Goal: Information Seeking & Learning: Compare options

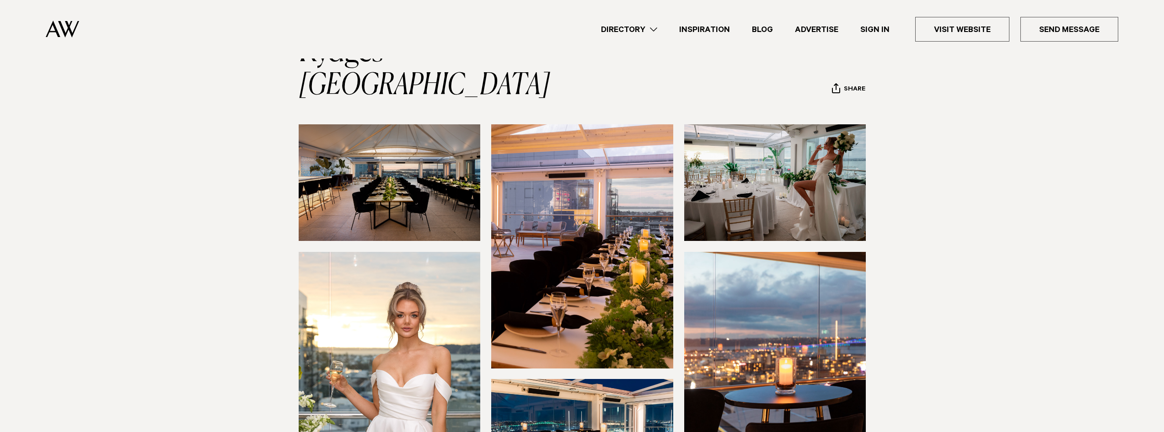
scroll to position [46, 0]
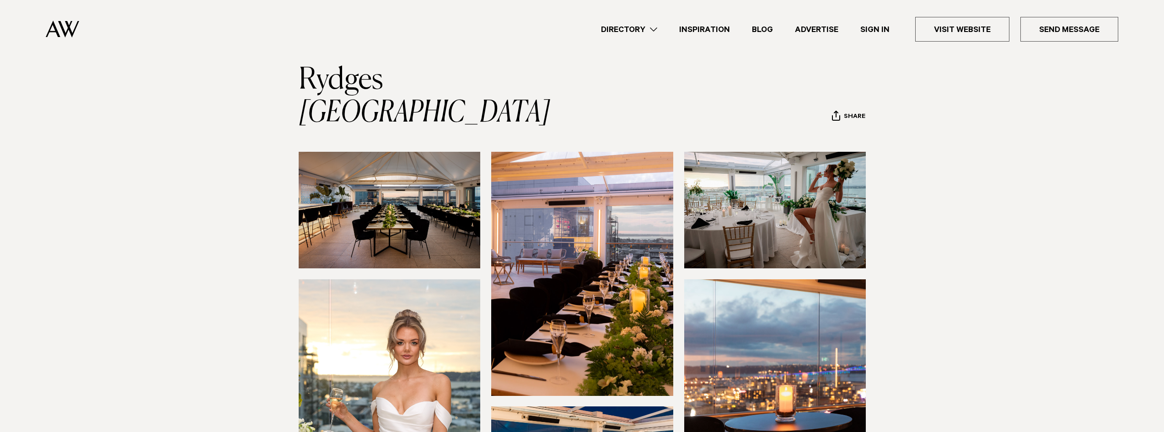
click at [753, 161] on img at bounding box center [775, 210] width 182 height 117
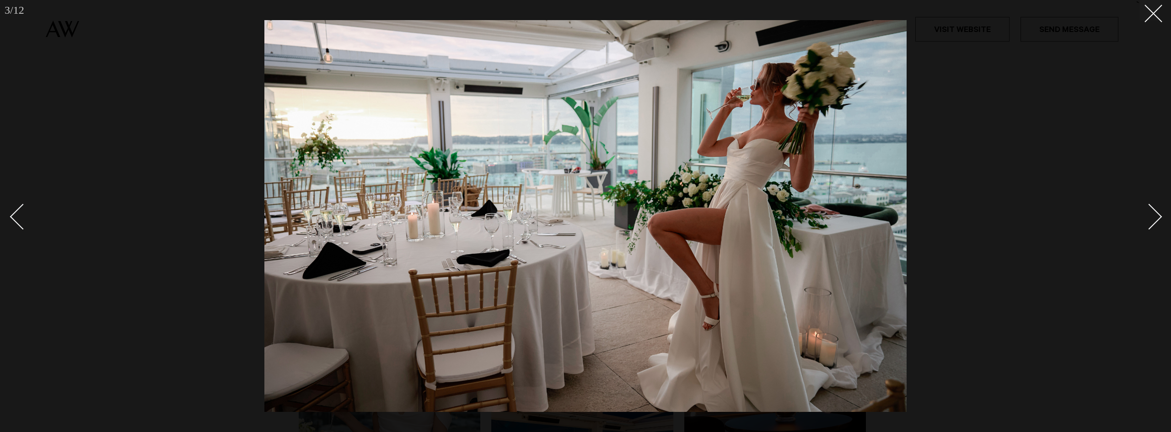
click at [1149, 212] on div "Next slide" at bounding box center [1149, 217] width 26 height 26
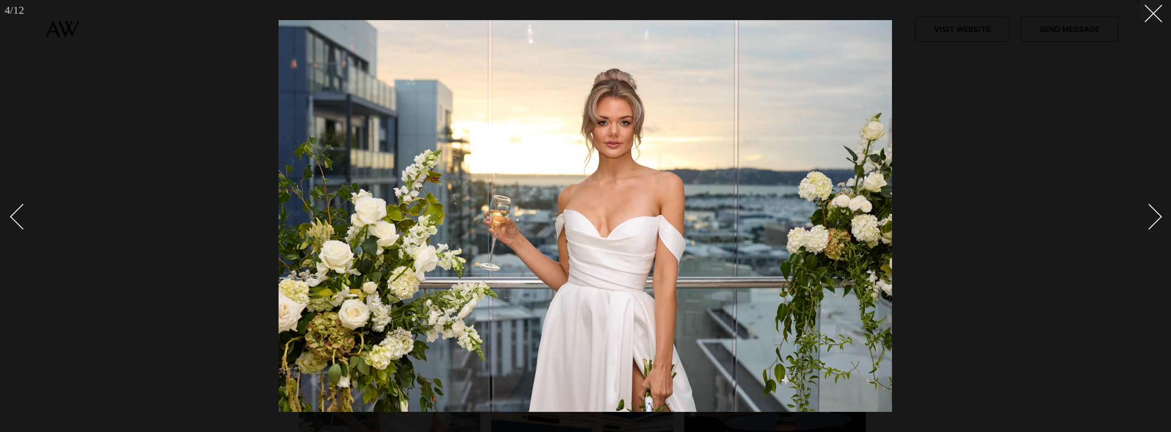
click at [1149, 212] on div "Next slide" at bounding box center [1149, 217] width 26 height 26
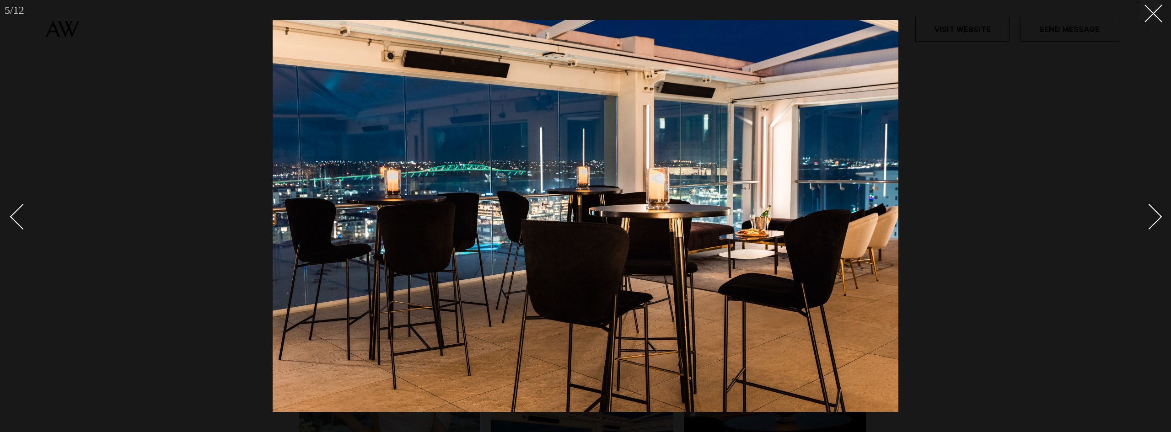
click at [1156, 20] on div at bounding box center [585, 216] width 1171 height 432
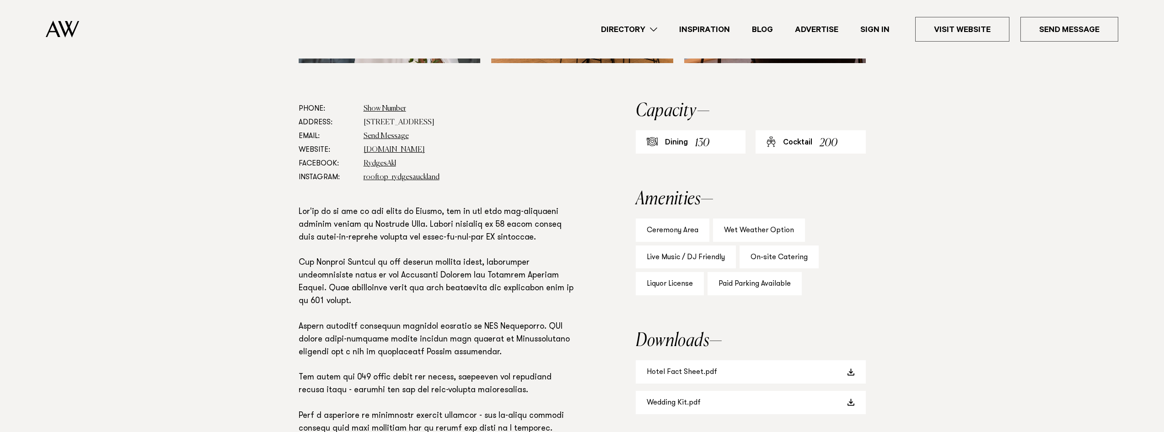
scroll to position [503, 0]
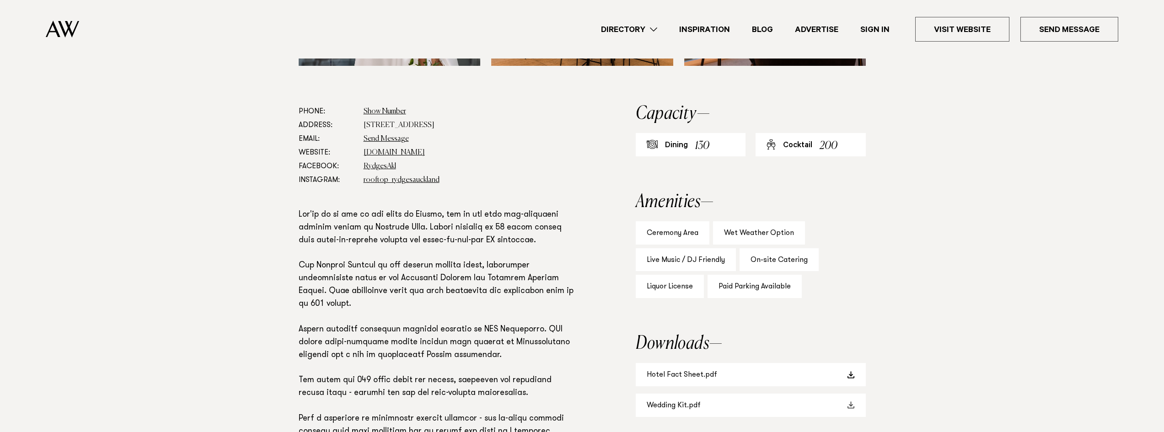
click at [687, 394] on link "Wedding Kit.pdf" at bounding box center [751, 405] width 230 height 23
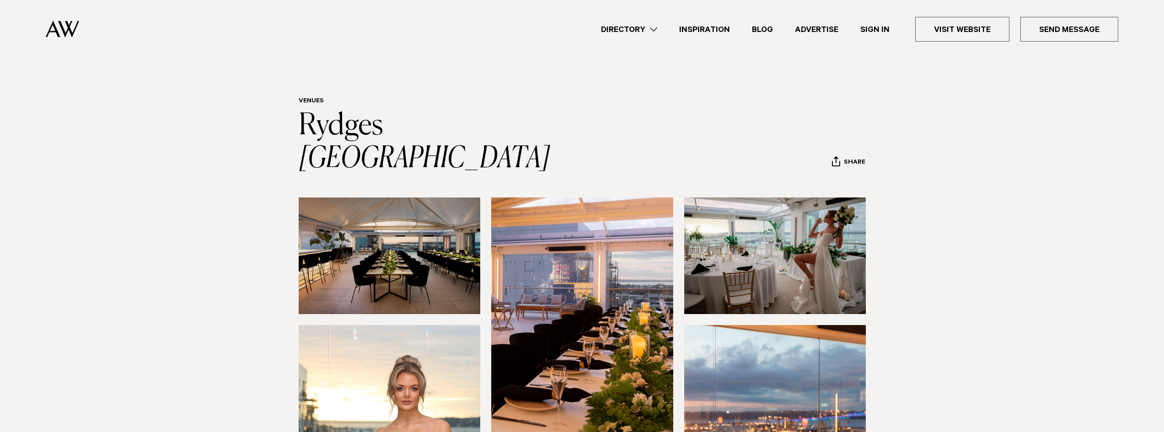
click at [59, 36] on img at bounding box center [62, 29] width 33 height 17
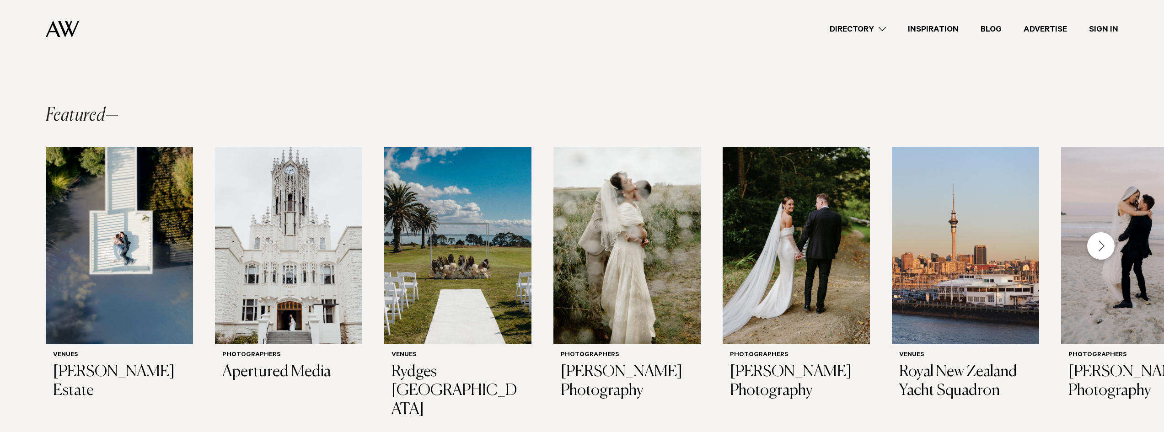
scroll to position [209, 0]
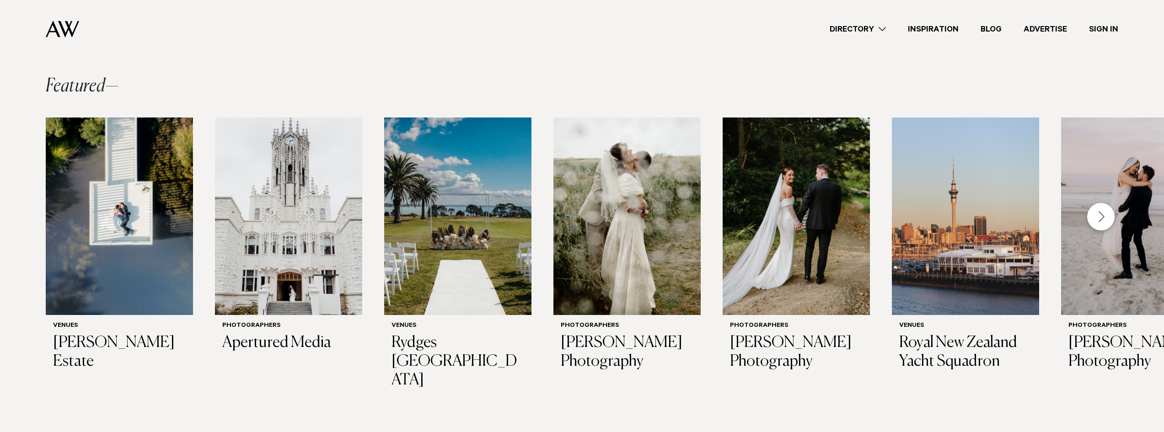
click at [1102, 216] on div "Next slide" at bounding box center [1100, 216] width 27 height 27
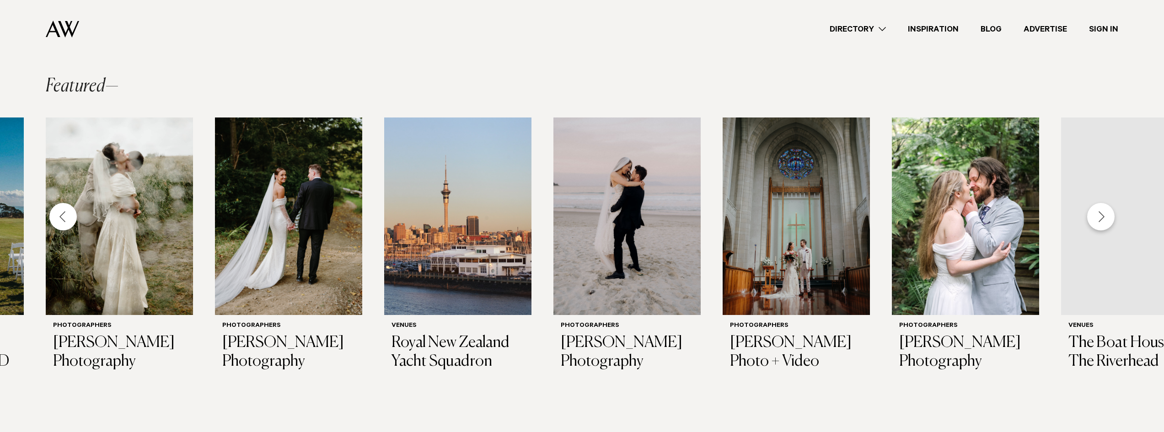
click at [1102, 216] on div "Next slide" at bounding box center [1100, 216] width 27 height 27
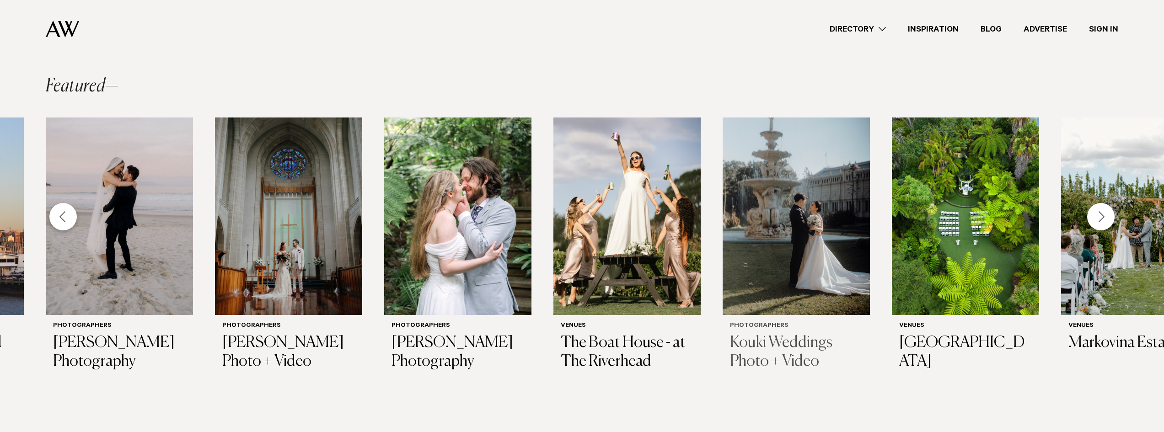
click at [785, 222] on img "11 / 28" at bounding box center [796, 217] width 147 height 198
click at [1105, 213] on div "Next slide" at bounding box center [1100, 216] width 27 height 27
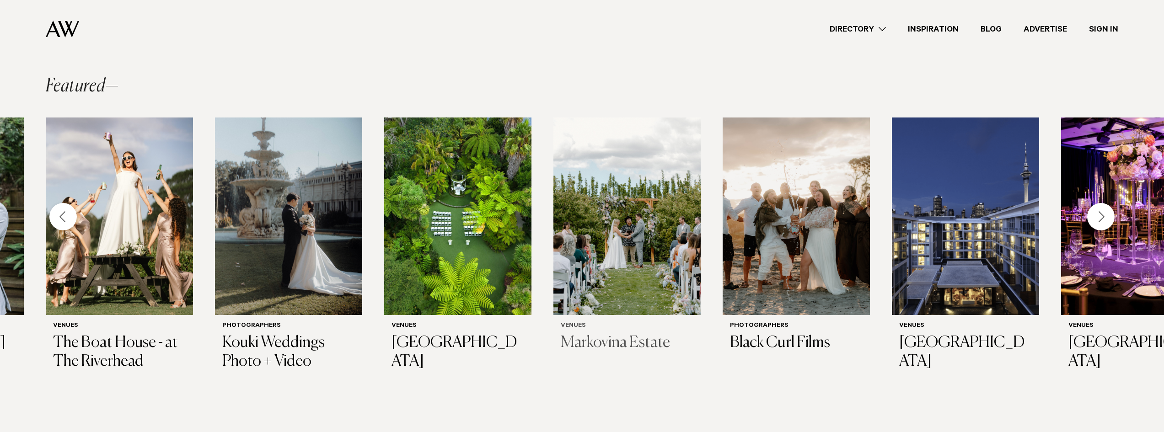
click at [629, 194] on img "13 / 28" at bounding box center [626, 217] width 147 height 198
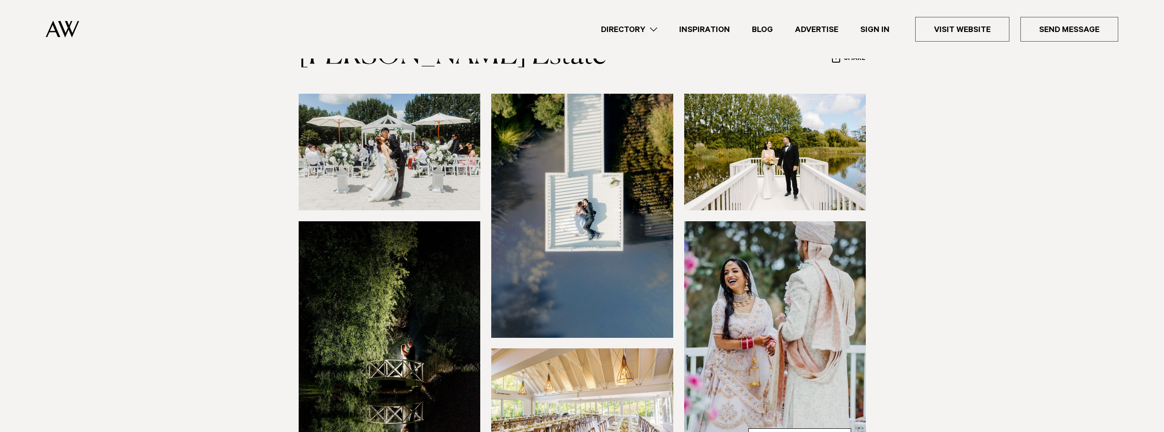
scroll to position [46, 0]
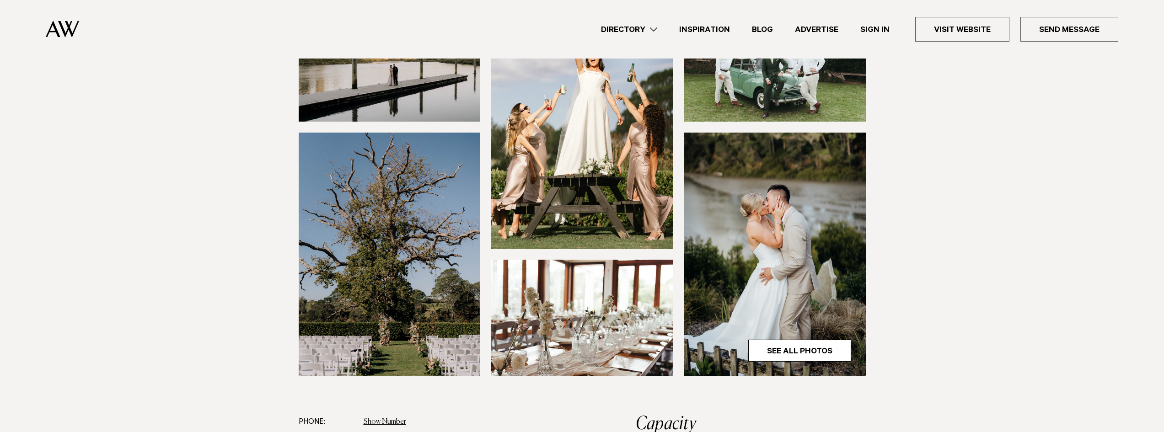
scroll to position [183, 0]
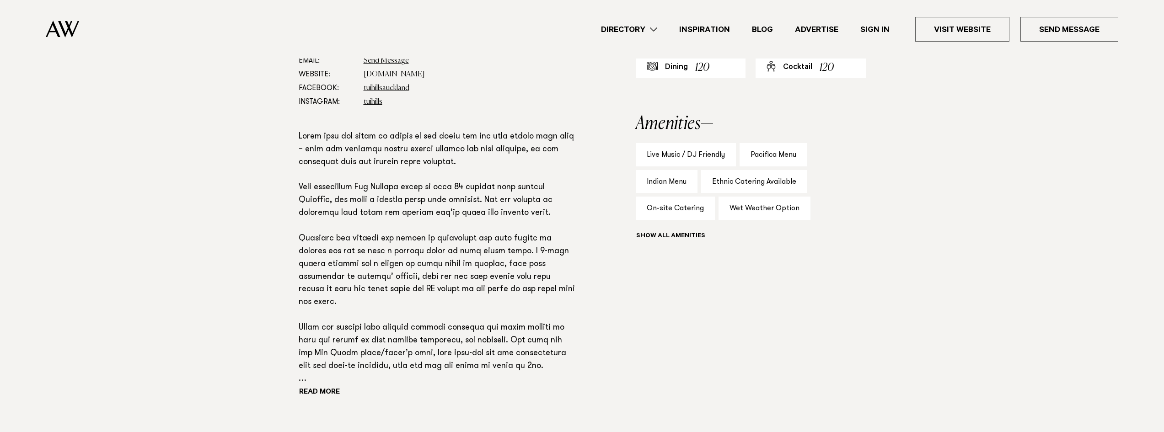
scroll to position [549, 0]
click at [58, 28] on img at bounding box center [62, 29] width 33 height 17
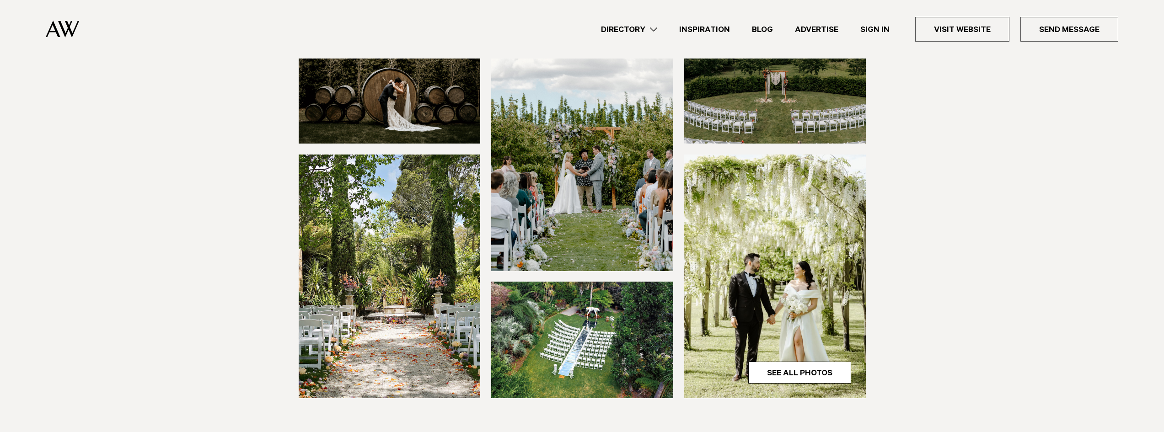
scroll to position [137, 0]
click at [583, 340] on img at bounding box center [582, 340] width 182 height 117
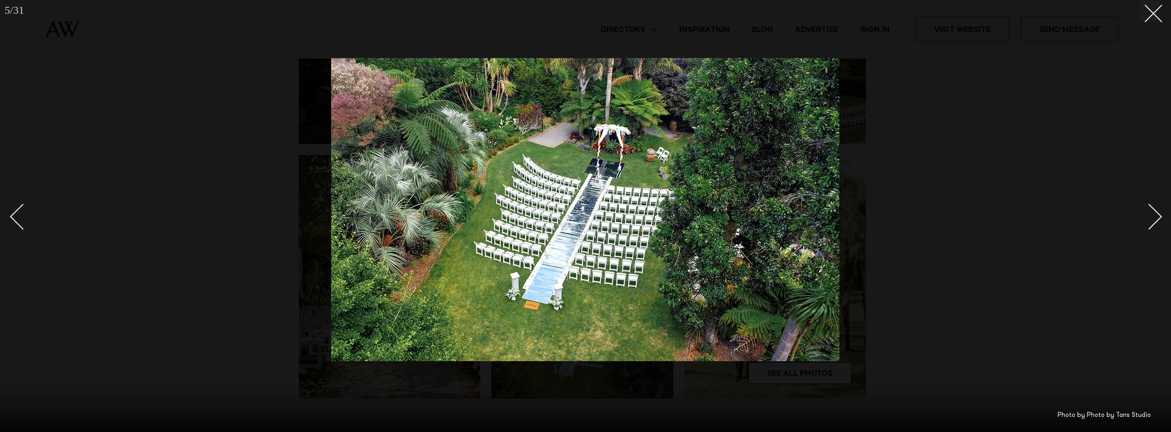
click at [1143, 218] on div "Next slide" at bounding box center [1149, 217] width 26 height 26
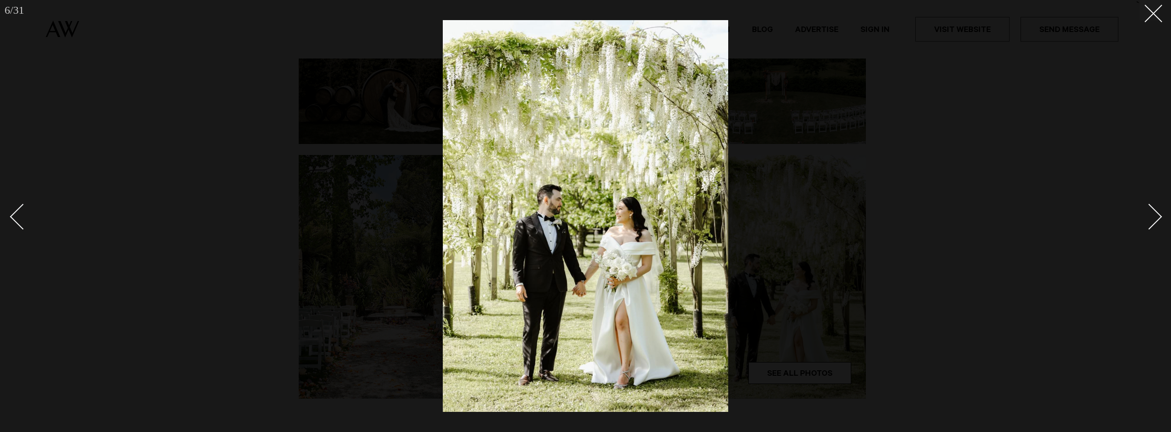
click at [20, 202] on div "6 / 31 ` Photo by Photo by Tans Studio" at bounding box center [585, 216] width 1171 height 432
click at [269, 160] on div at bounding box center [585, 216] width 1171 height 432
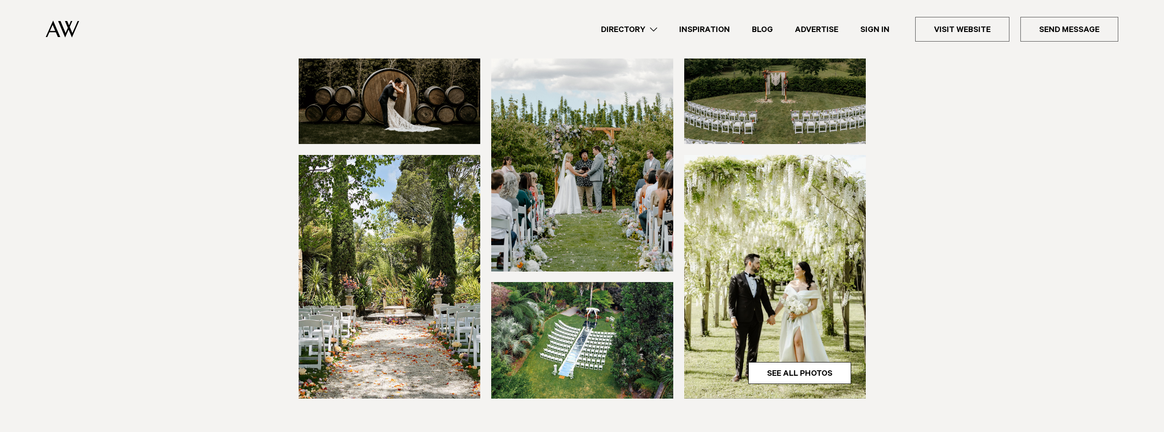
click at [402, 99] on img at bounding box center [390, 85] width 182 height 117
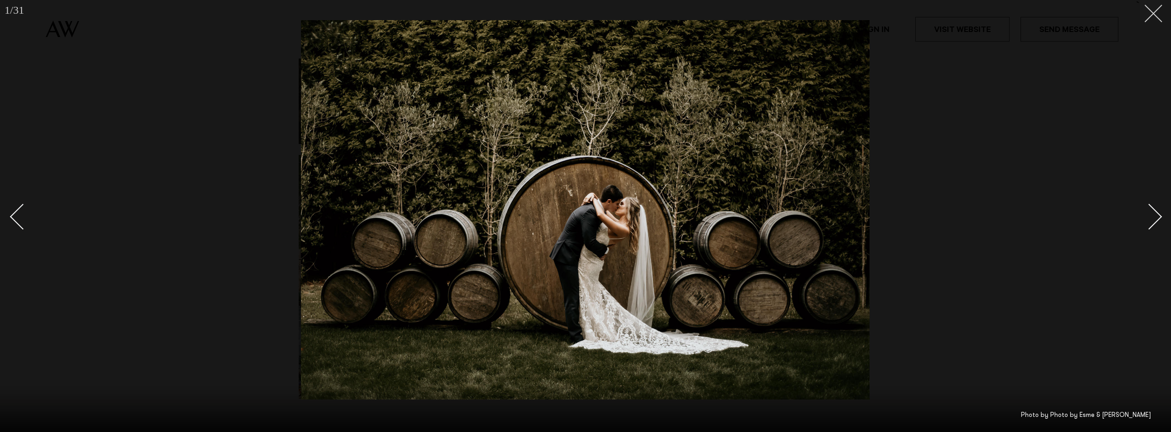
click at [1151, 14] on icon at bounding box center [1149, 10] width 11 height 11
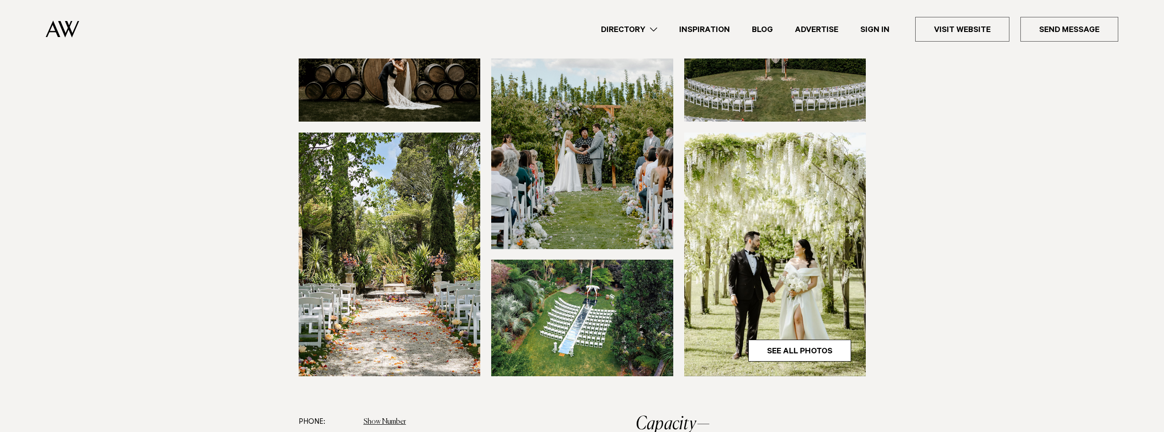
scroll to position [274, 0]
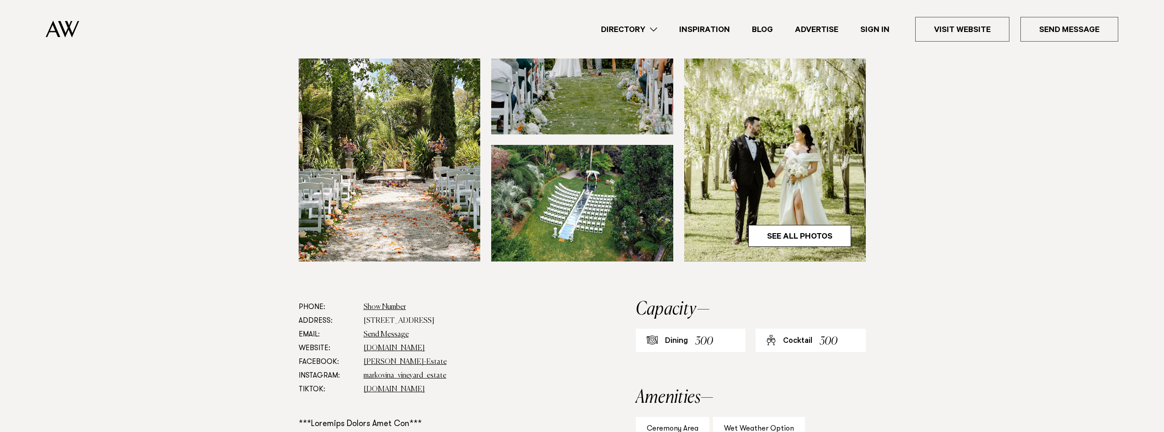
click at [742, 180] on img at bounding box center [775, 140] width 182 height 244
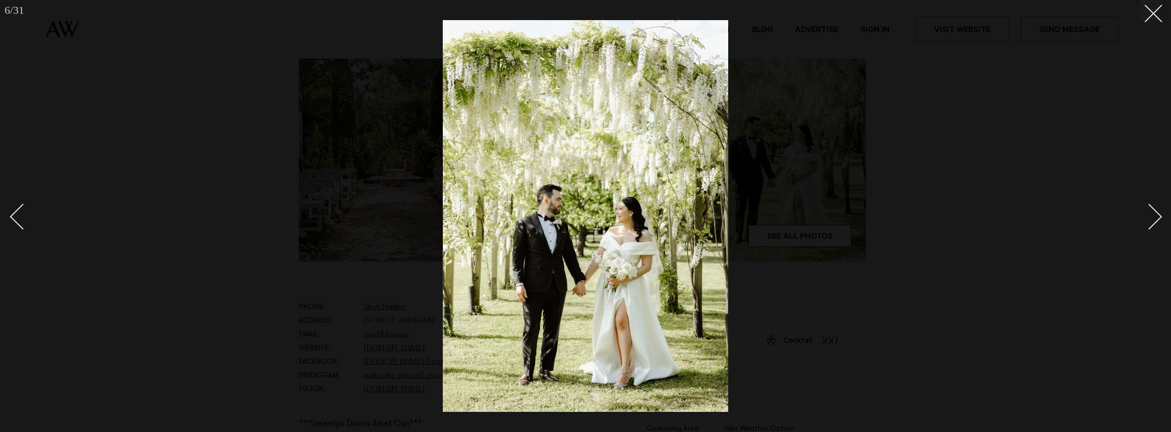
click at [1141, 220] on div "Next slide" at bounding box center [1149, 217] width 26 height 26
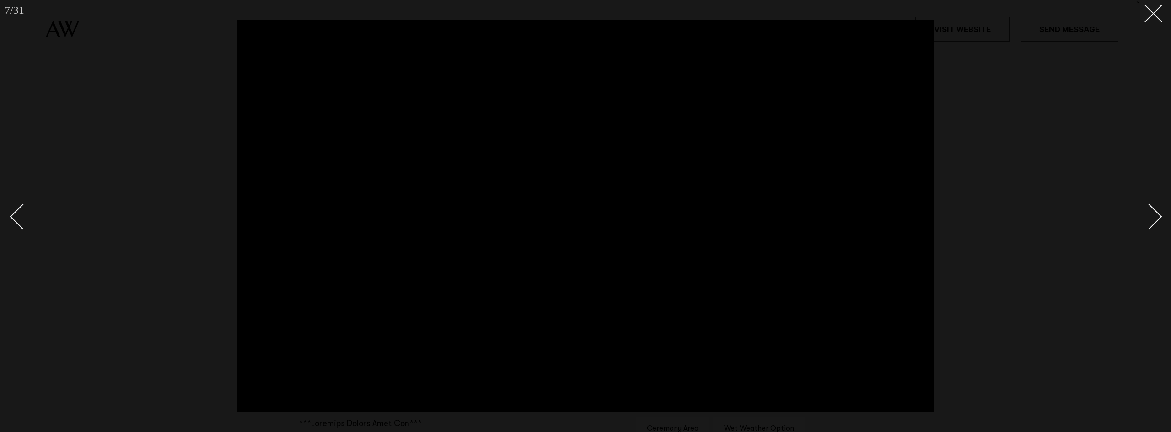
click at [1138, 204] on link at bounding box center [1144, 216] width 32 height 46
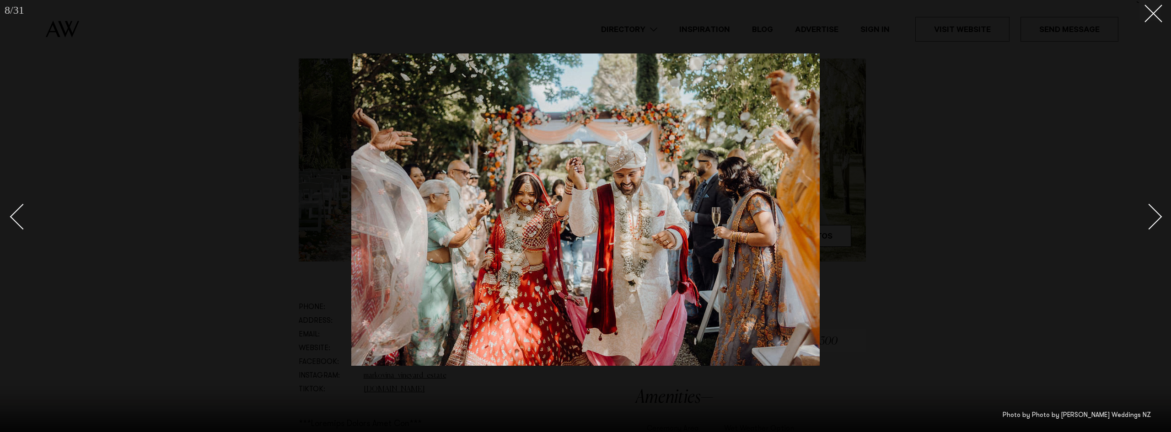
click at [1138, 204] on link at bounding box center [1144, 216] width 32 height 46
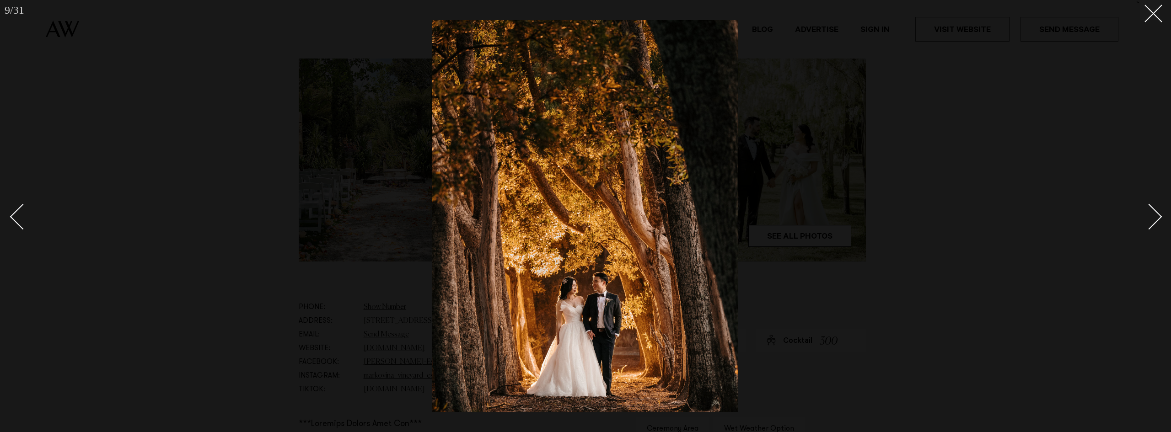
click at [1138, 204] on link at bounding box center [1144, 216] width 32 height 46
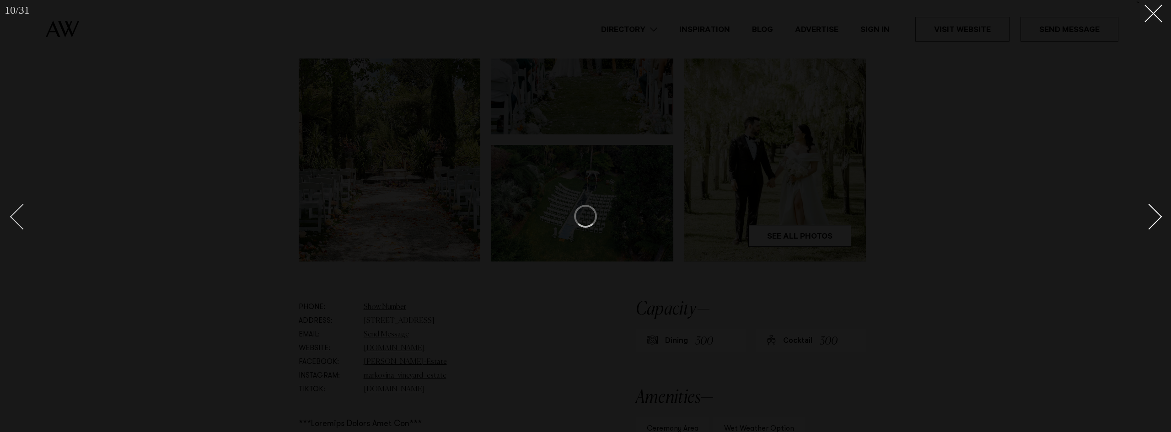
click at [23, 218] on div "Previous slide" at bounding box center [23, 217] width 26 height 26
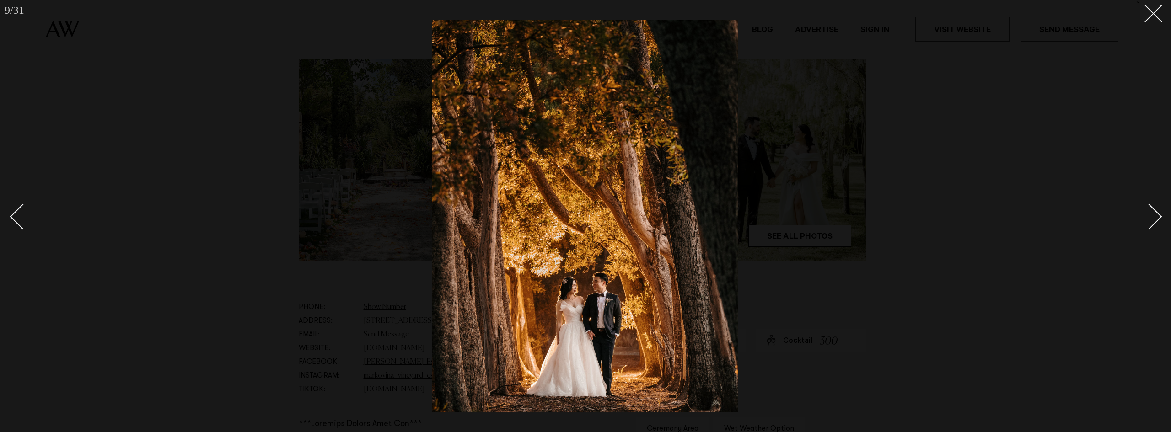
click at [1150, 209] on div "Next slide" at bounding box center [1149, 217] width 26 height 26
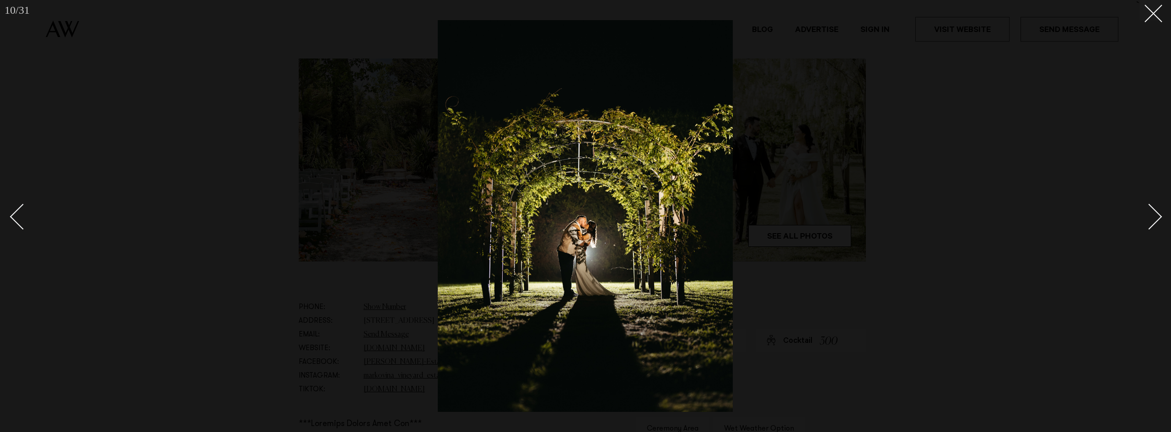
click at [1128, 189] on div at bounding box center [585, 216] width 1171 height 432
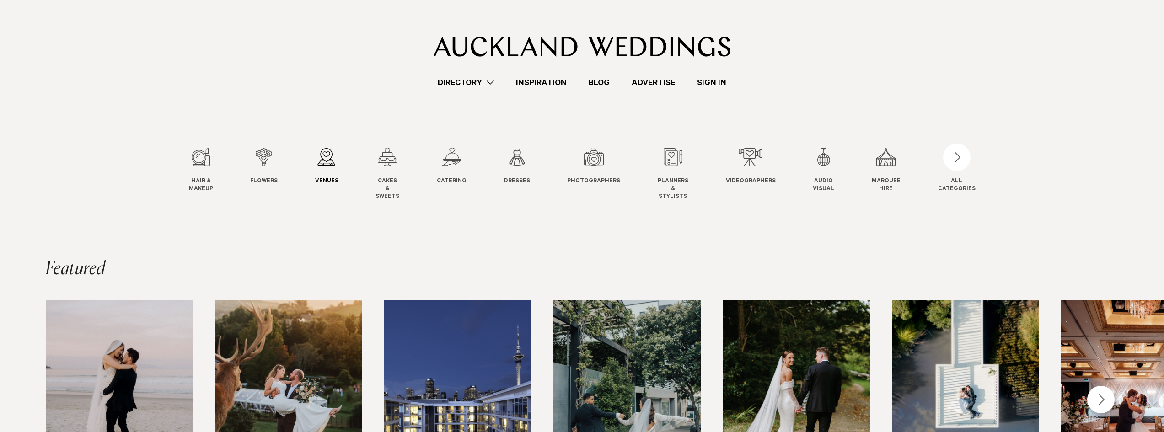
click at [328, 162] on div "3 / 12" at bounding box center [326, 157] width 23 height 18
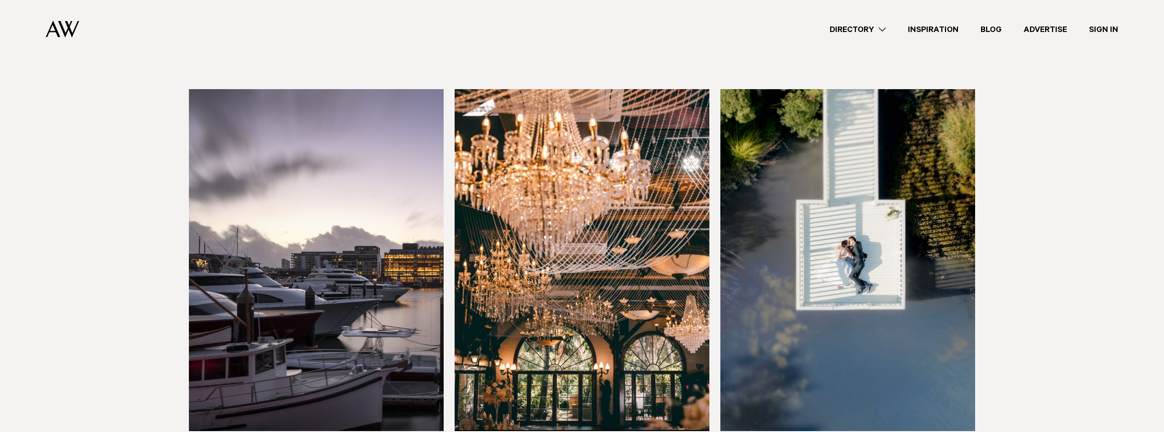
scroll to position [1921, 0]
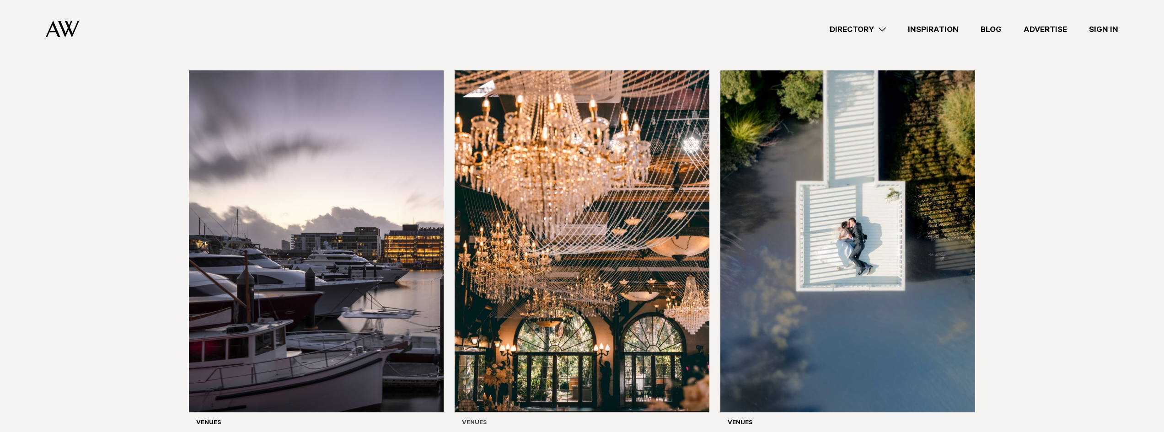
click at [609, 206] on img at bounding box center [582, 241] width 255 height 342
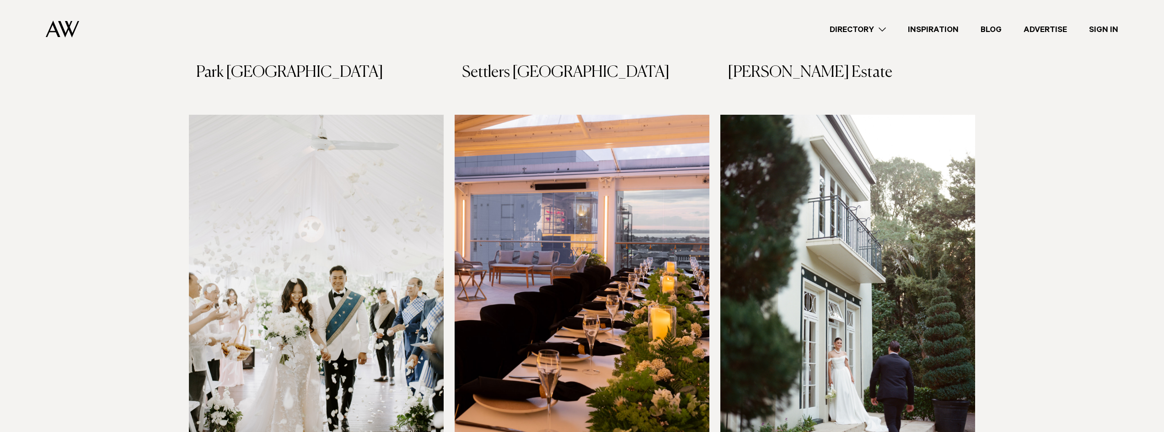
scroll to position [2287, 0]
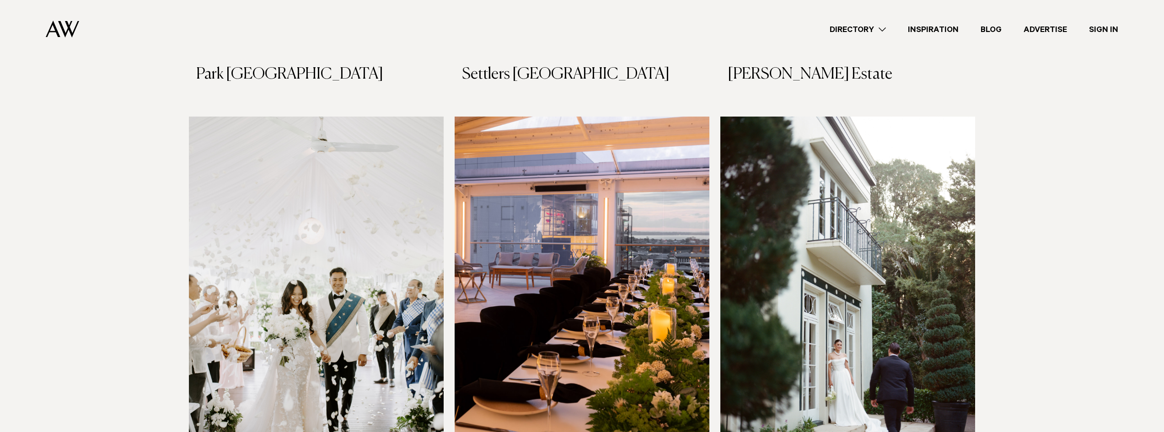
click at [852, 233] on img at bounding box center [847, 288] width 255 height 342
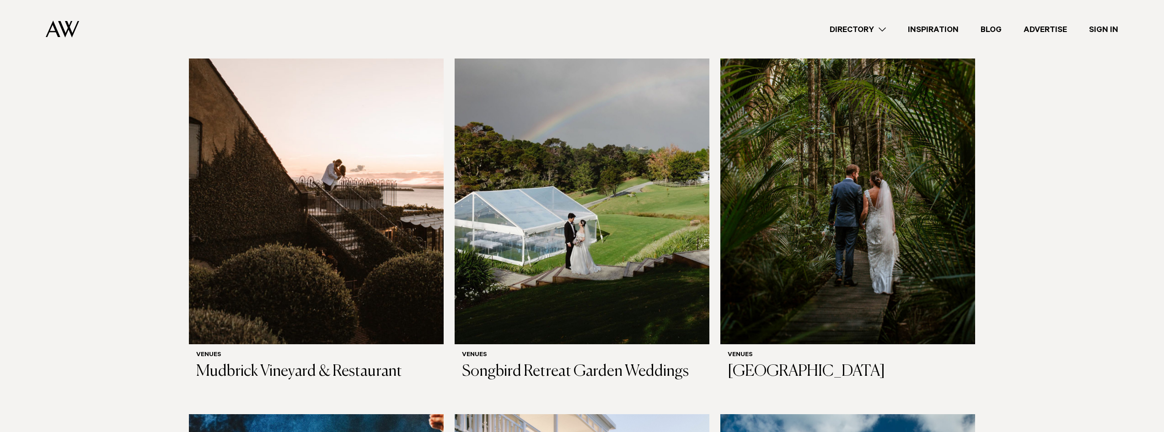
scroll to position [3156, 0]
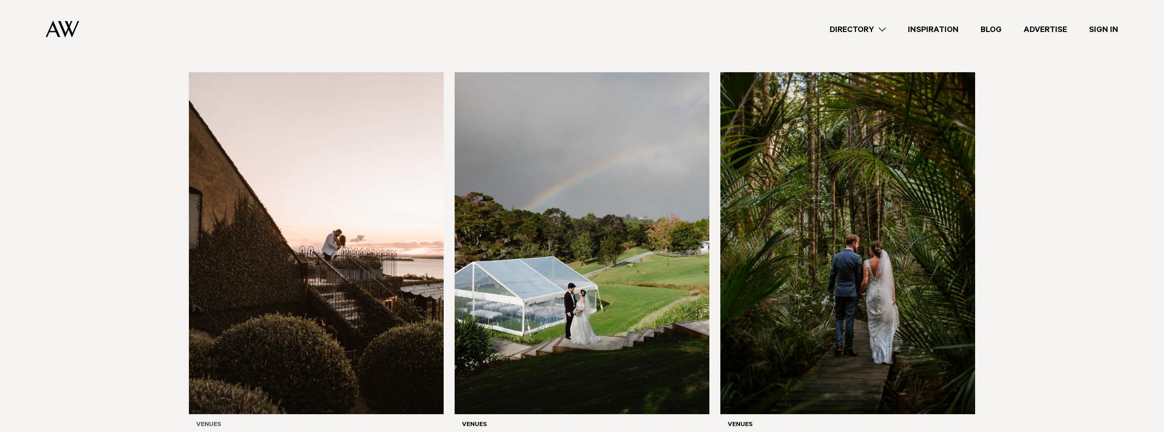
click at [284, 201] on img at bounding box center [316, 243] width 255 height 342
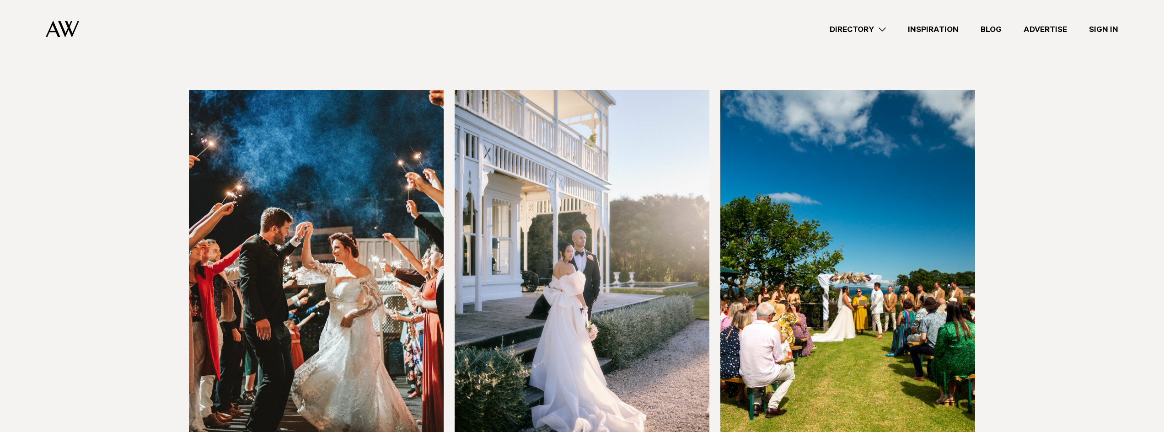
scroll to position [3567, 0]
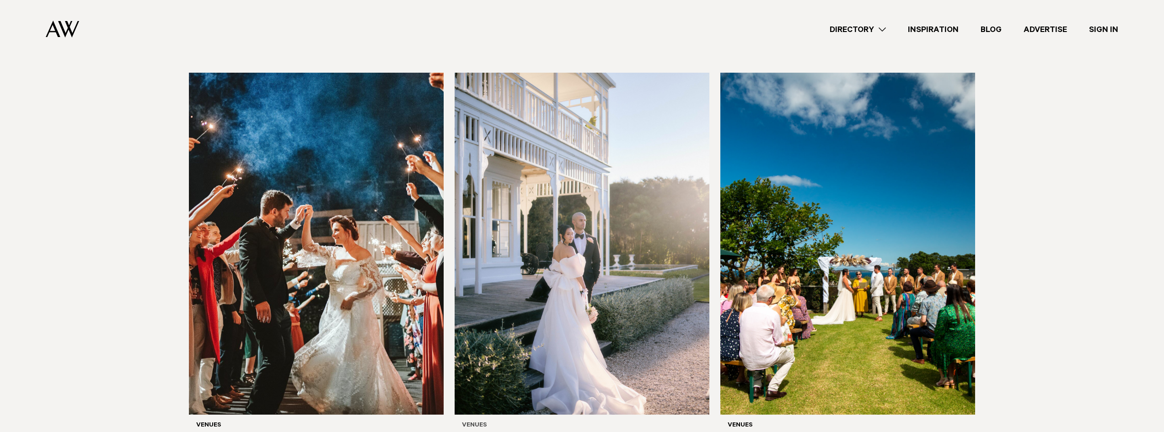
click at [590, 141] on img at bounding box center [582, 244] width 255 height 342
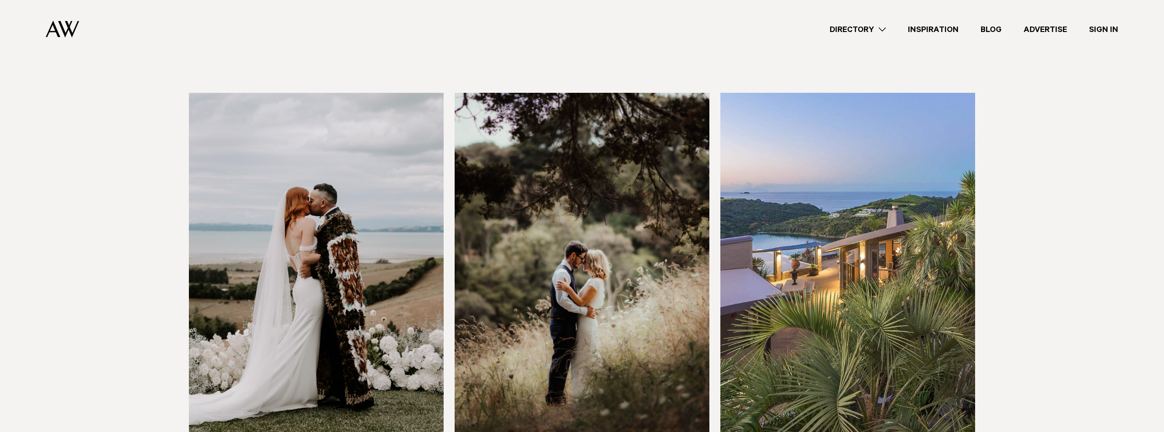
scroll to position [3933, 0]
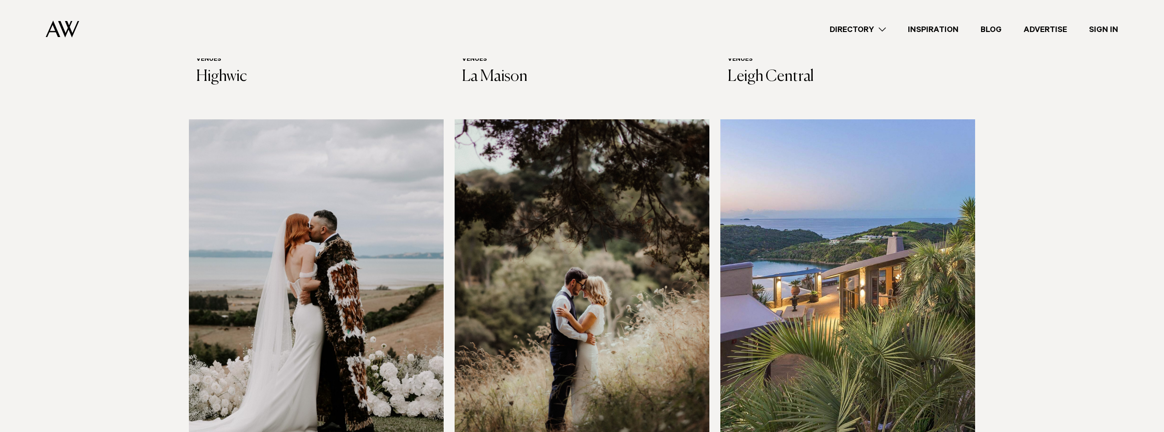
click at [837, 257] on img at bounding box center [847, 290] width 255 height 342
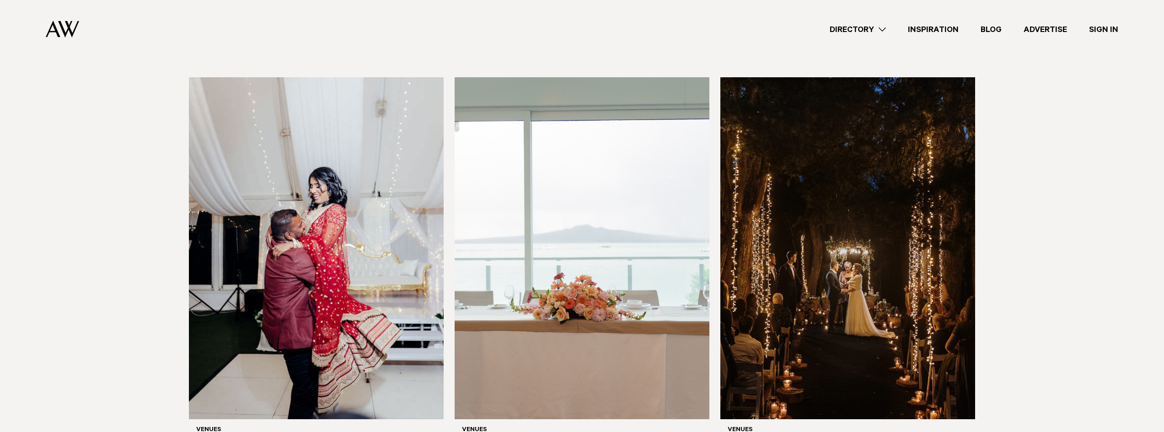
scroll to position [4802, 0]
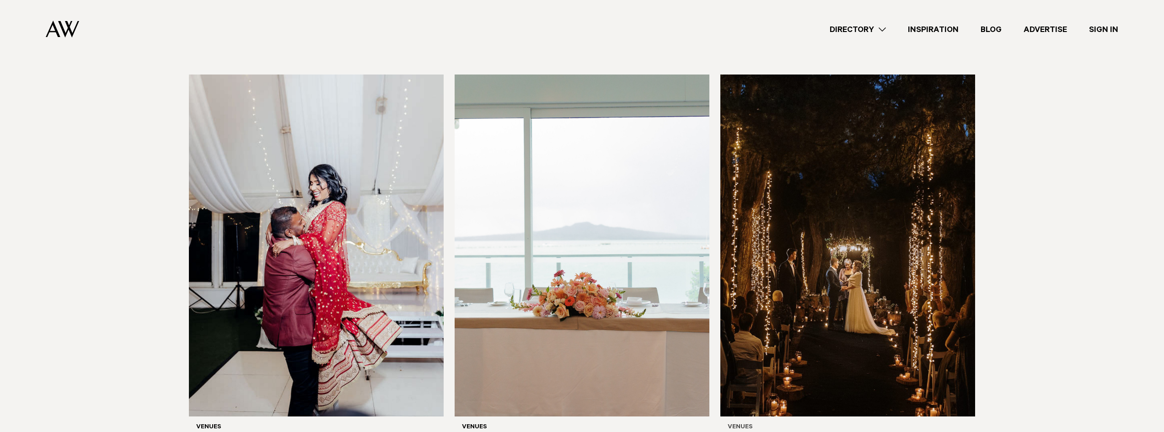
click at [847, 188] on img at bounding box center [847, 246] width 255 height 342
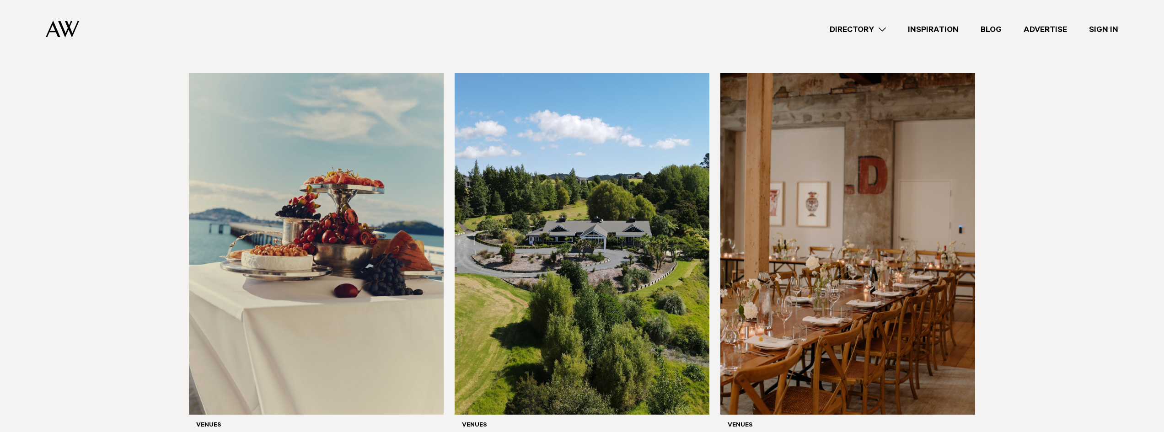
scroll to position [5625, 0]
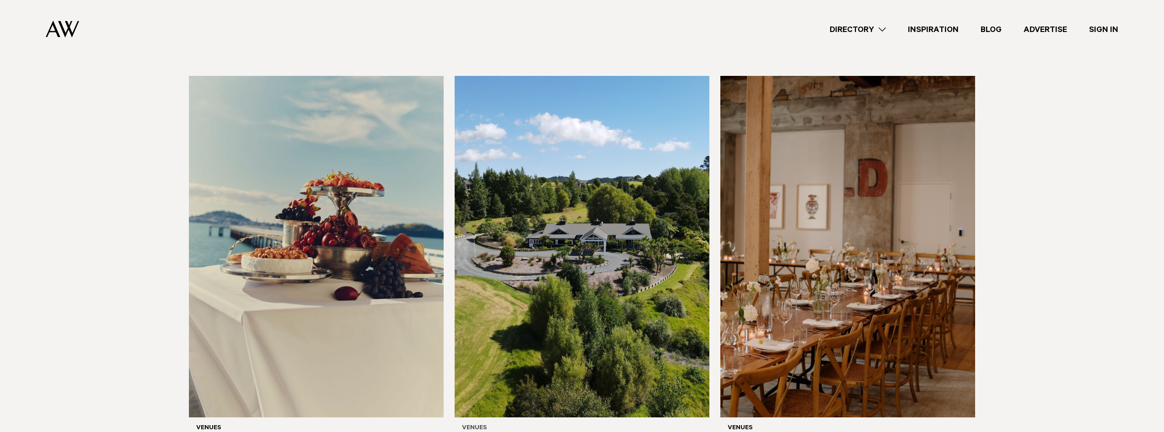
click at [557, 177] on img at bounding box center [582, 247] width 255 height 342
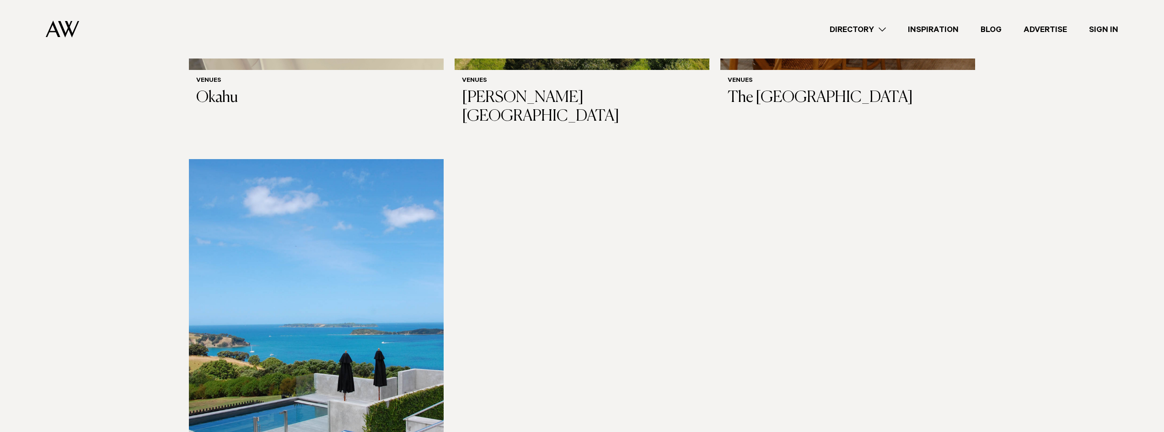
scroll to position [6082, 0]
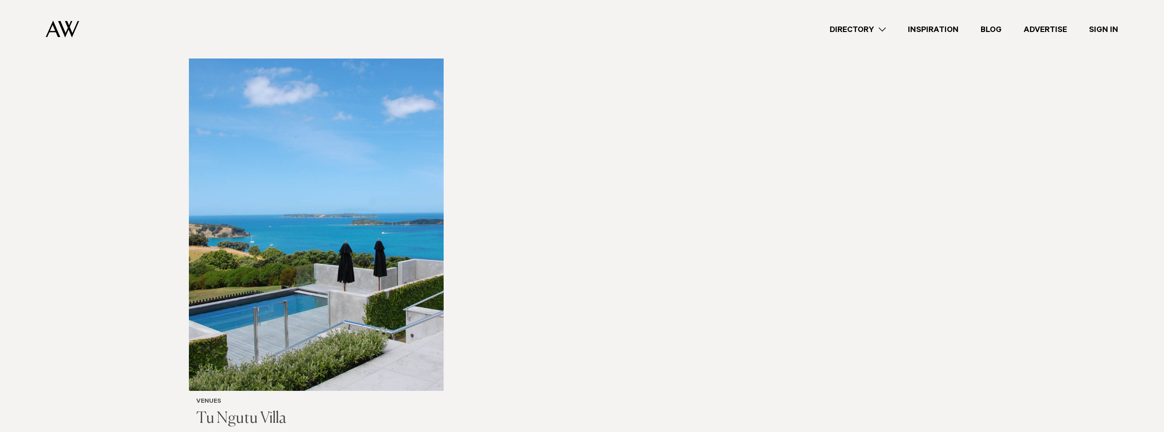
click at [359, 204] on img at bounding box center [316, 220] width 255 height 342
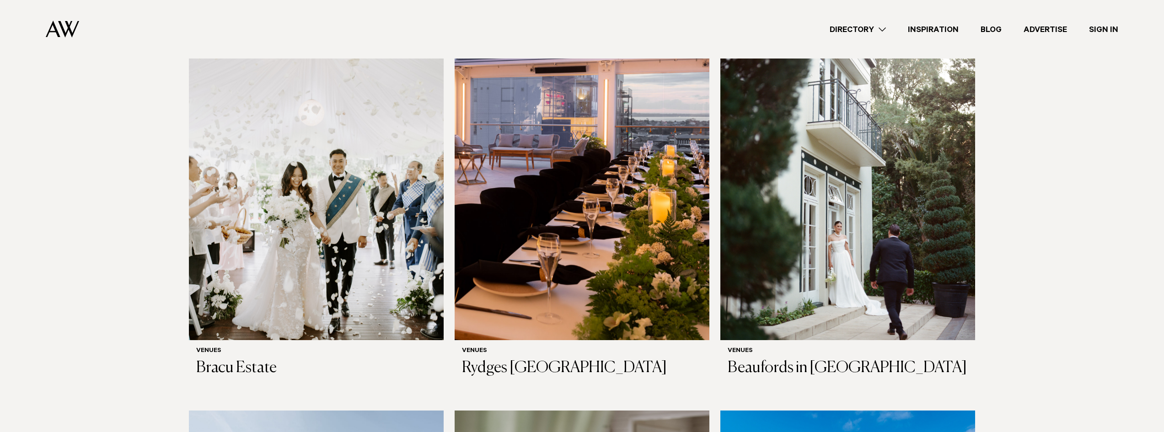
scroll to position [2378, 0]
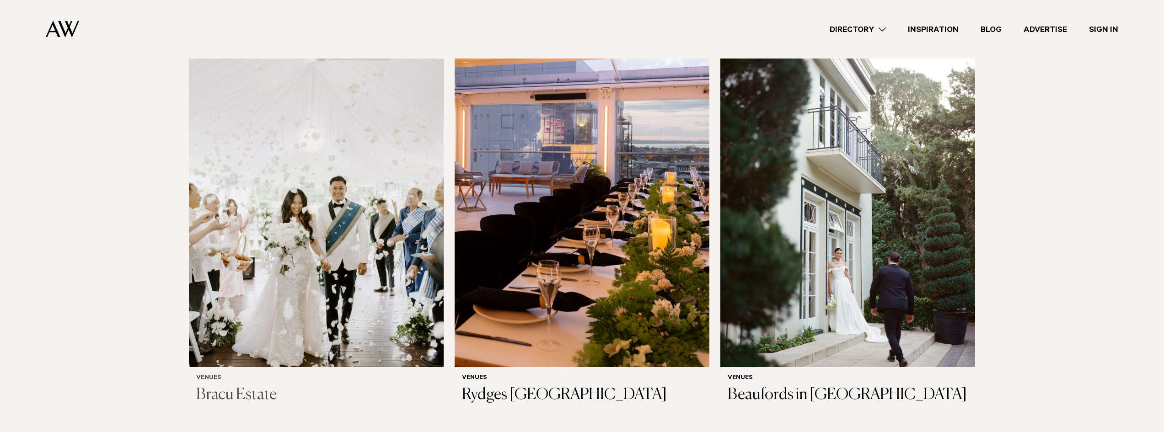
click at [287, 161] on img at bounding box center [316, 196] width 255 height 342
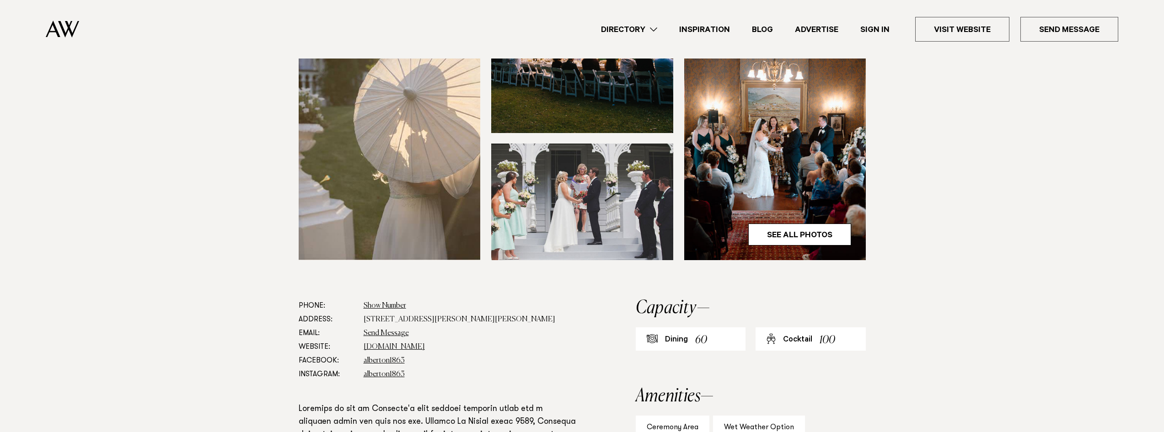
scroll to position [366, 0]
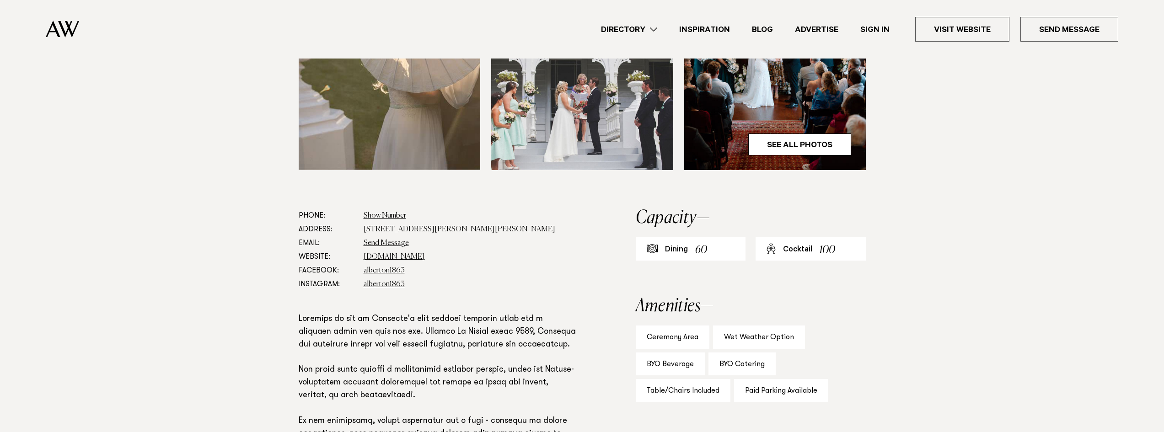
click at [152, 272] on section "Phone: Show Number +64 9 846 7367 Address: 100 Mount Albert Road, Mount Albert,…" at bounding box center [582, 415] width 1164 height 412
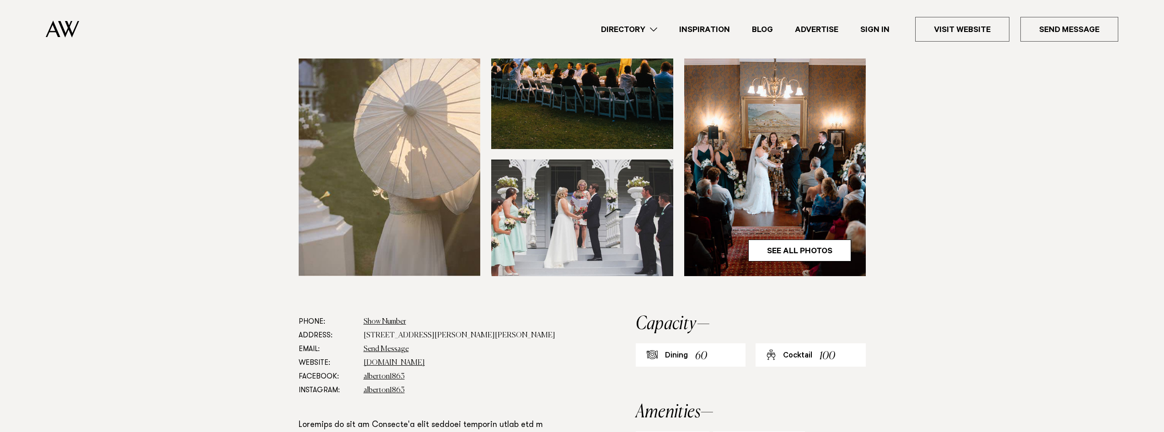
scroll to position [229, 0]
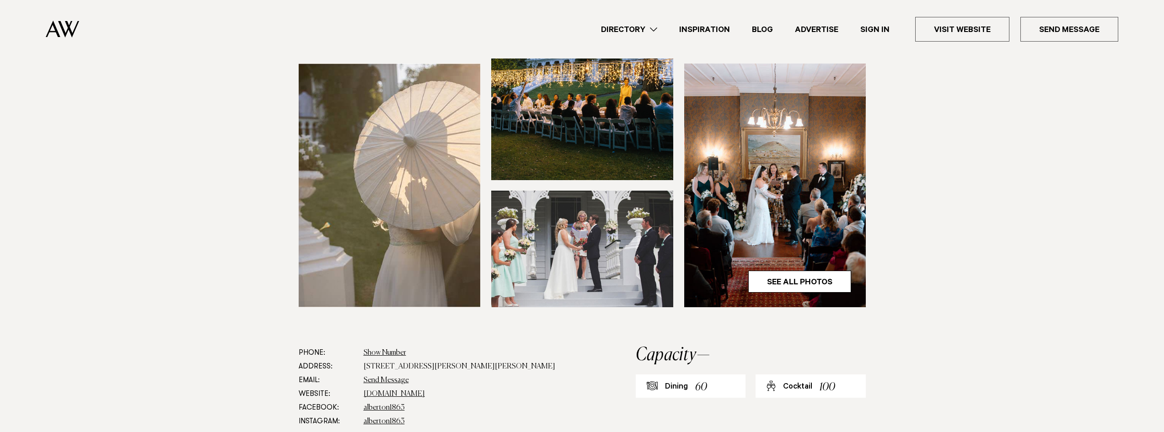
click at [415, 171] on img at bounding box center [390, 186] width 182 height 244
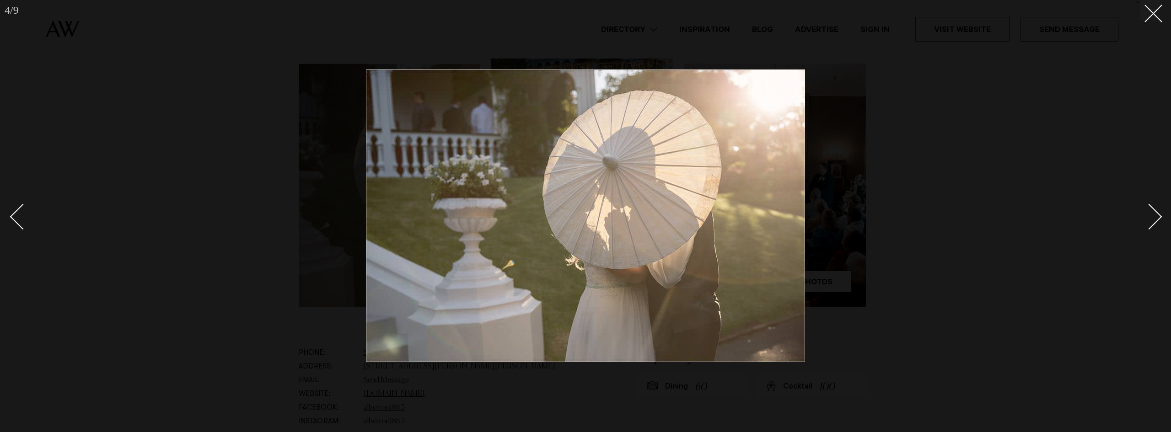
click at [1157, 210] on link at bounding box center [1144, 216] width 32 height 46
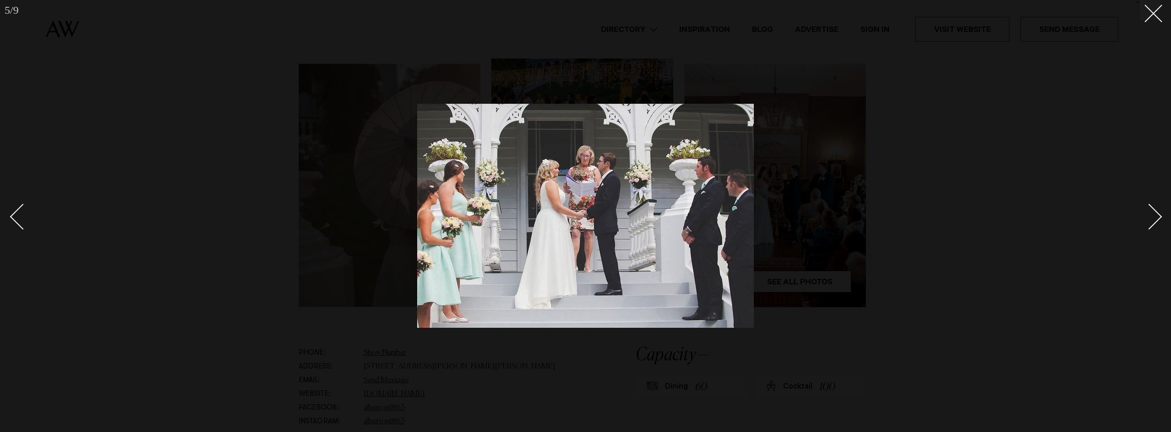
click at [1157, 210] on link at bounding box center [1144, 216] width 32 height 46
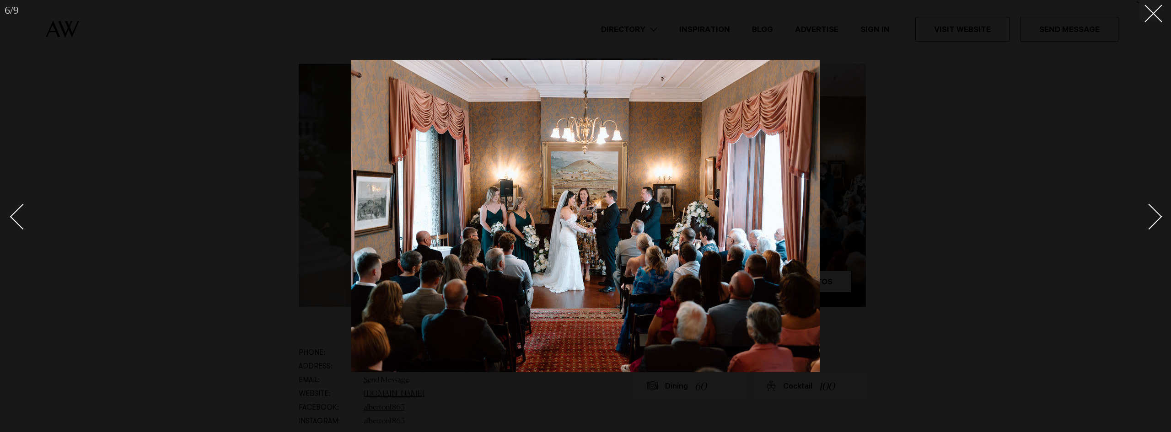
click at [1157, 210] on link at bounding box center [1144, 216] width 32 height 46
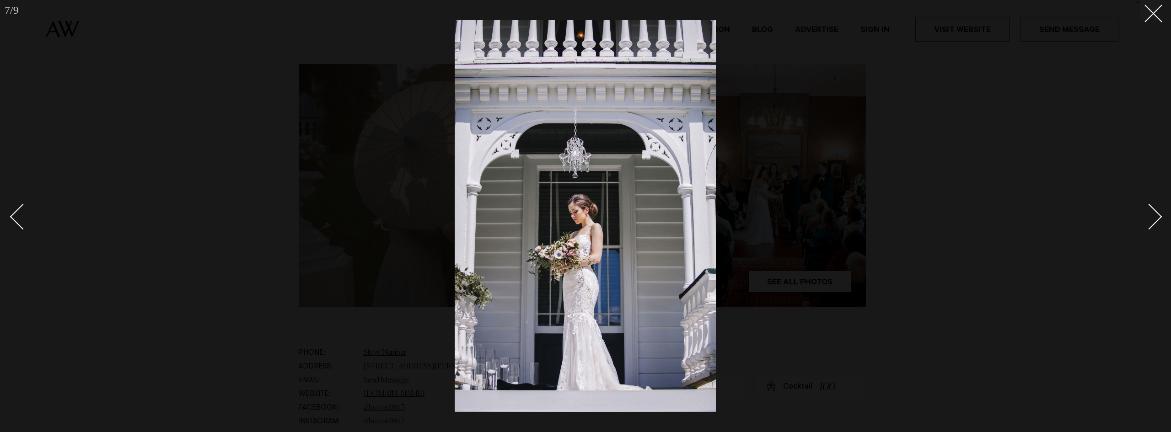
click at [1157, 210] on link at bounding box center [1144, 216] width 32 height 46
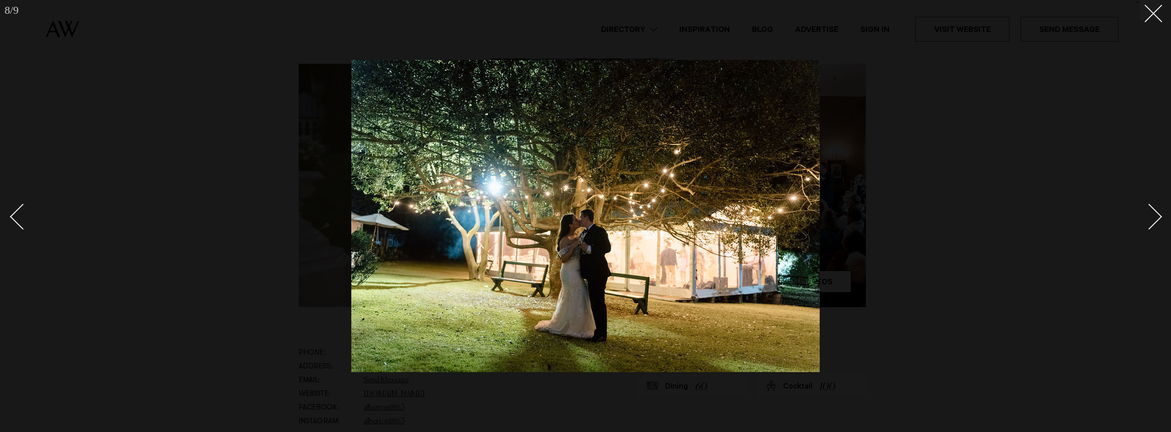
click at [1157, 210] on link at bounding box center [1144, 216] width 32 height 46
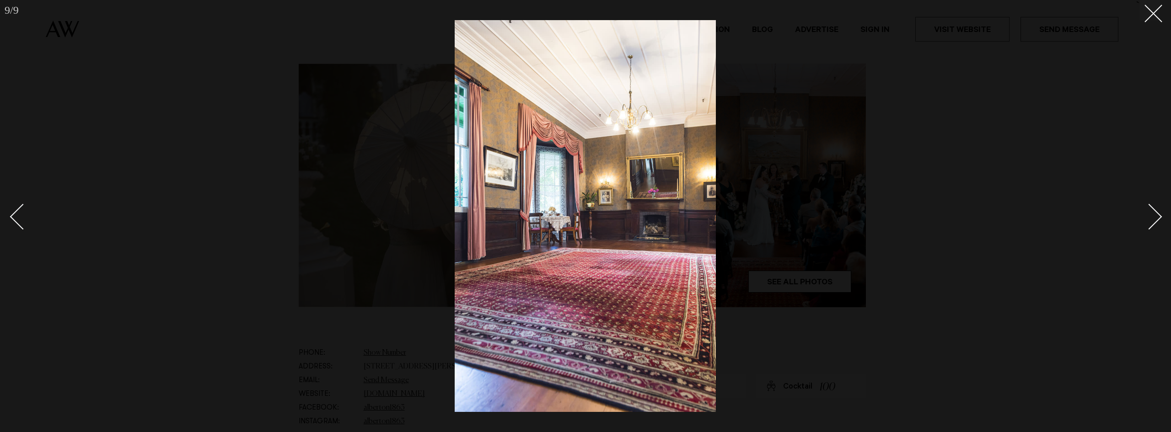
click at [1153, 204] on link at bounding box center [1144, 216] width 32 height 46
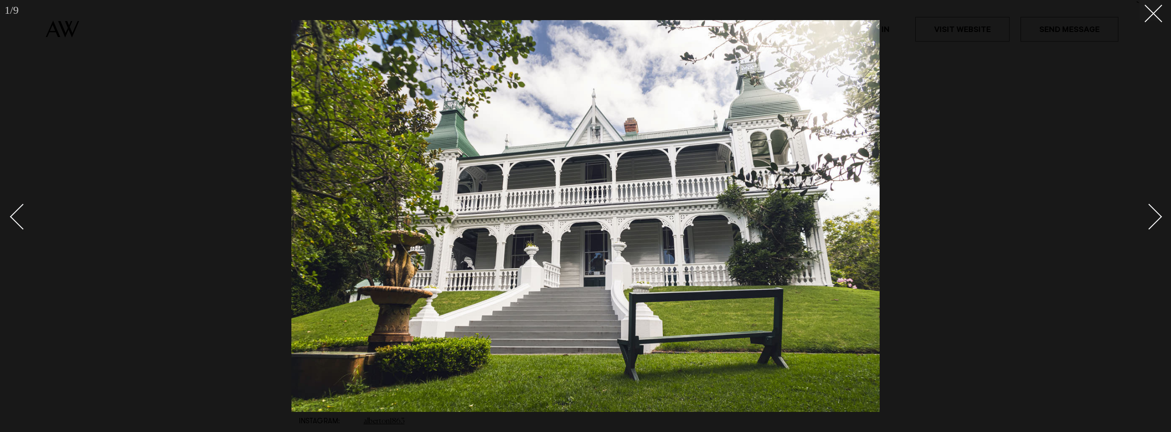
click at [1152, 204] on link at bounding box center [1144, 216] width 32 height 46
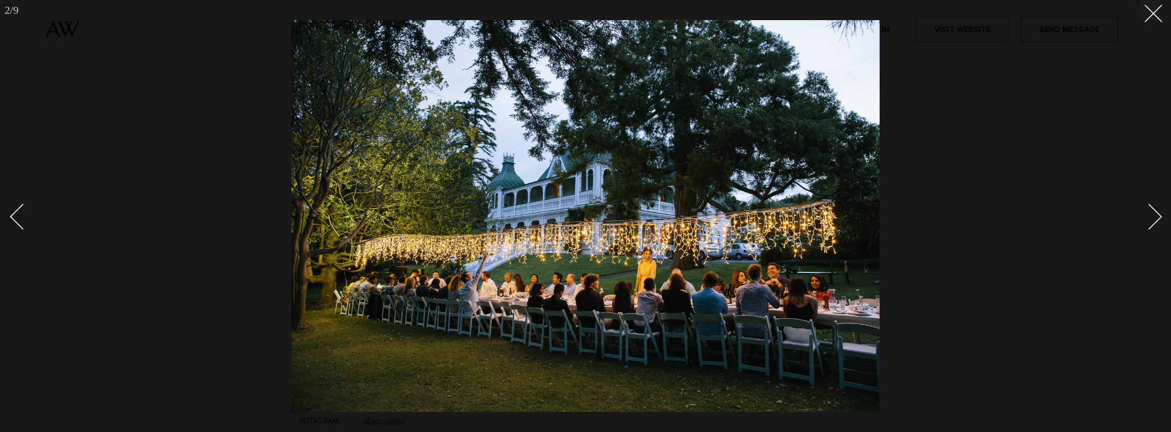
click at [1152, 201] on link at bounding box center [1144, 216] width 32 height 46
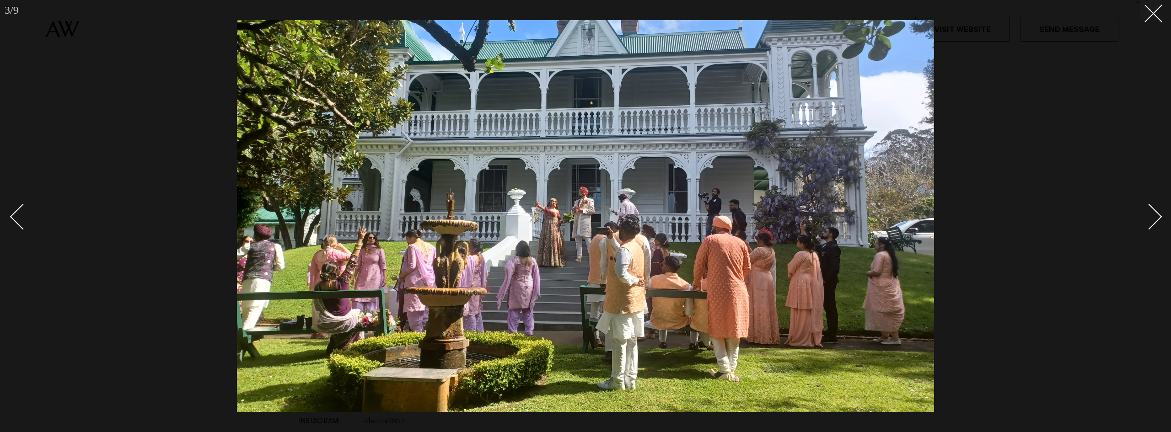
click at [1156, 211] on div "Next slide" at bounding box center [1149, 217] width 26 height 26
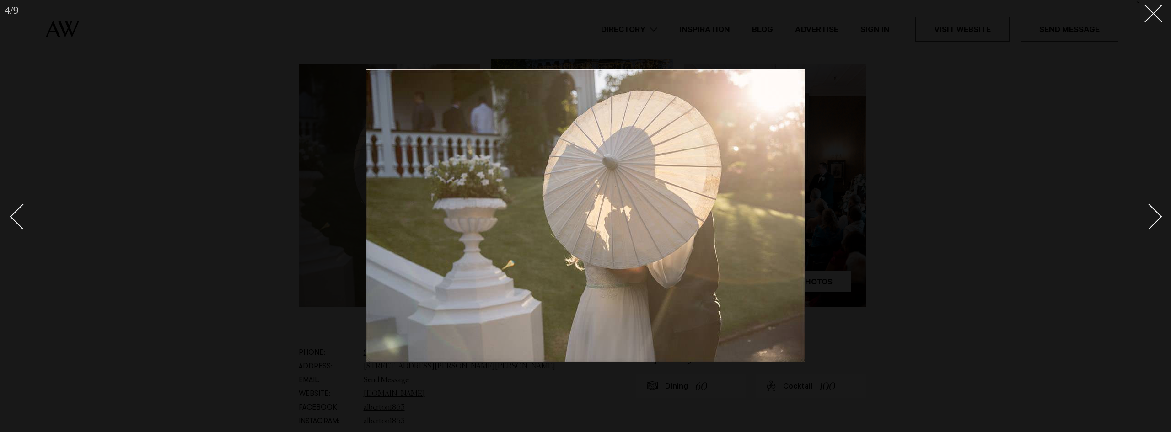
click at [1156, 211] on div "Next slide" at bounding box center [1149, 217] width 26 height 26
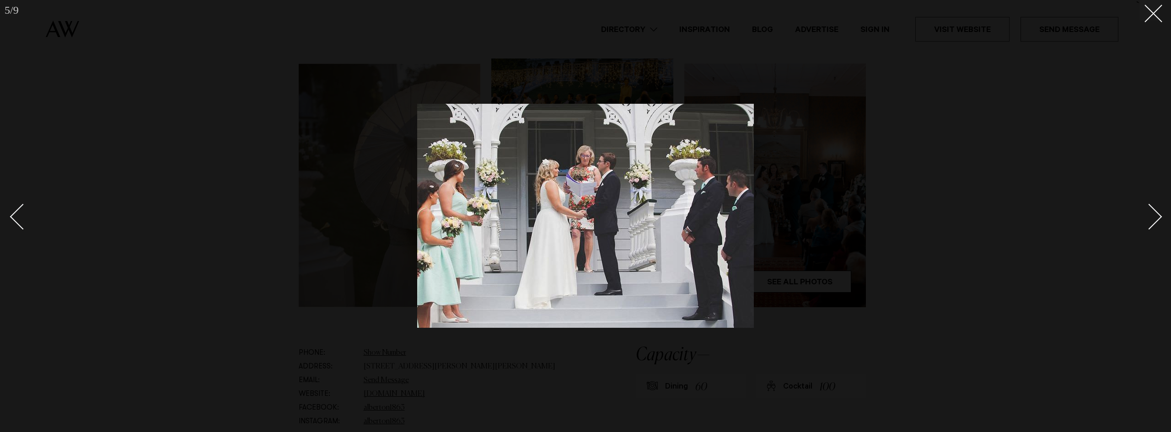
click at [1156, 211] on div "Next slide" at bounding box center [1149, 217] width 26 height 26
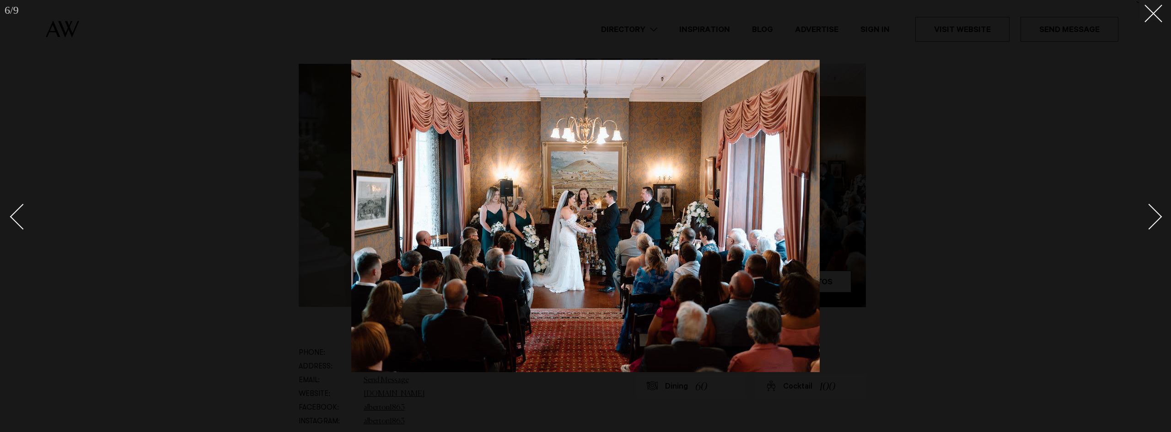
drag, startPoint x: 1156, startPoint y: 211, endPoint x: 1168, endPoint y: 52, distance: 159.6
click at [1156, 211] on div "Next slide" at bounding box center [1149, 217] width 26 height 26
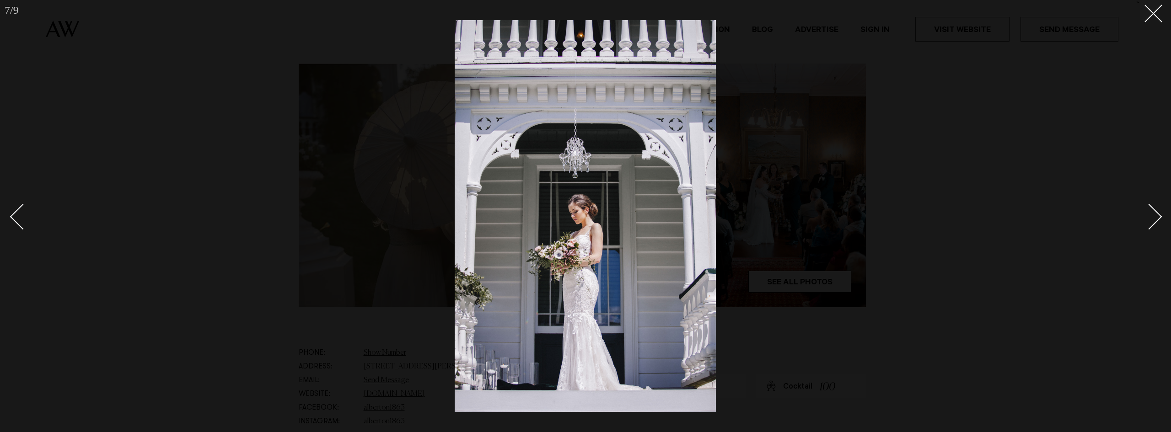
click at [1154, 25] on div at bounding box center [585, 216] width 1171 height 432
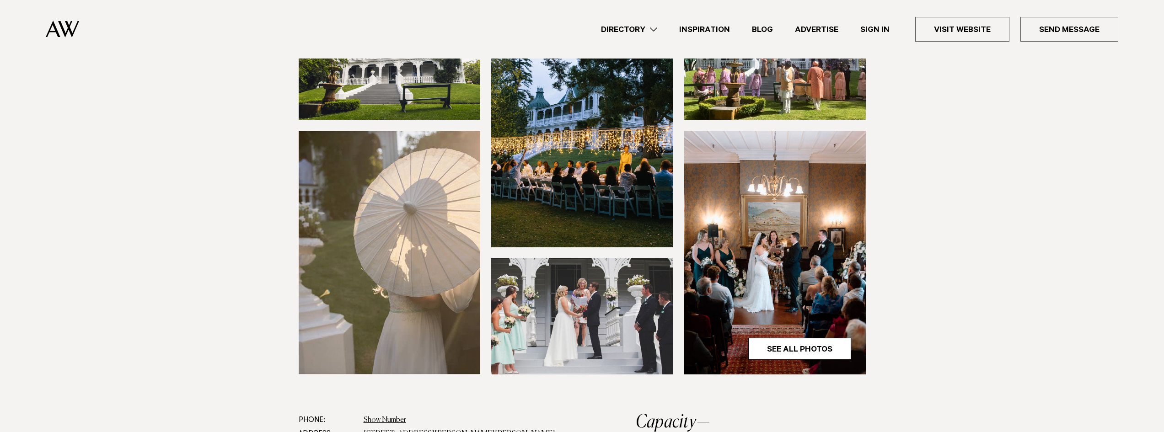
scroll to position [137, 0]
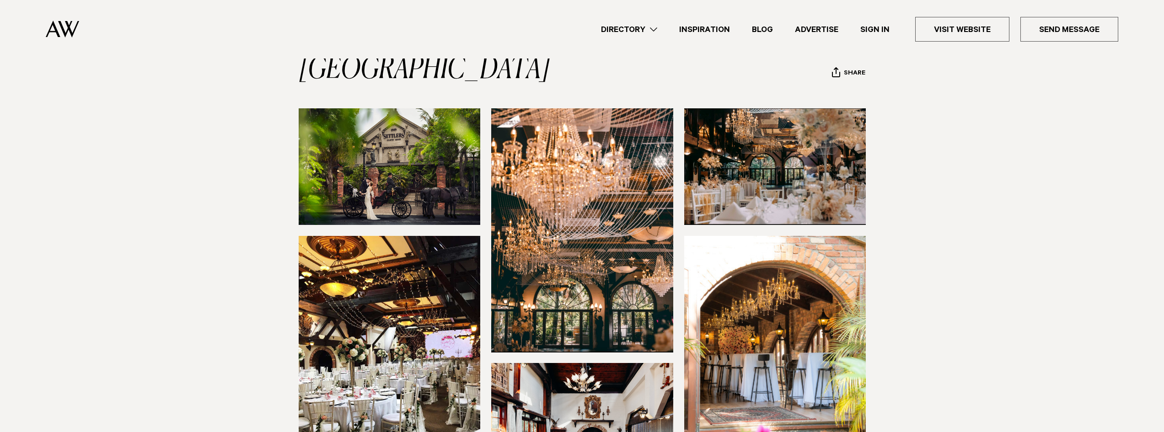
scroll to position [46, 0]
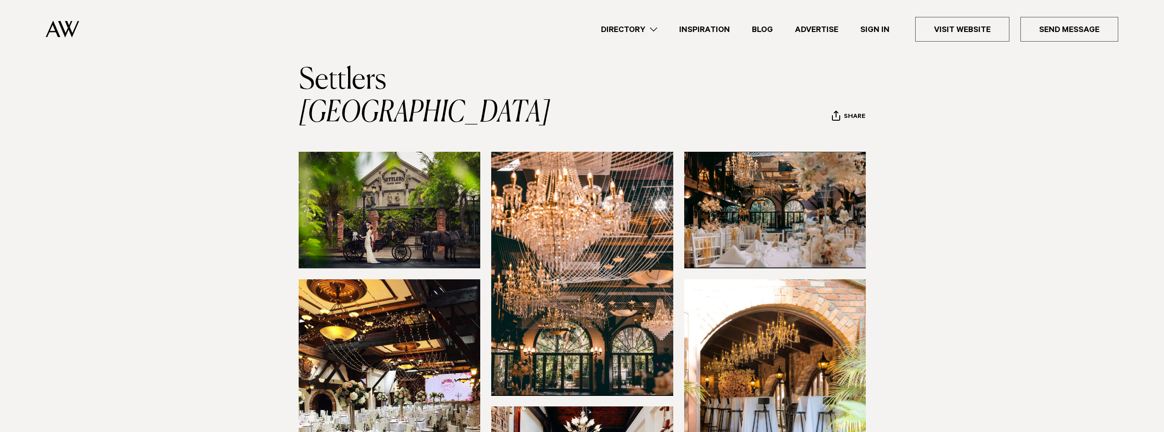
click at [343, 166] on img at bounding box center [390, 210] width 182 height 117
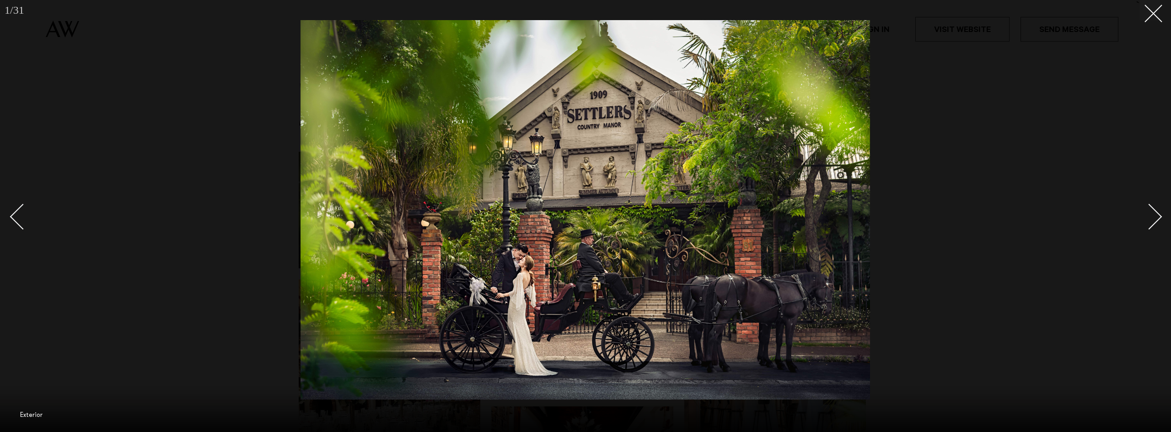
click at [1153, 214] on div "Next slide" at bounding box center [1149, 217] width 26 height 26
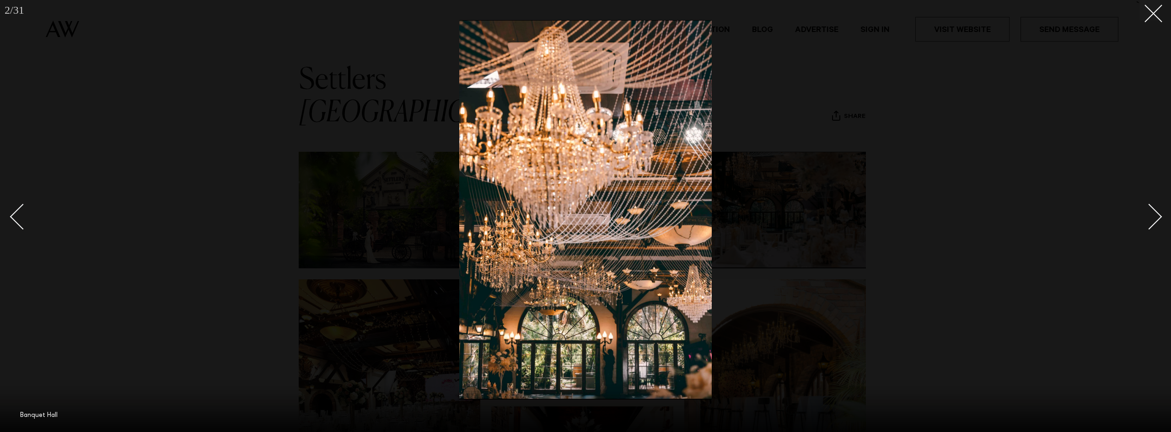
click at [1153, 214] on div "Next slide" at bounding box center [1149, 217] width 26 height 26
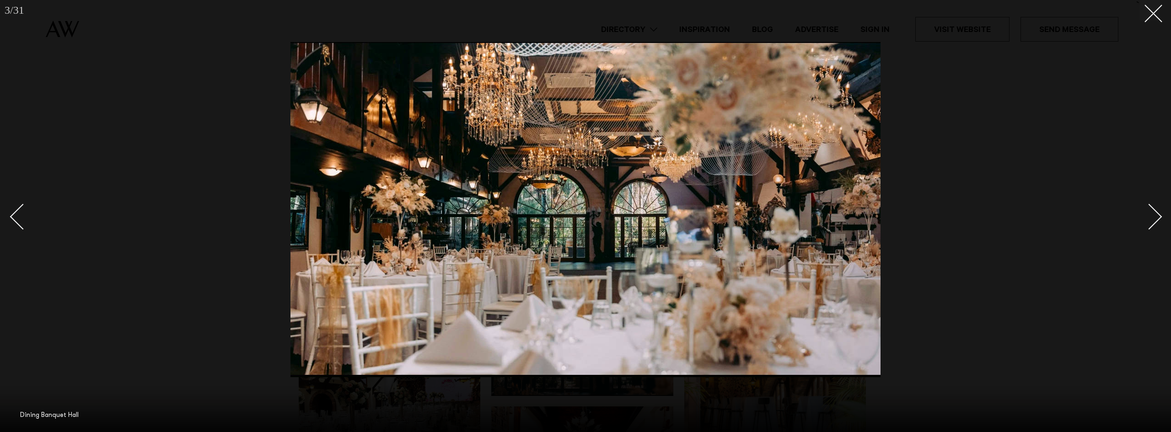
click at [1160, 209] on div at bounding box center [585, 216] width 1171 height 432
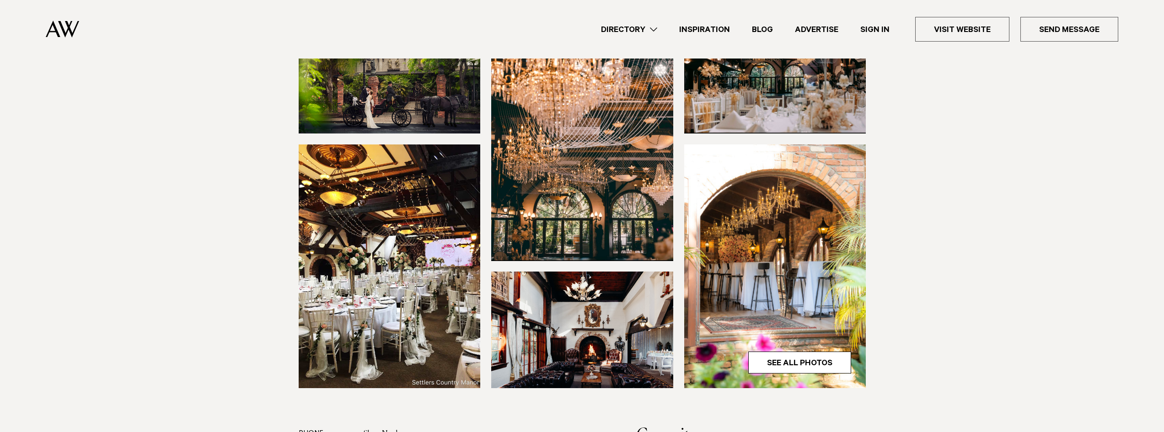
scroll to position [183, 0]
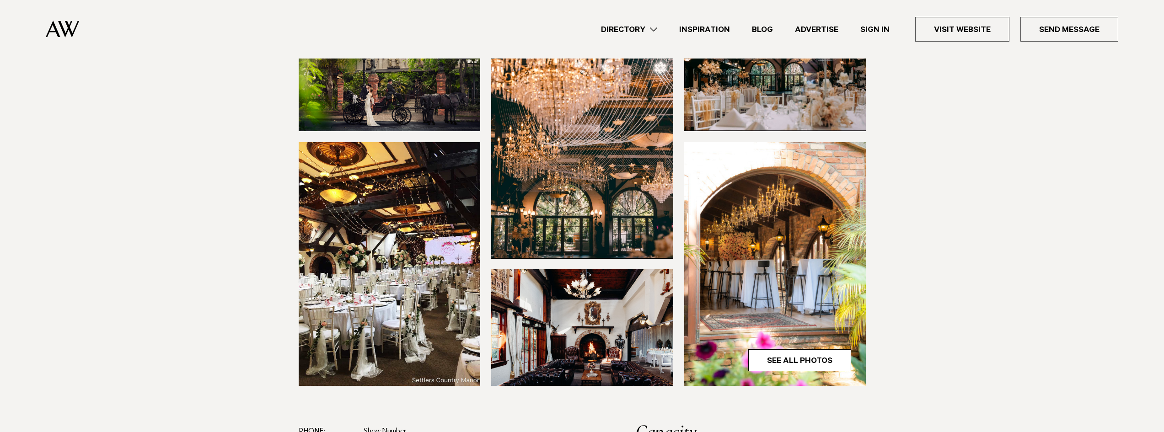
click at [359, 172] on img at bounding box center [390, 264] width 182 height 244
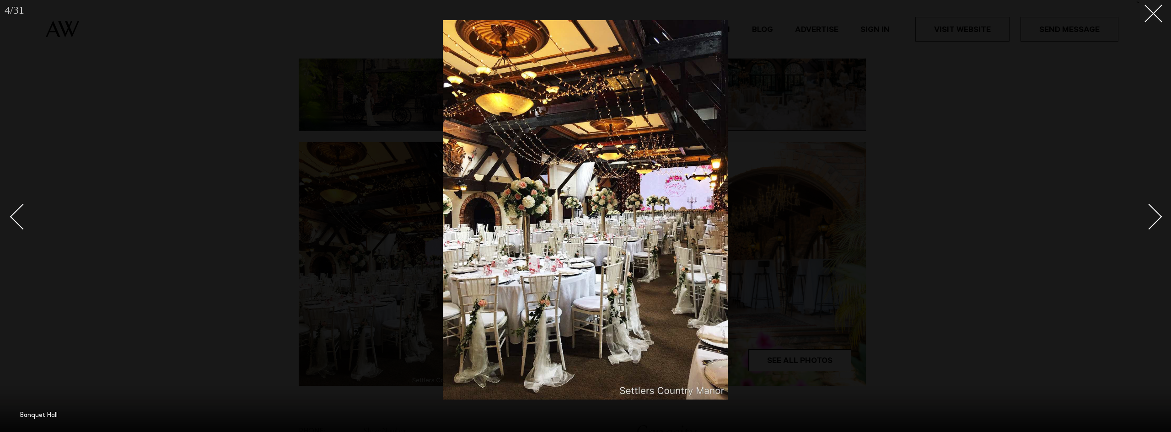
click at [1159, 208] on link at bounding box center [1144, 216] width 32 height 46
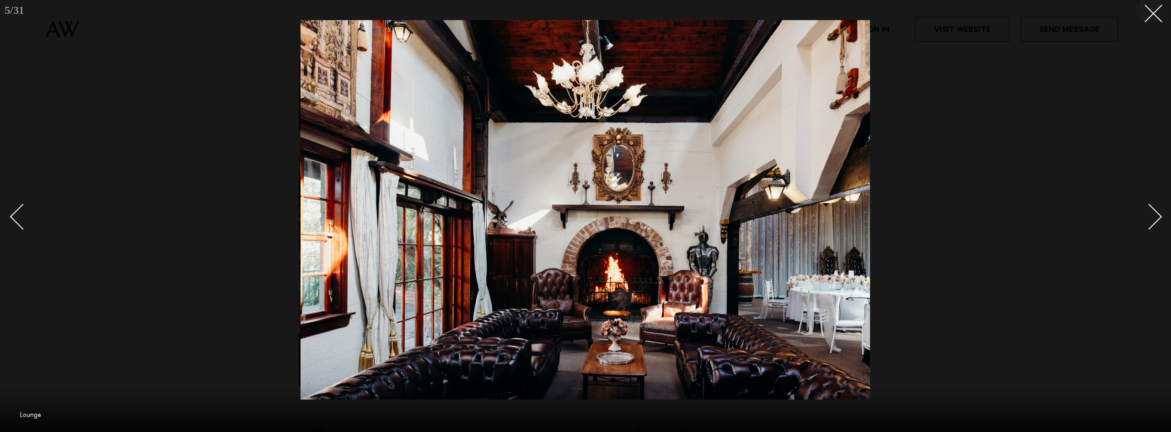
click at [1159, 208] on link at bounding box center [1144, 216] width 32 height 46
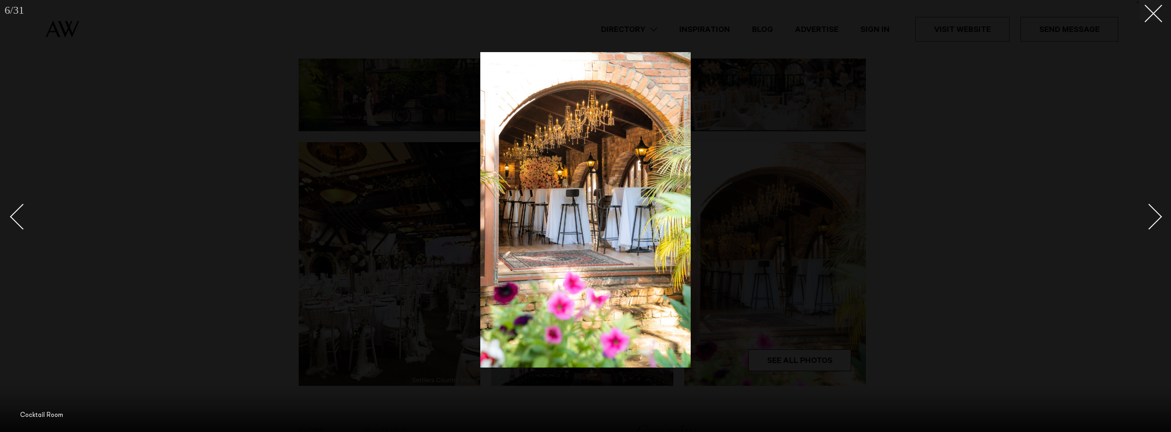
click at [1159, 205] on link at bounding box center [1144, 216] width 32 height 46
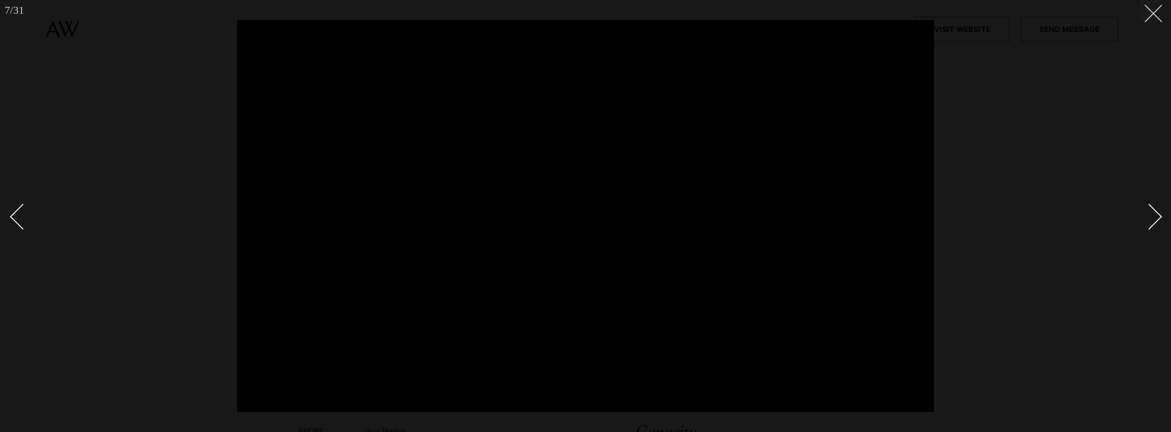
click at [1158, 15] on button at bounding box center [1150, 10] width 20 height 20
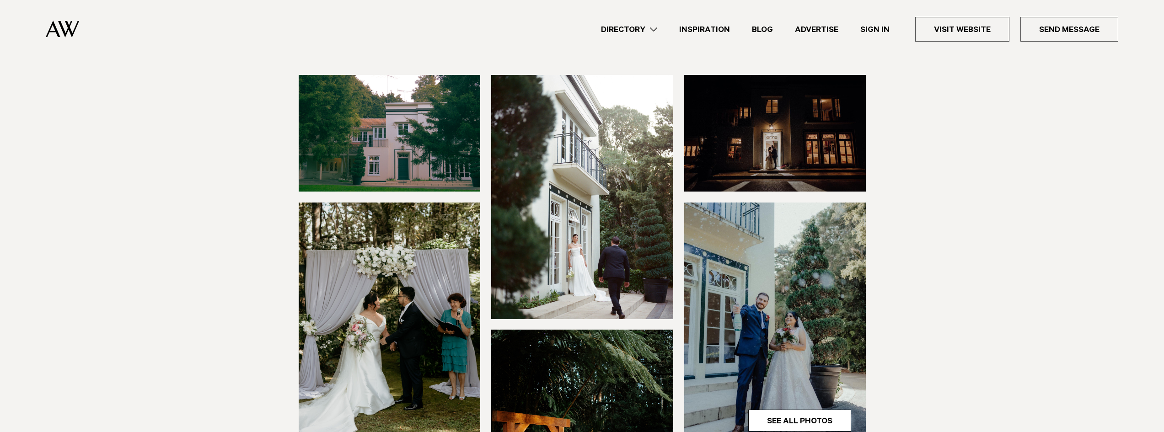
scroll to position [137, 0]
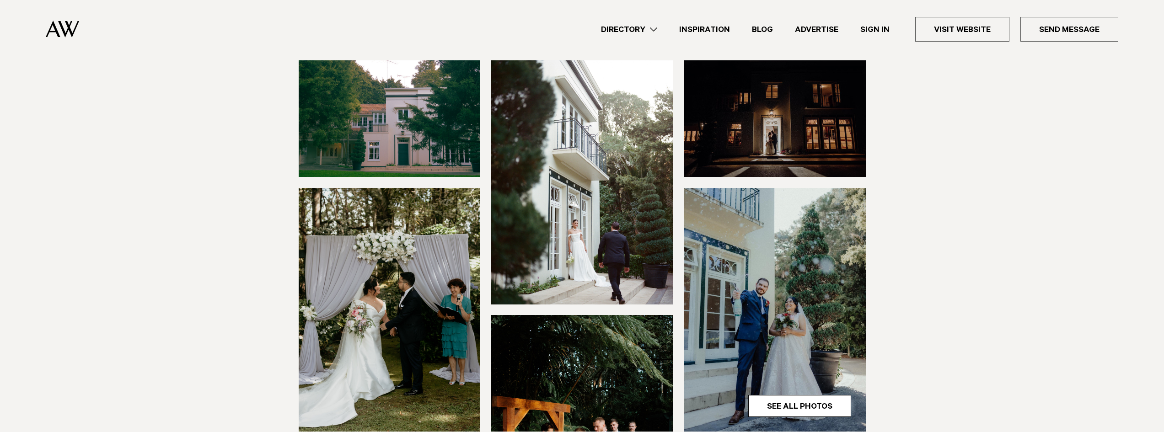
click at [516, 120] on img at bounding box center [582, 182] width 182 height 244
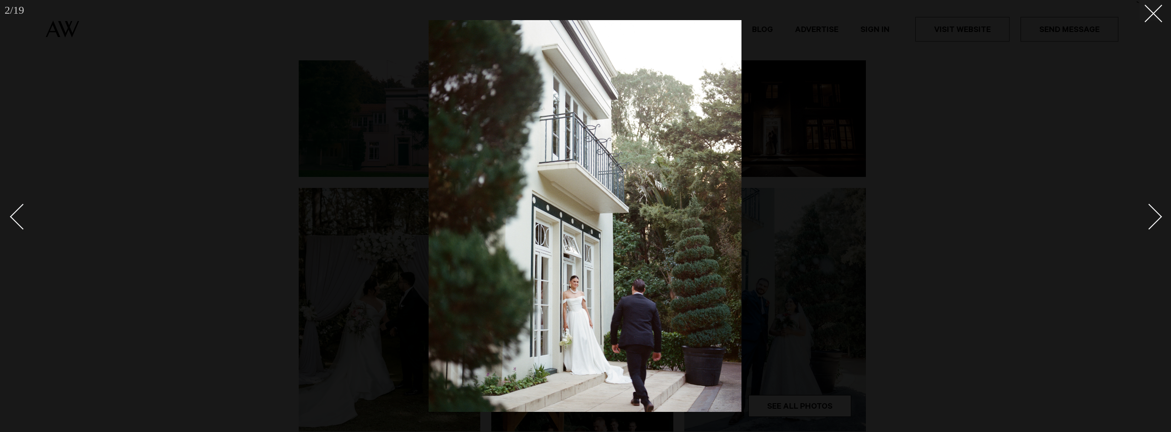
click at [1152, 220] on div "Next slide" at bounding box center [1149, 217] width 26 height 26
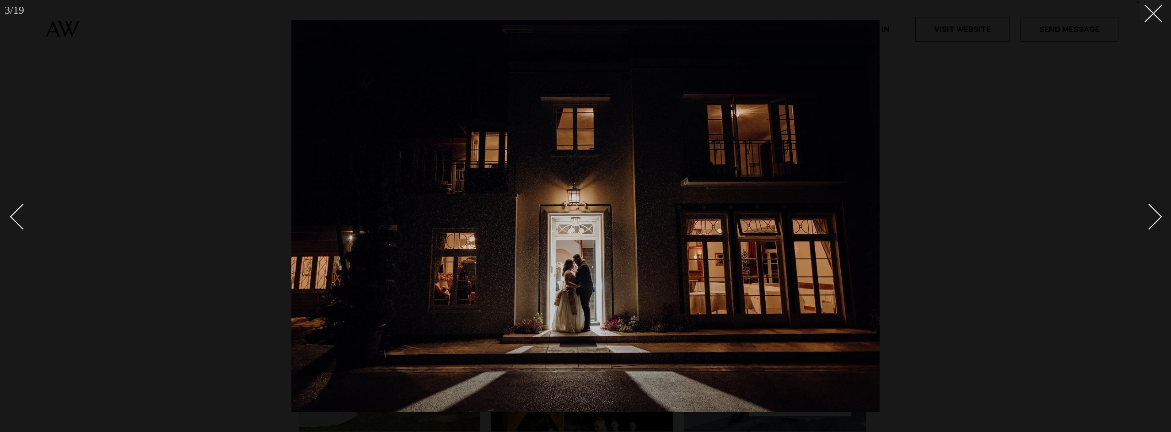
click at [1152, 220] on div "Next slide" at bounding box center [1149, 217] width 26 height 26
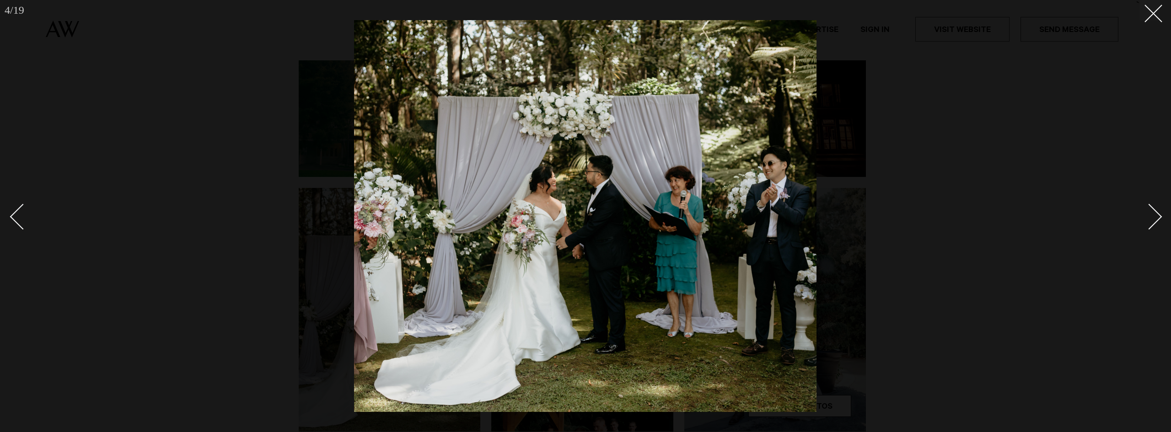
click at [1152, 220] on div "Next slide" at bounding box center [1149, 217] width 26 height 26
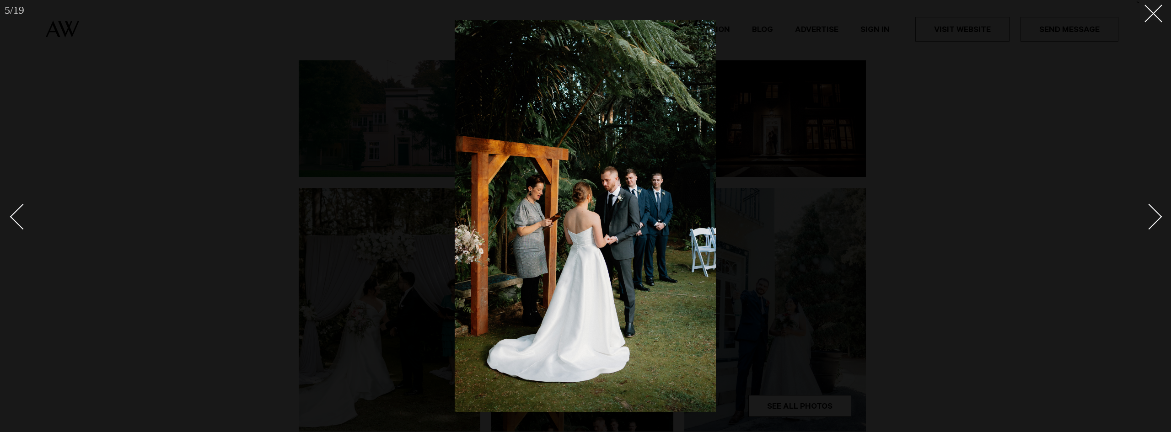
click at [1152, 220] on div "Next slide" at bounding box center [1149, 217] width 26 height 26
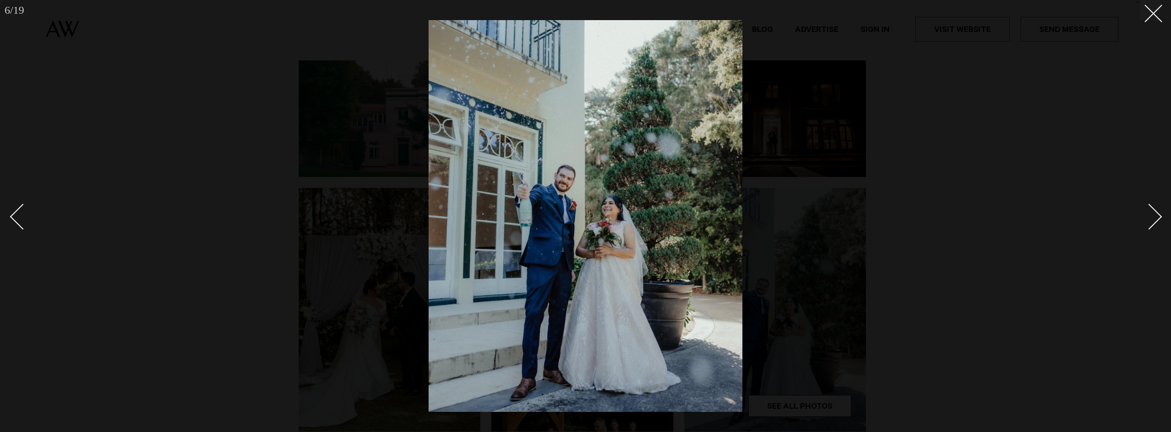
click at [1152, 220] on div "Next slide" at bounding box center [1149, 217] width 26 height 26
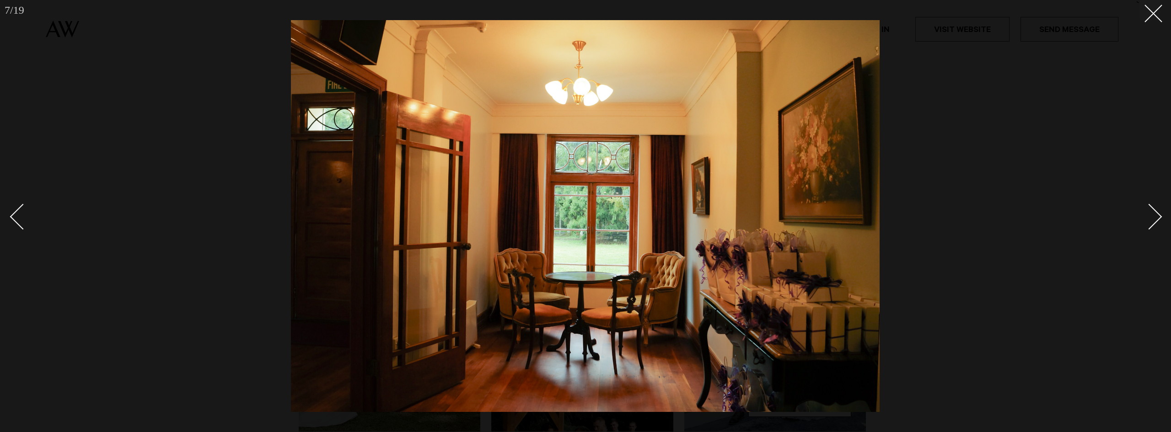
drag, startPoint x: 4, startPoint y: 205, endPoint x: 8, endPoint y: 206, distance: 4.8
click at [4, 205] on div at bounding box center [585, 216] width 1171 height 432
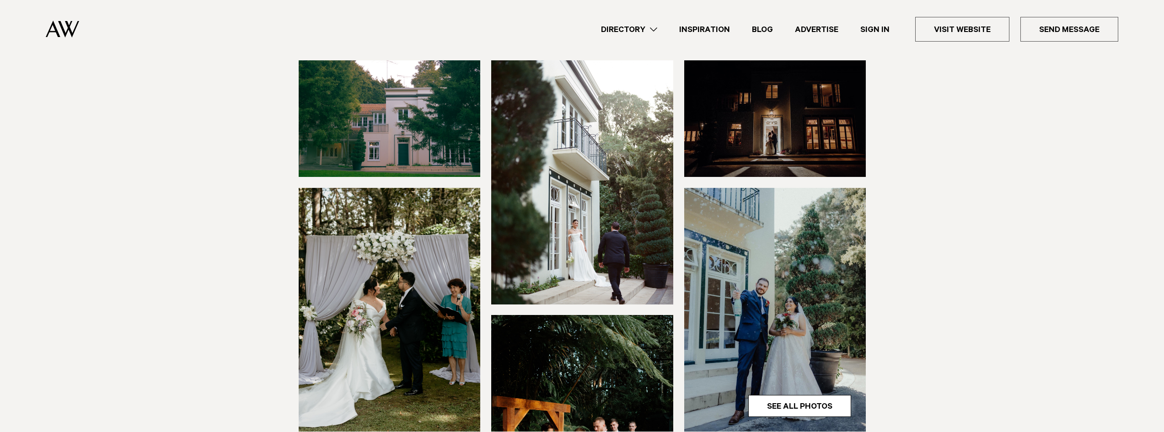
click at [571, 317] on img at bounding box center [582, 373] width 182 height 117
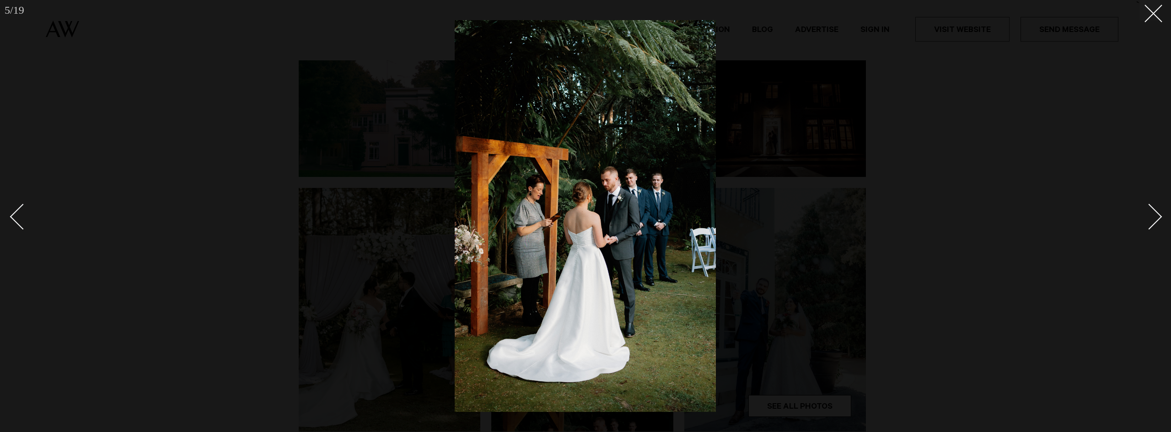
click at [1152, 221] on div "Next slide" at bounding box center [1149, 217] width 26 height 26
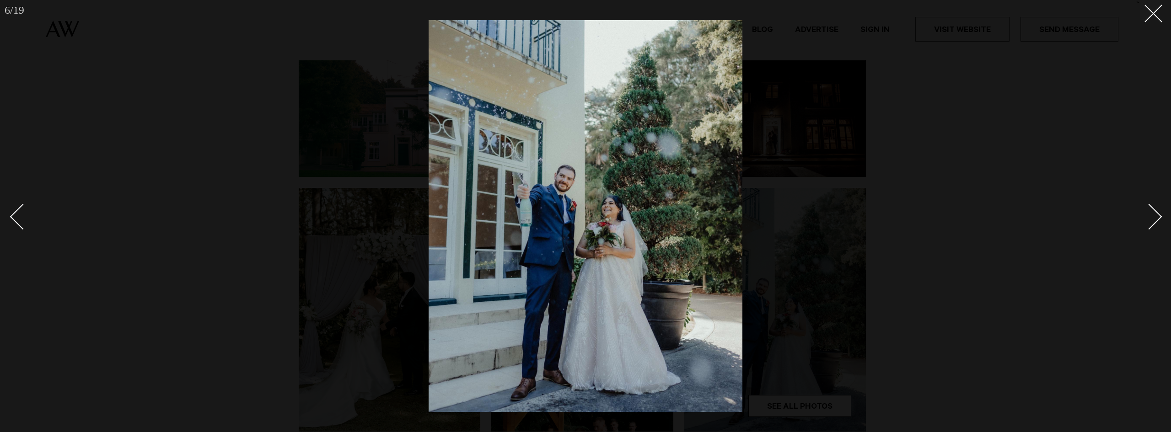
click at [1149, 212] on div "Next slide" at bounding box center [1149, 217] width 26 height 26
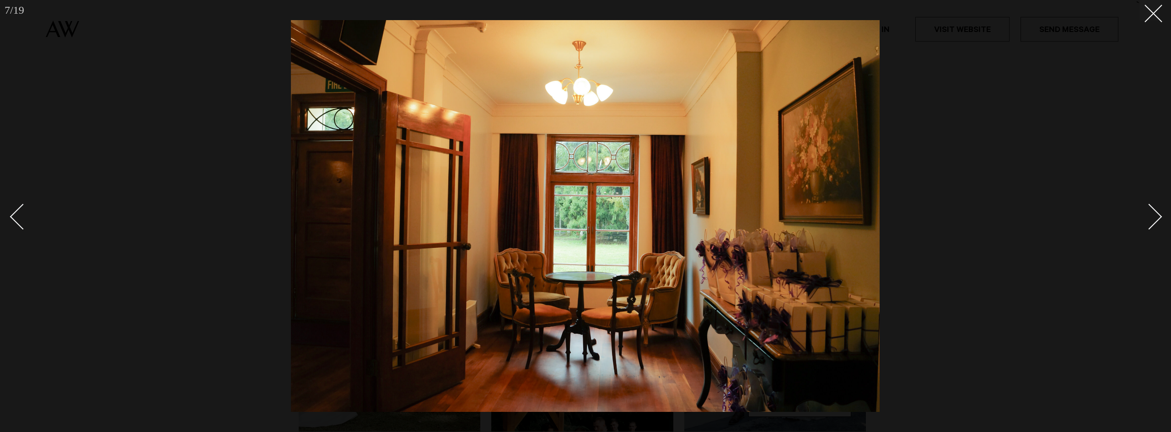
click at [1149, 212] on div "Next slide" at bounding box center [1149, 217] width 26 height 26
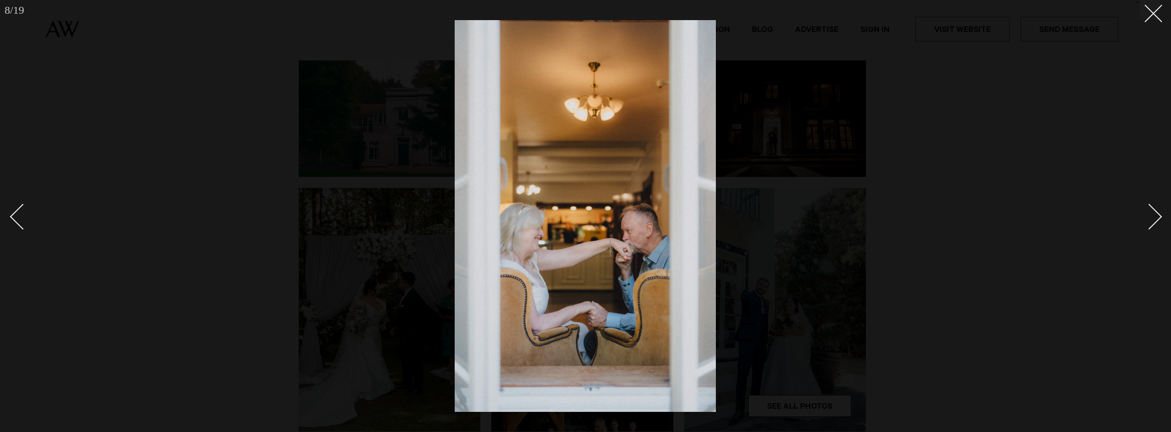
click at [1149, 212] on div "Next slide" at bounding box center [1149, 217] width 26 height 26
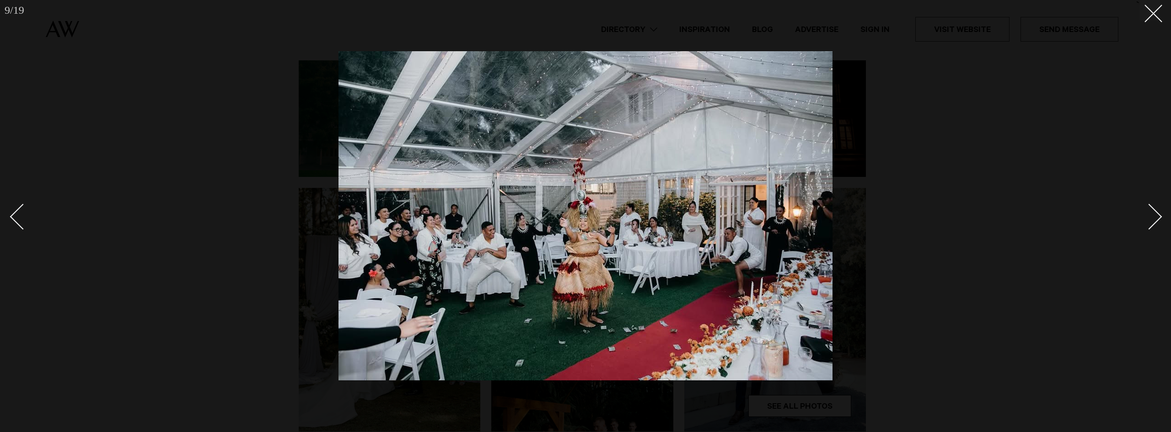
click at [1149, 212] on div "Next slide" at bounding box center [1149, 217] width 26 height 26
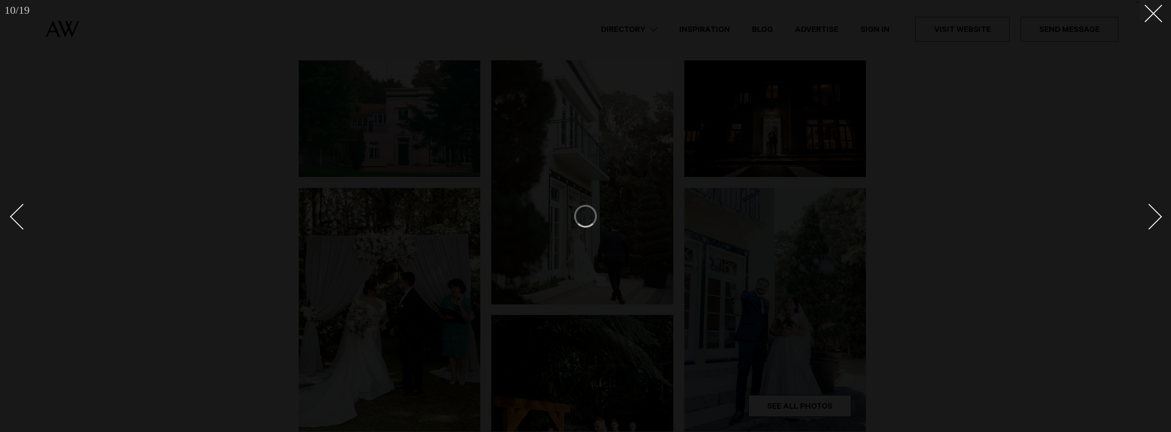
click at [1151, 211] on div "Next slide" at bounding box center [1149, 217] width 26 height 26
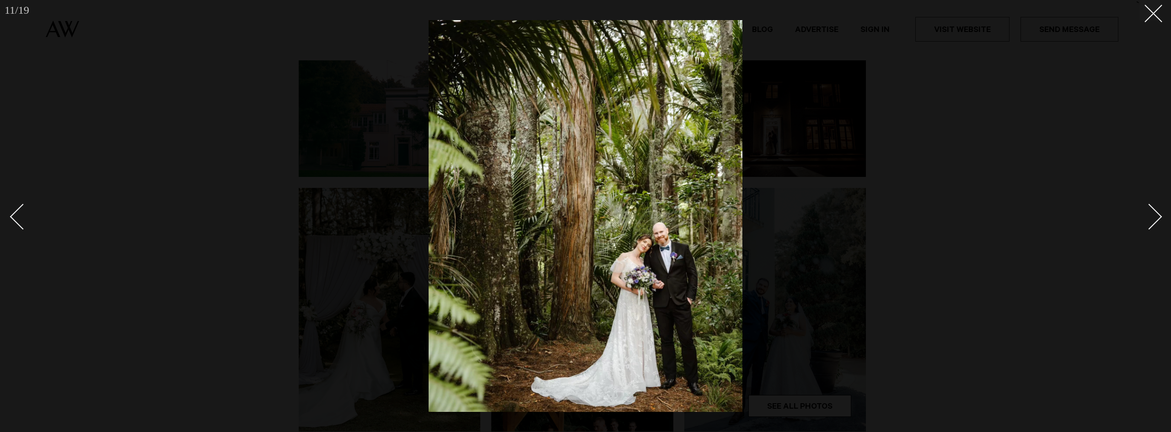
click at [1160, 207] on div at bounding box center [585, 216] width 1171 height 432
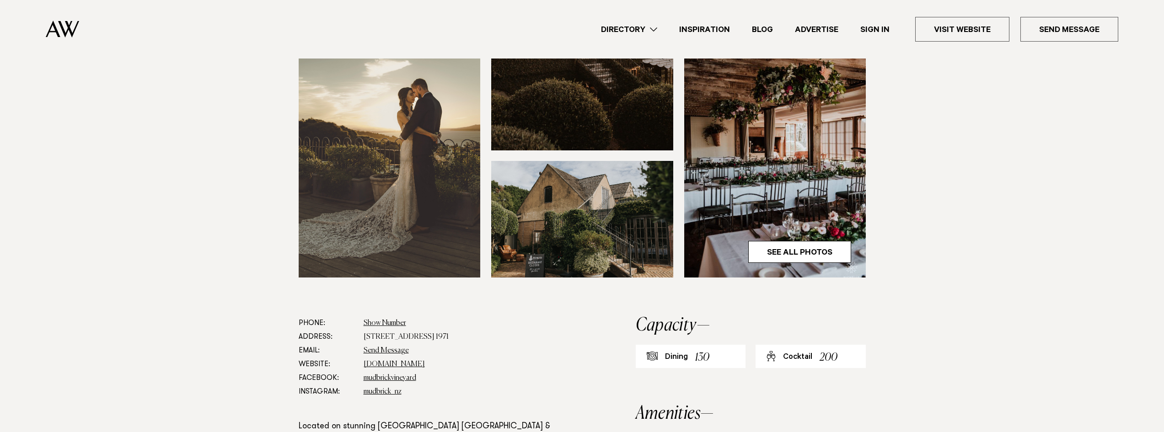
scroll to position [137, 0]
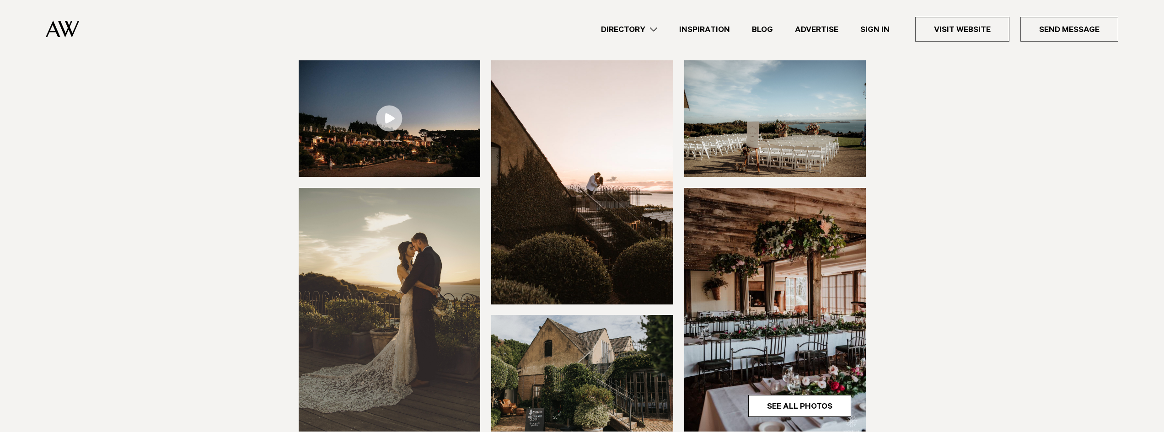
click at [385, 112] on link at bounding box center [390, 118] width 182 height 117
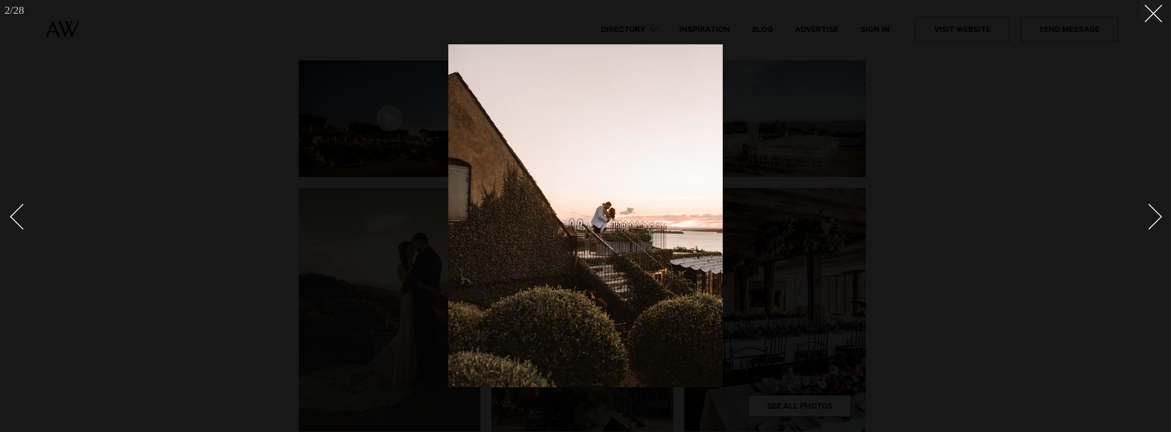
click at [1041, 124] on div at bounding box center [585, 216] width 1171 height 432
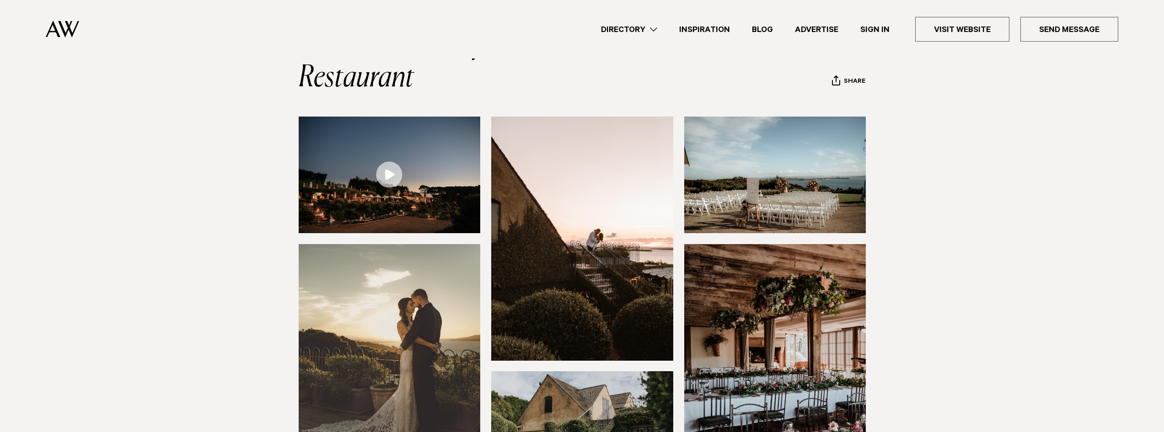
scroll to position [46, 0]
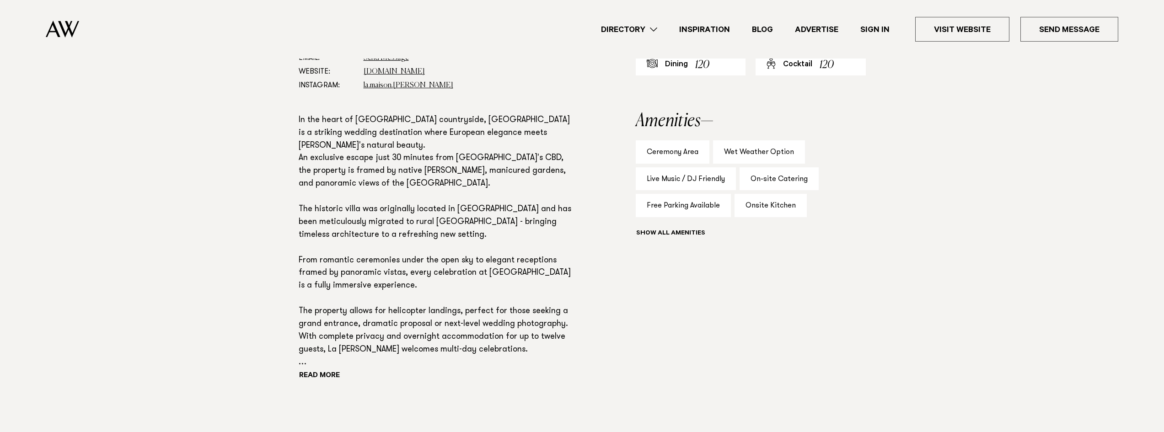
scroll to position [549, 0]
click at [325, 378] on button "Read more" at bounding box center [340, 379] width 82 height 14
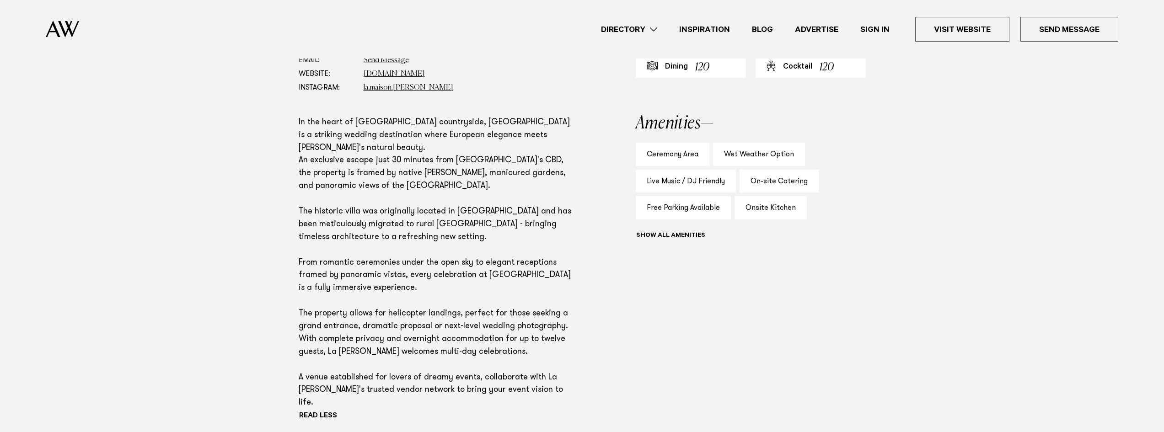
click at [619, 334] on div "Phone: Show Number [PHONE_NUMBER] Address: [STREET_ADDRESS][PERSON_NAME] Email:…" at bounding box center [582, 244] width 644 height 436
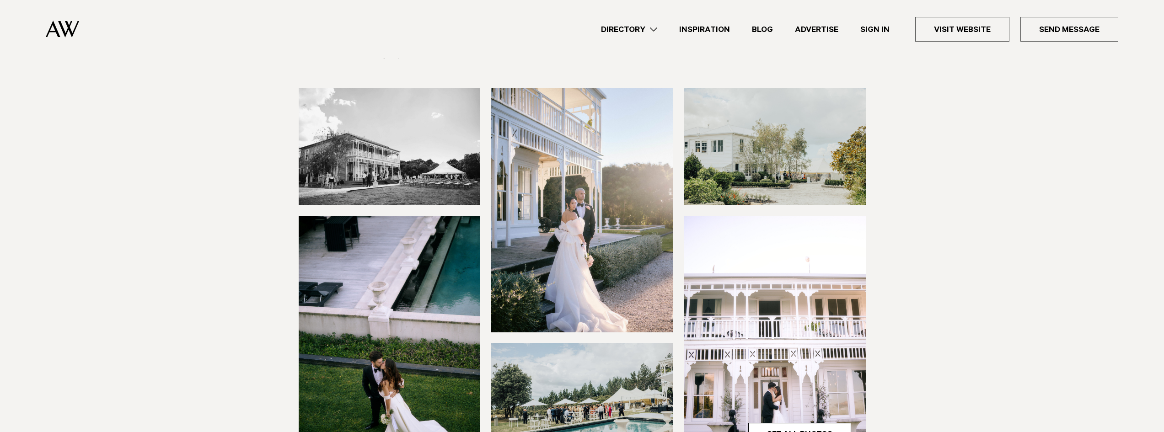
scroll to position [46, 0]
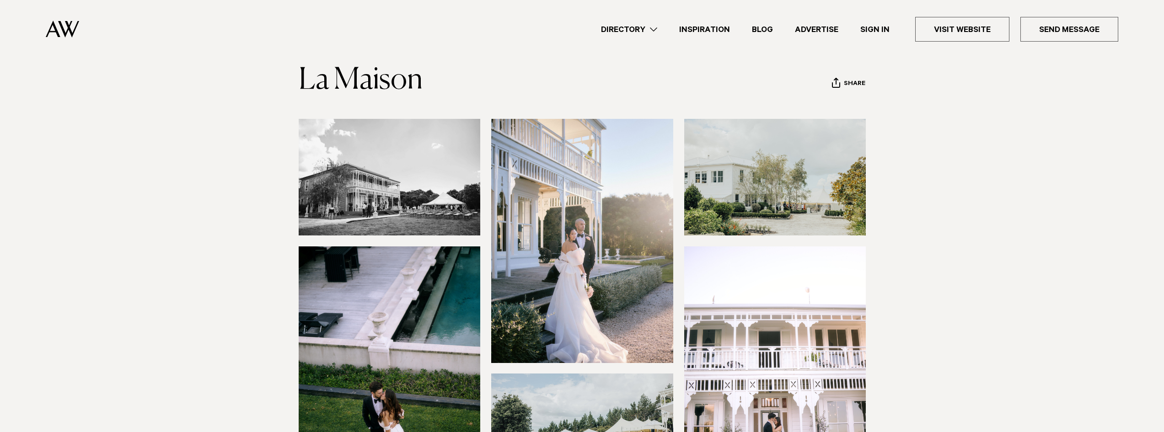
click at [412, 171] on img at bounding box center [390, 177] width 182 height 117
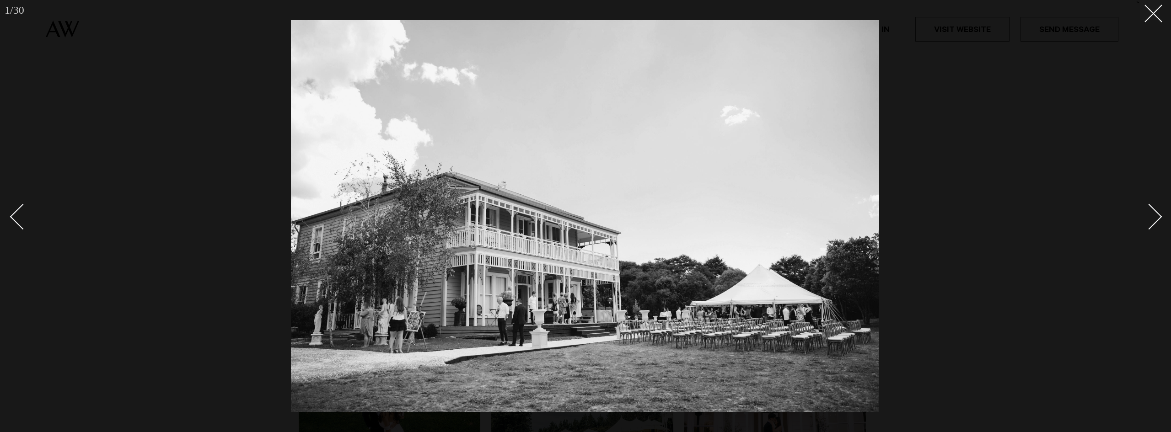
click at [1133, 214] on link at bounding box center [1144, 216] width 32 height 46
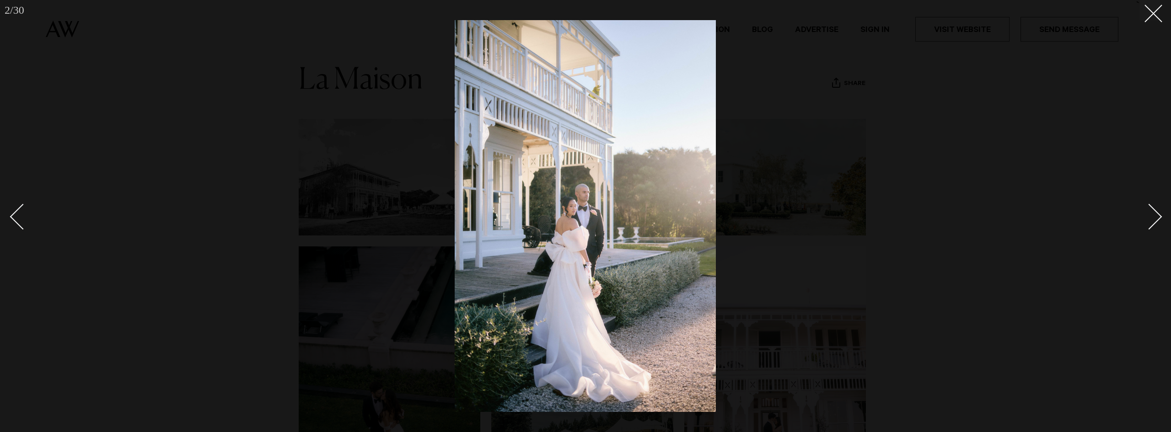
click at [1150, 215] on div "Next slide" at bounding box center [1149, 217] width 26 height 26
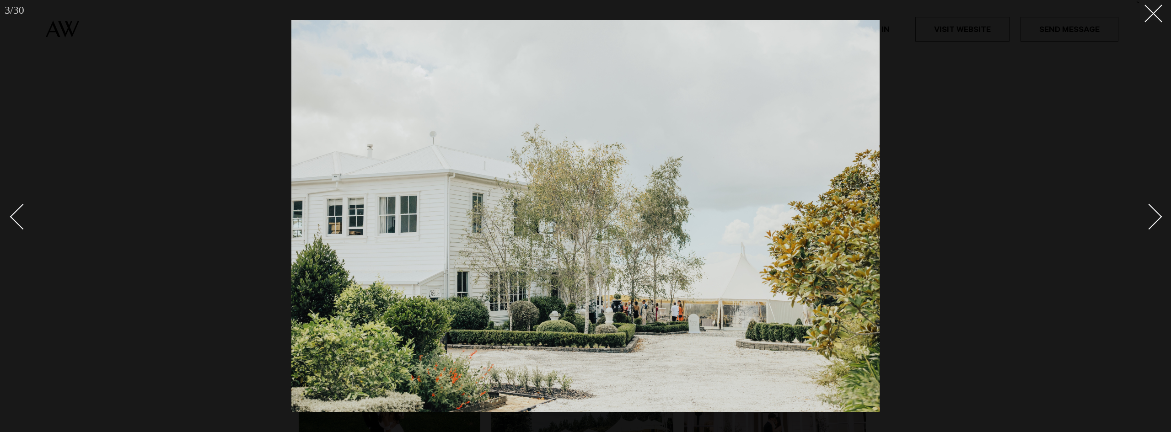
click at [1161, 219] on div at bounding box center [585, 216] width 1171 height 432
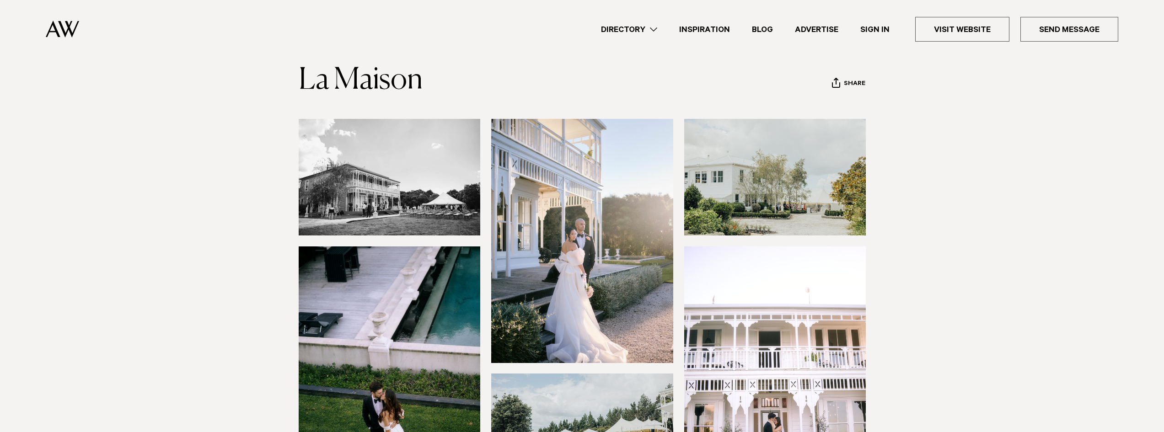
click at [749, 168] on img at bounding box center [775, 177] width 182 height 117
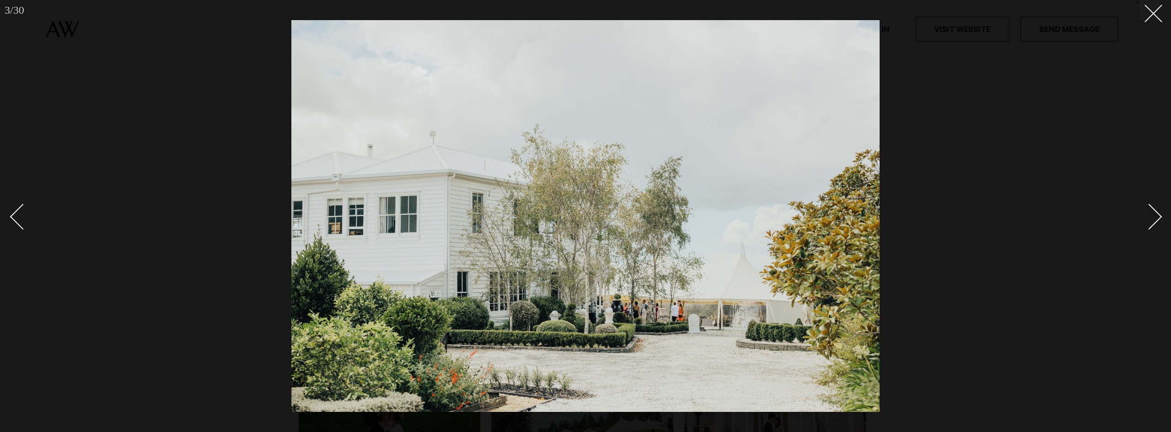
click at [1154, 209] on div "Next slide" at bounding box center [1149, 217] width 26 height 26
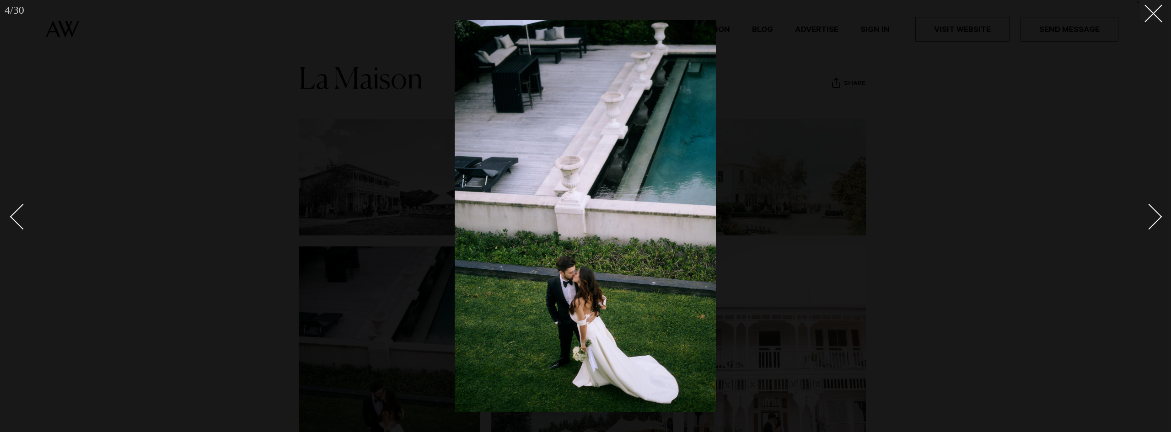
click at [1154, 209] on div "Next slide" at bounding box center [1149, 217] width 26 height 26
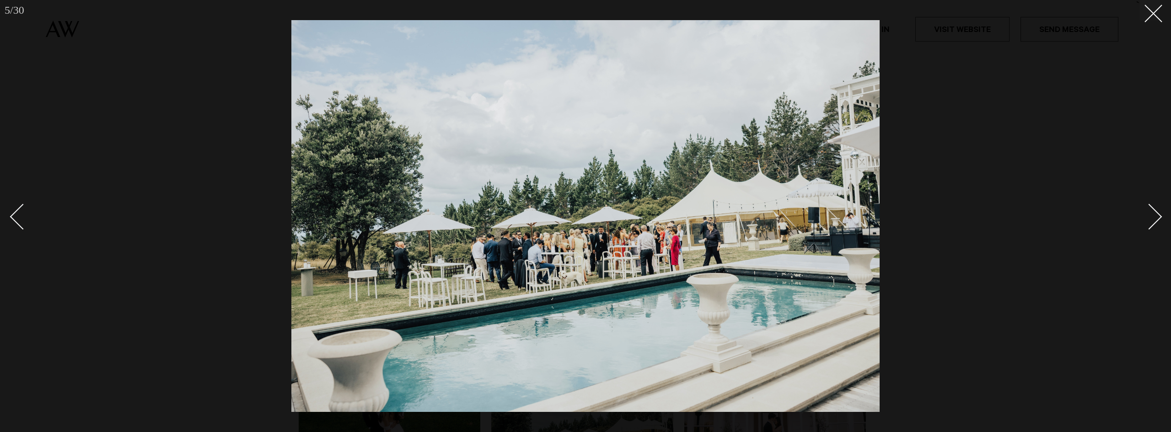
click at [1154, 209] on div "Next slide" at bounding box center [1149, 217] width 26 height 26
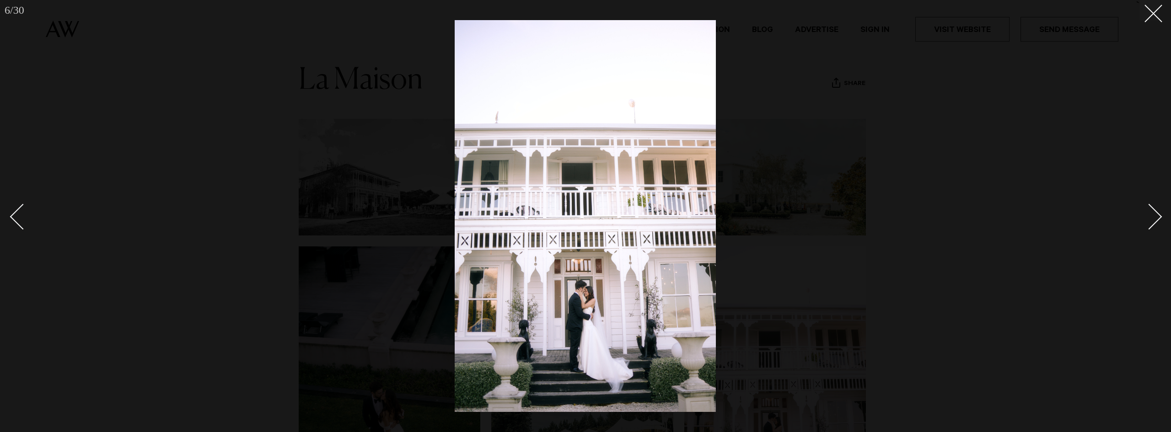
click at [1154, 209] on div "Next slide" at bounding box center [1149, 217] width 26 height 26
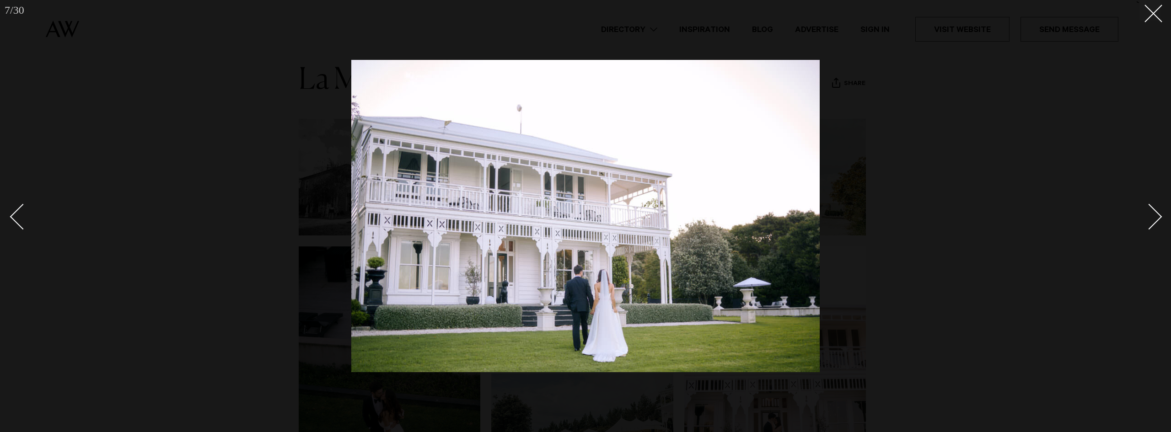
click at [1154, 209] on div "Next slide" at bounding box center [1149, 217] width 26 height 26
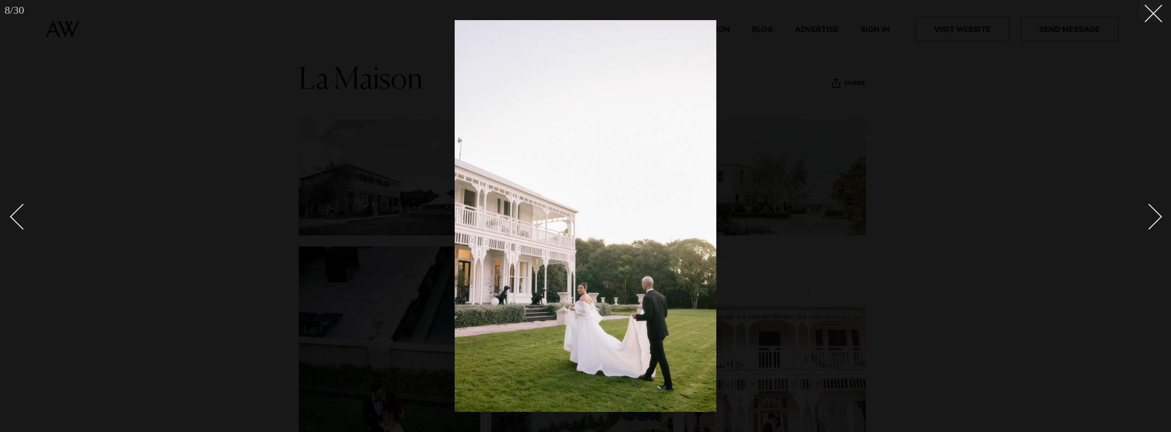
click at [1154, 209] on div "Next slide" at bounding box center [1149, 217] width 26 height 26
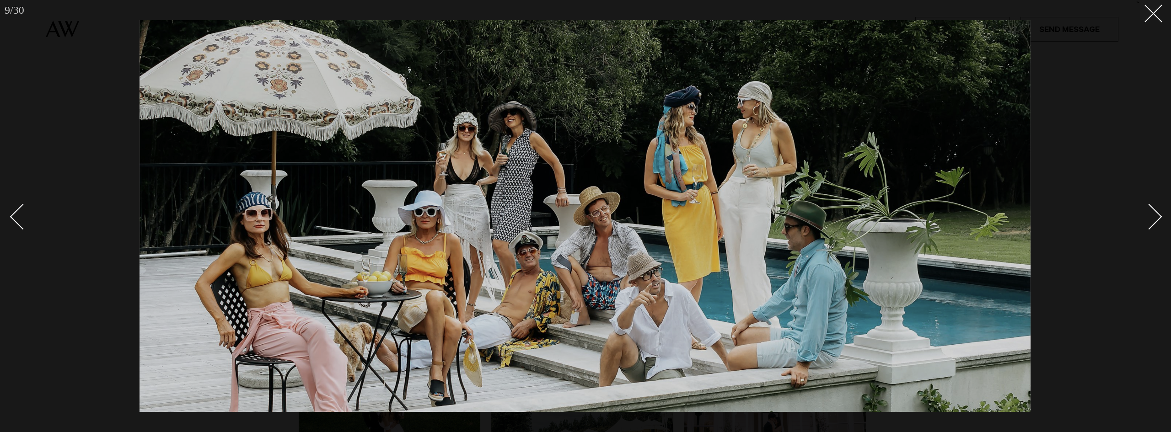
click at [1154, 209] on div "Next slide" at bounding box center [1149, 217] width 26 height 26
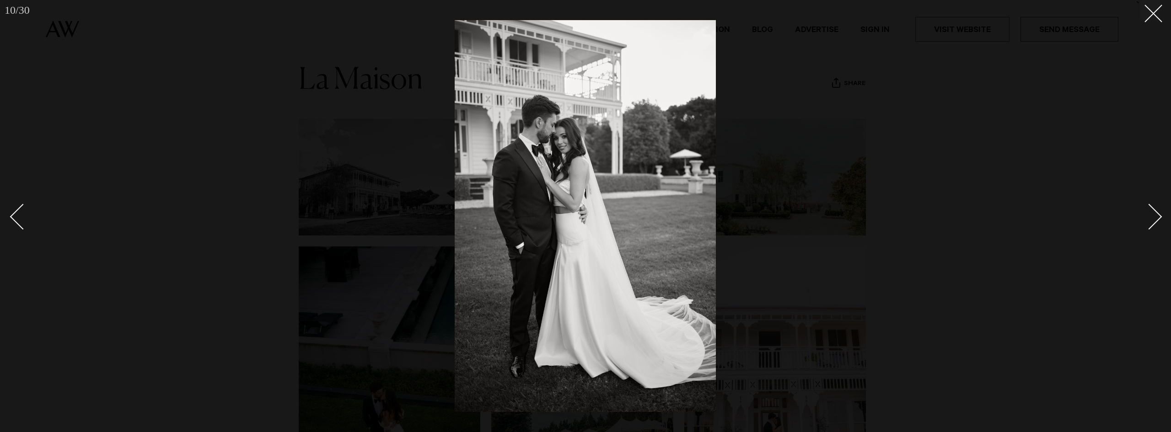
click at [1154, 209] on div "Next slide" at bounding box center [1149, 217] width 26 height 26
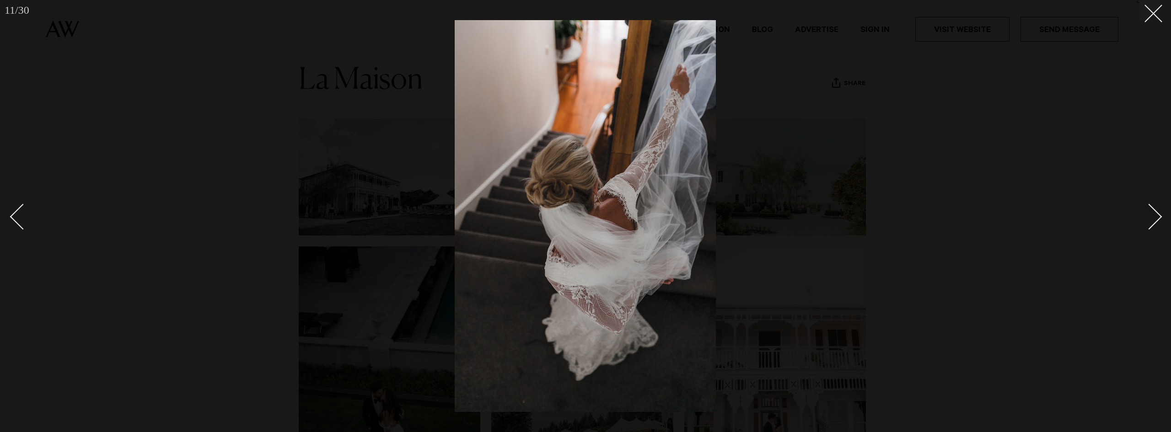
click at [1154, 209] on div "Next slide" at bounding box center [1149, 217] width 26 height 26
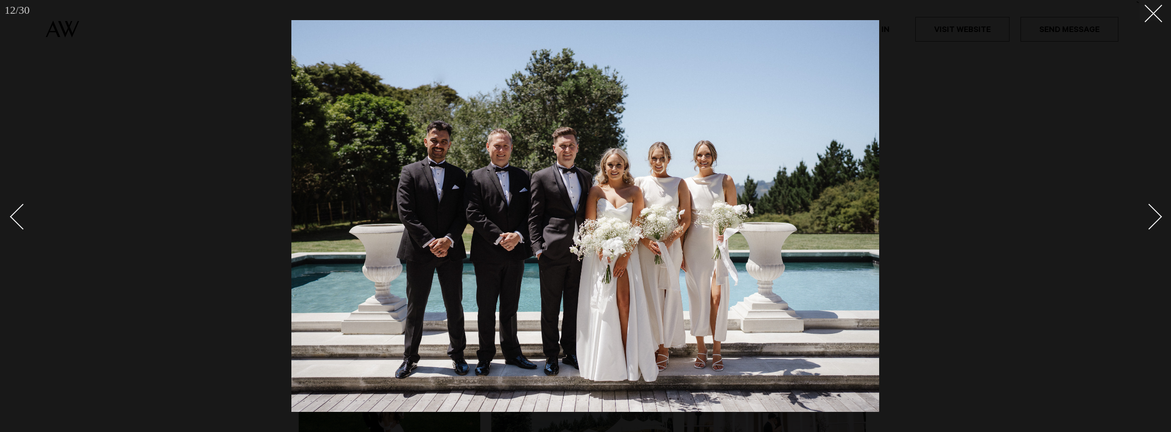
click at [1154, 209] on div "Next slide" at bounding box center [1149, 217] width 26 height 26
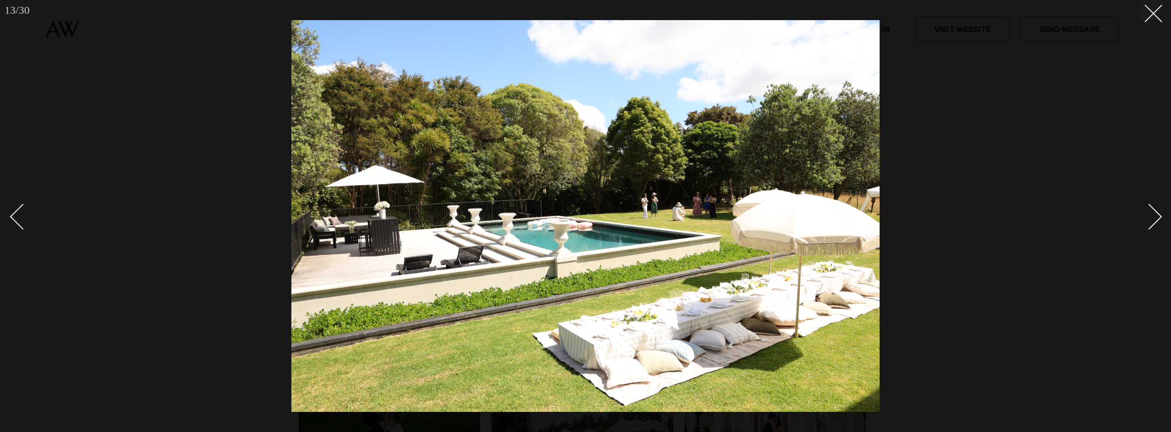
click at [1154, 209] on div "Next slide" at bounding box center [1149, 217] width 26 height 26
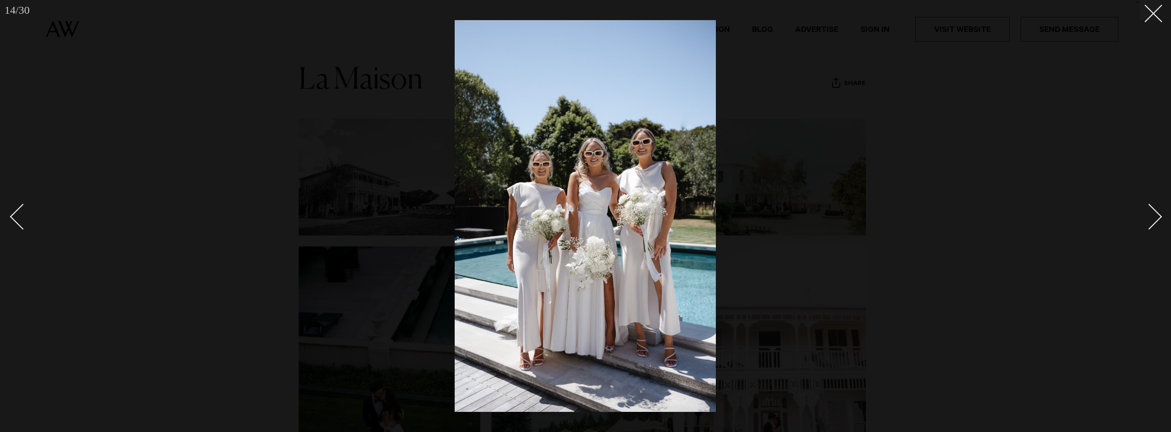
click at [1154, 209] on div "Next slide" at bounding box center [1149, 217] width 26 height 26
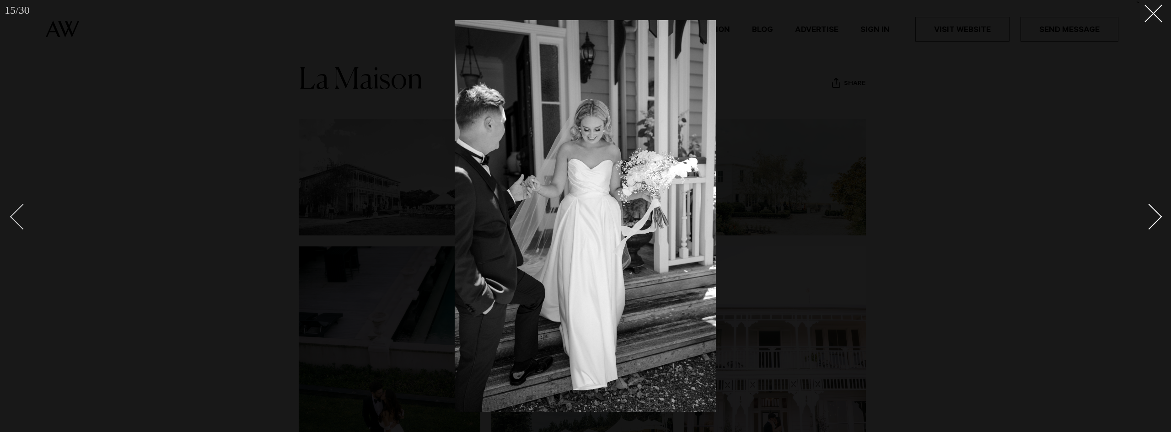
click at [15, 211] on div "Previous slide" at bounding box center [23, 217] width 26 height 26
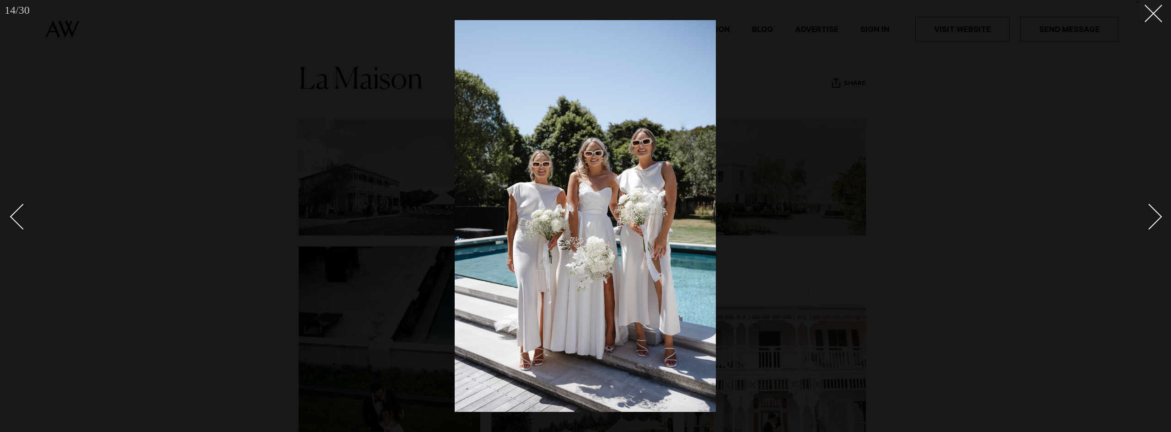
click at [1151, 210] on div "Next slide" at bounding box center [1149, 217] width 26 height 26
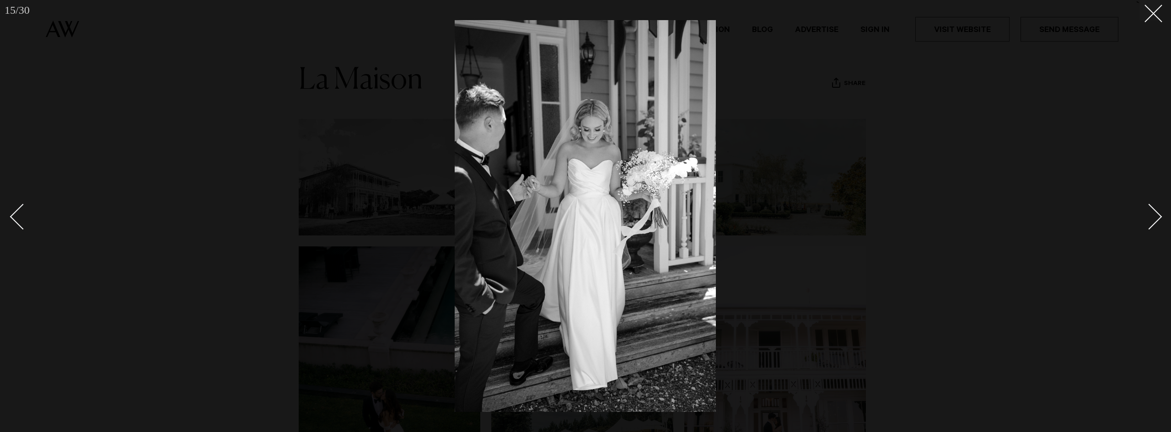
click at [1151, 210] on div "Next slide" at bounding box center [1149, 217] width 26 height 26
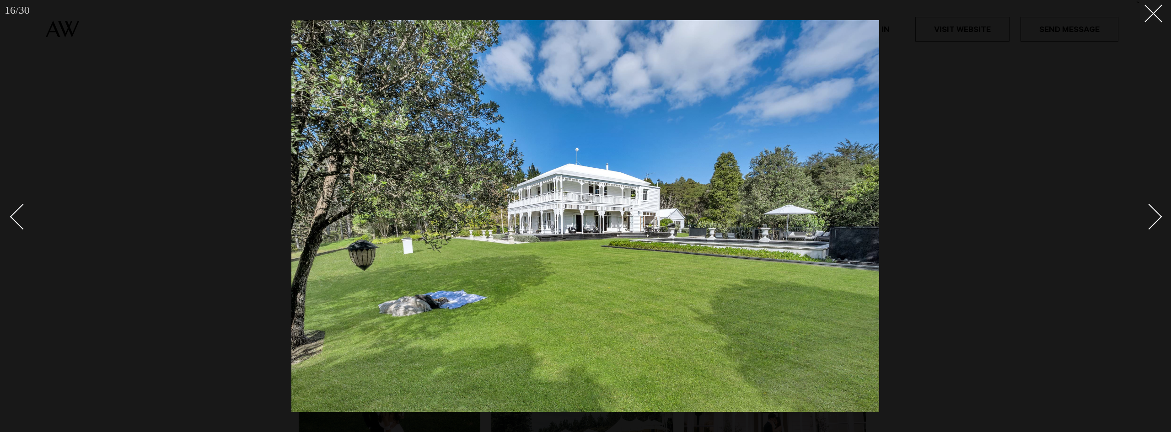
click at [1157, 206] on link at bounding box center [1144, 216] width 32 height 46
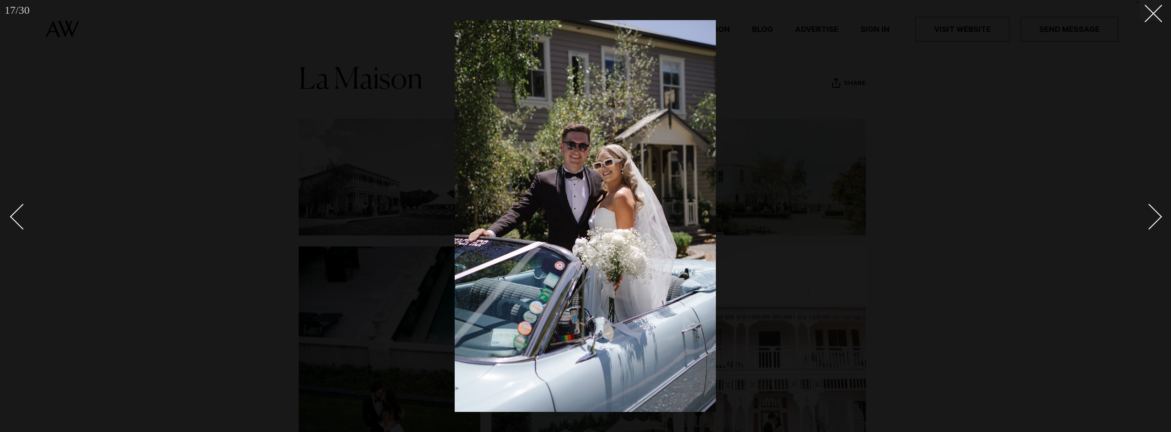
click at [1157, 206] on link at bounding box center [1144, 216] width 32 height 46
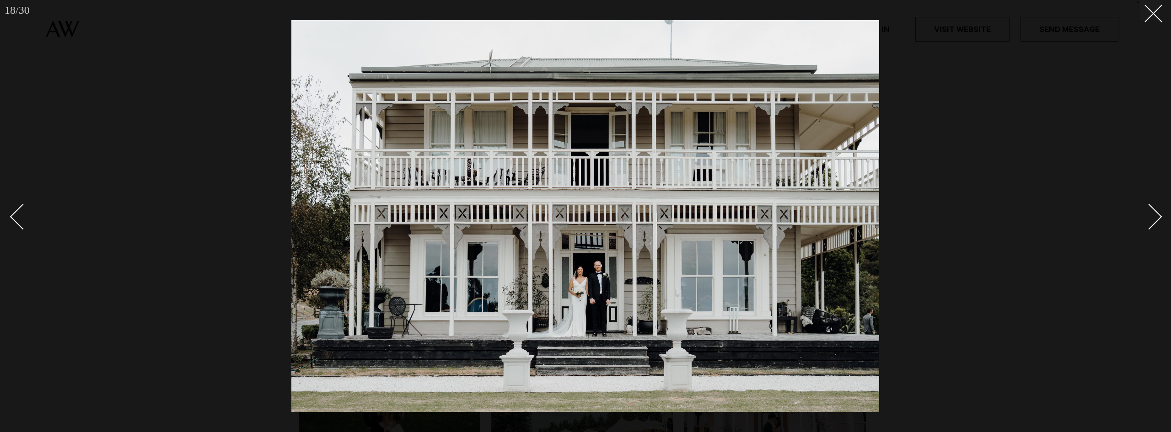
click at [1157, 206] on link at bounding box center [1144, 216] width 32 height 46
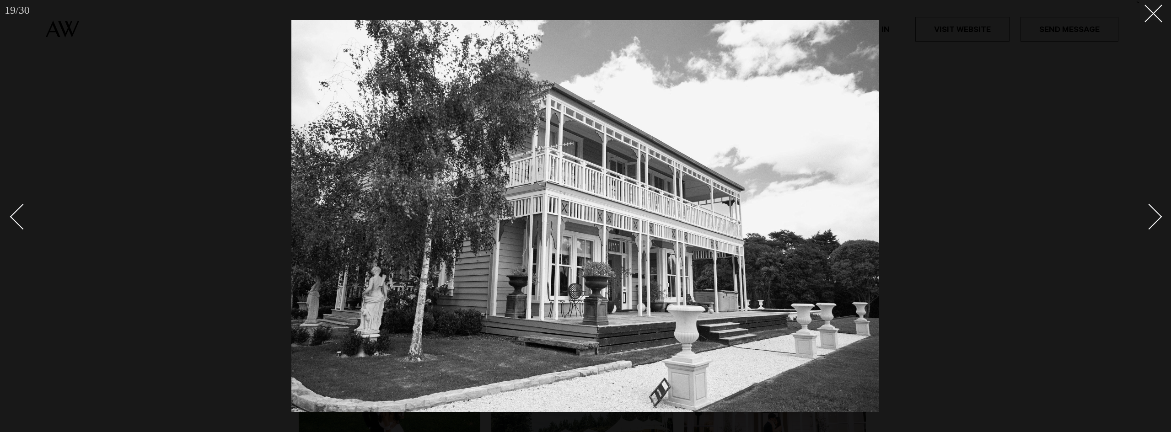
click at [1157, 206] on link at bounding box center [1144, 216] width 32 height 46
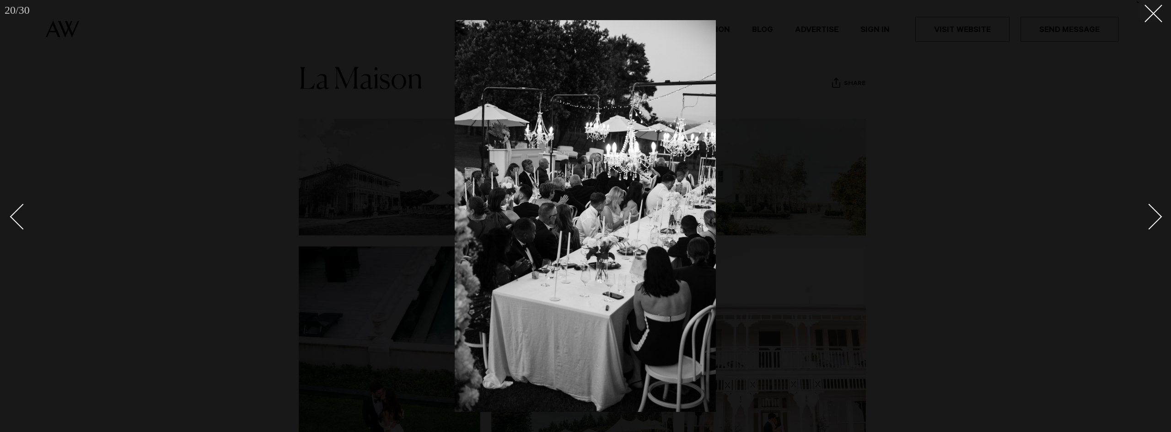
click at [1073, 167] on div at bounding box center [585, 216] width 1171 height 432
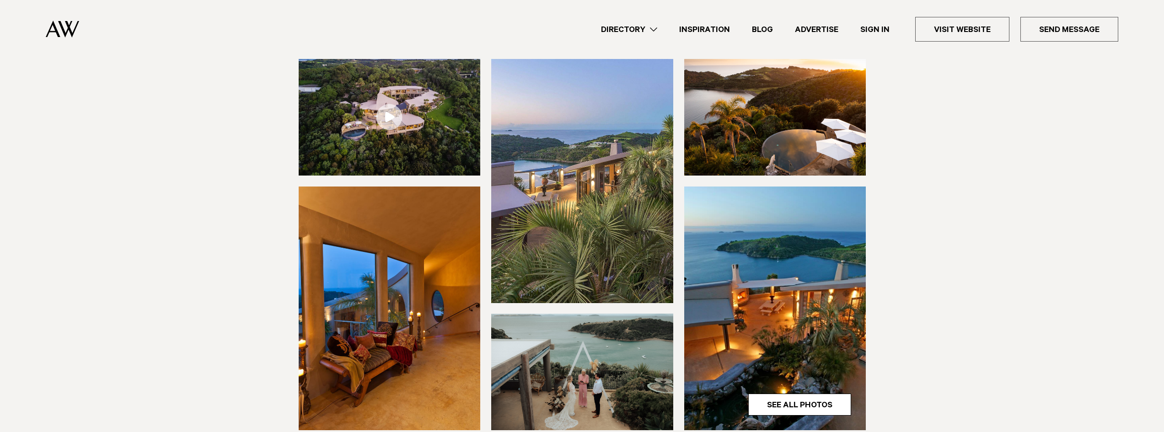
scroll to position [91, 0]
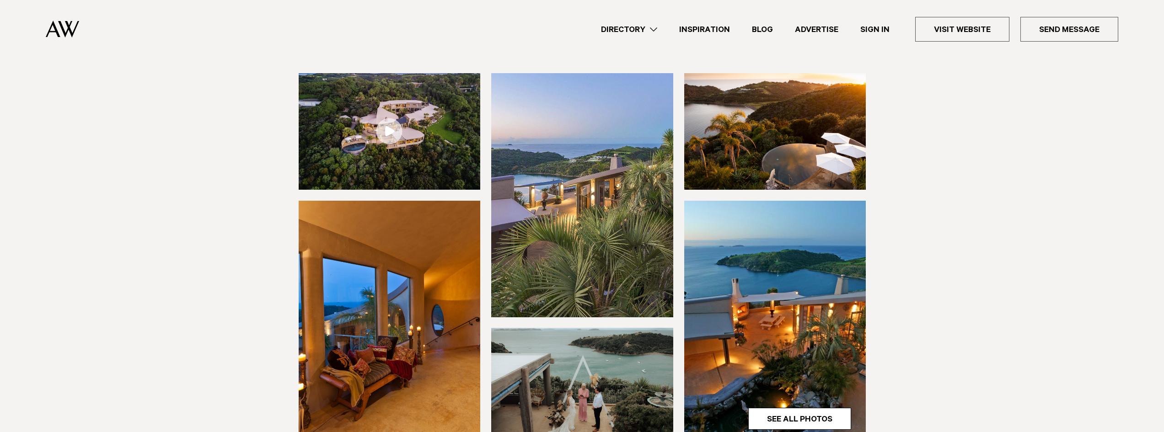
click at [355, 139] on img at bounding box center [390, 131] width 182 height 117
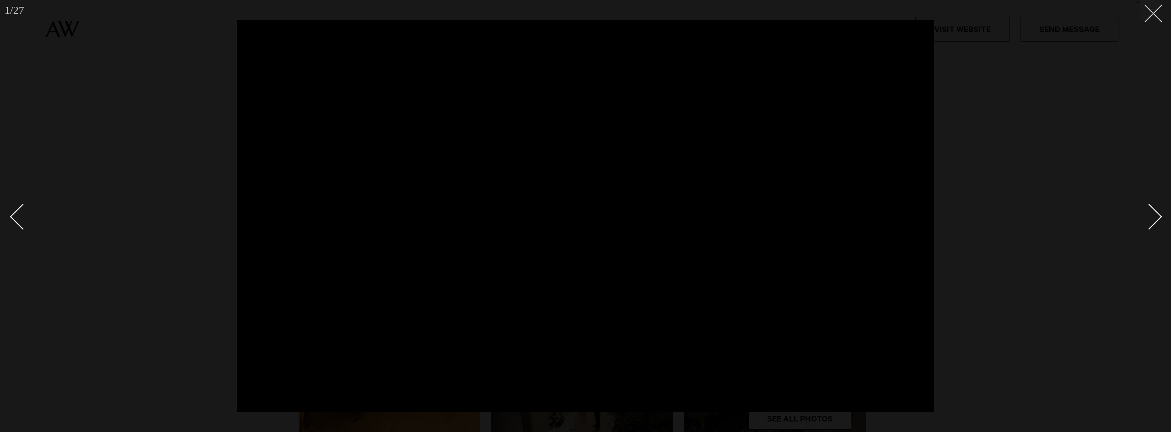
click at [1154, 14] on line at bounding box center [1153, 13] width 17 height 17
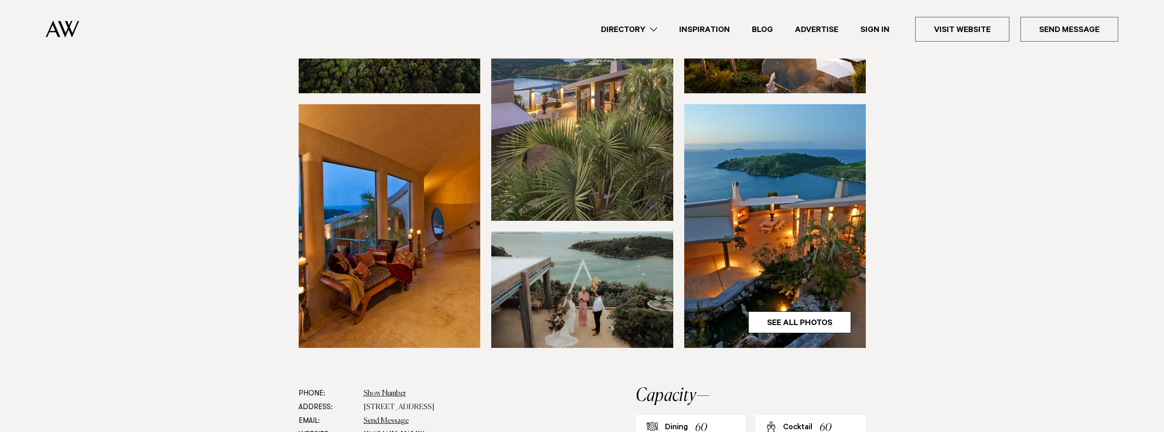
scroll to position [183, 0]
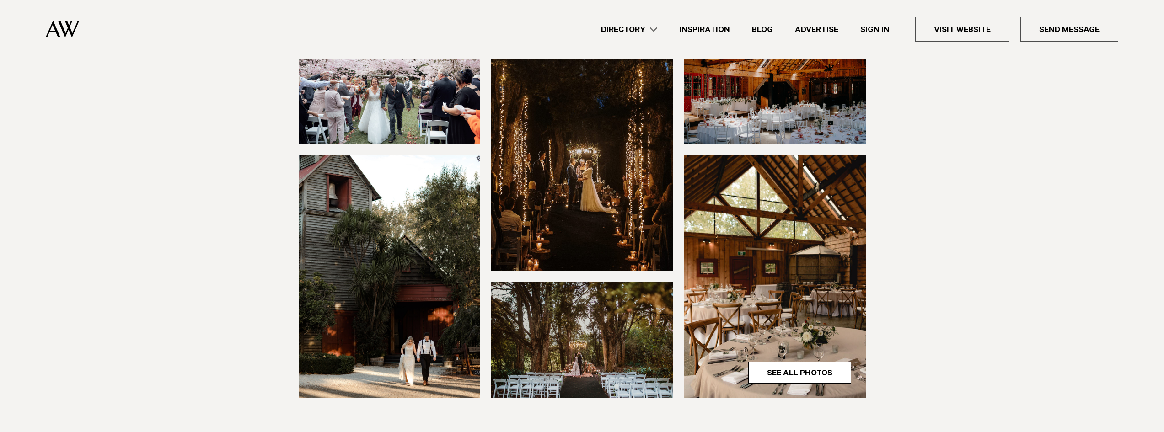
scroll to position [137, 0]
click at [616, 160] on img at bounding box center [582, 149] width 182 height 244
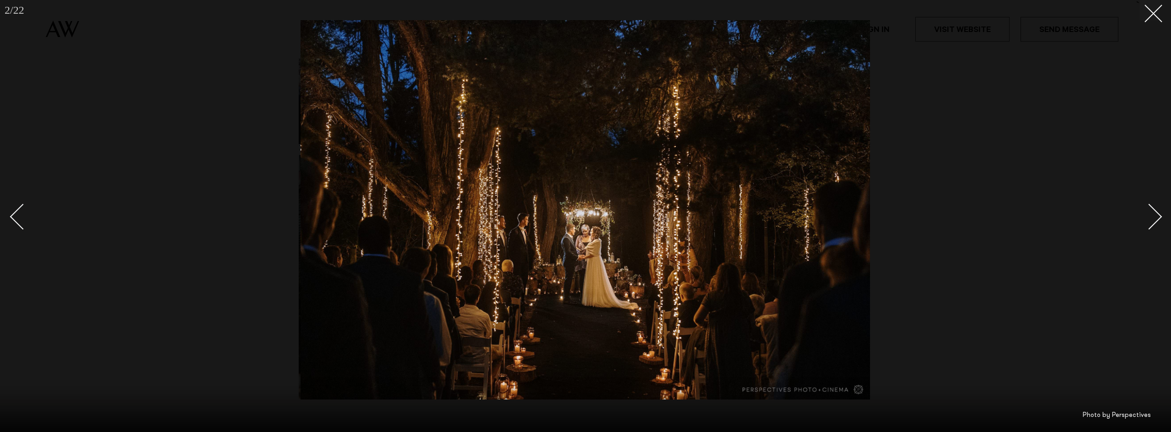
click at [1153, 213] on div "Next slide" at bounding box center [1149, 217] width 26 height 26
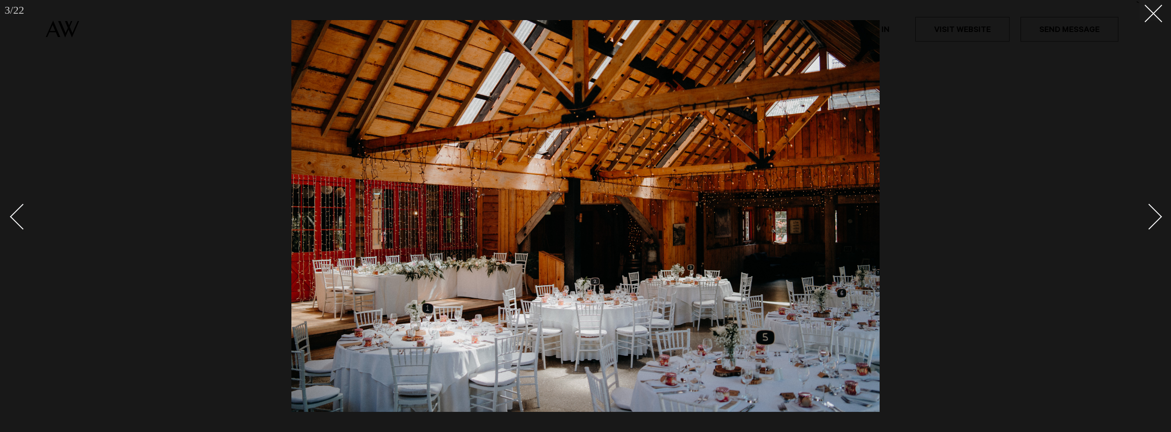
click at [1153, 213] on div "Next slide" at bounding box center [1149, 217] width 26 height 26
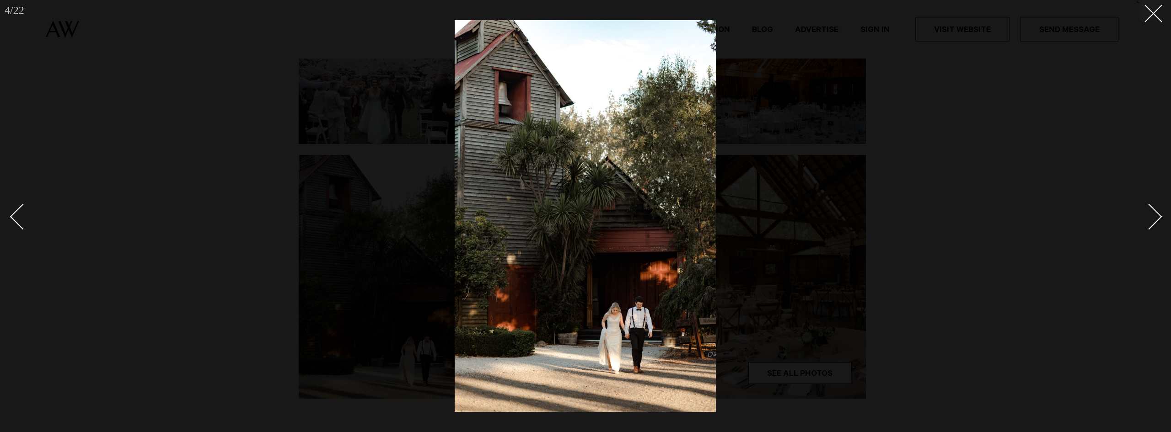
click at [1153, 213] on div "Next slide" at bounding box center [1149, 217] width 26 height 26
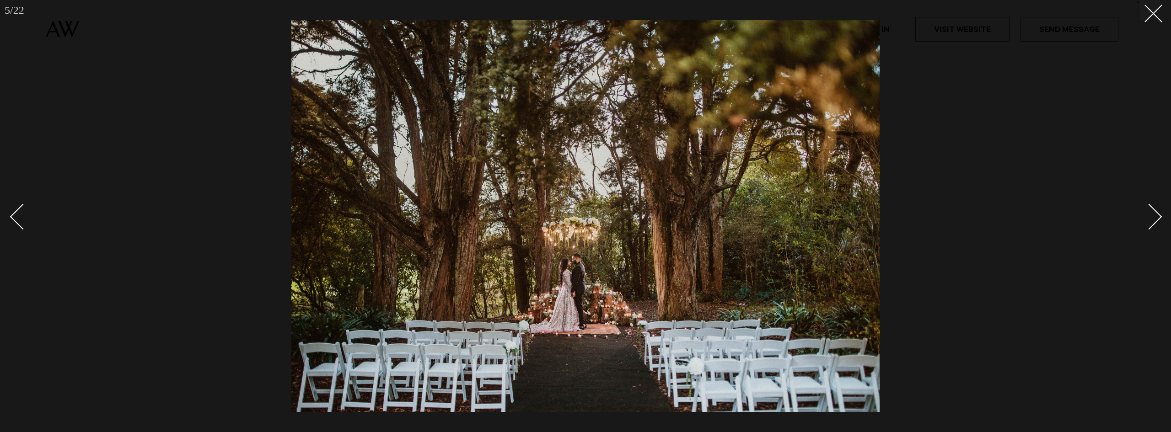
click at [1153, 213] on div "Next slide" at bounding box center [1149, 217] width 26 height 26
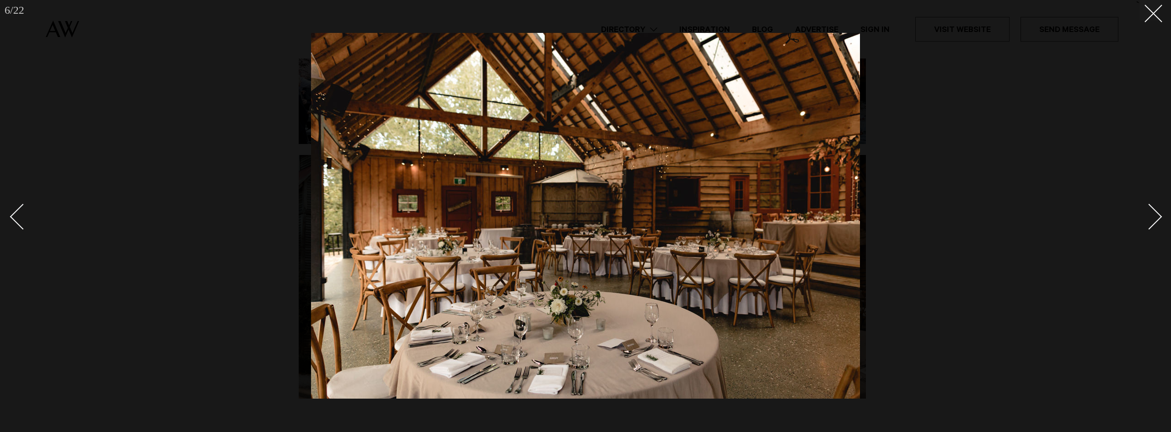
click at [1153, 213] on div "Next slide" at bounding box center [1149, 217] width 26 height 26
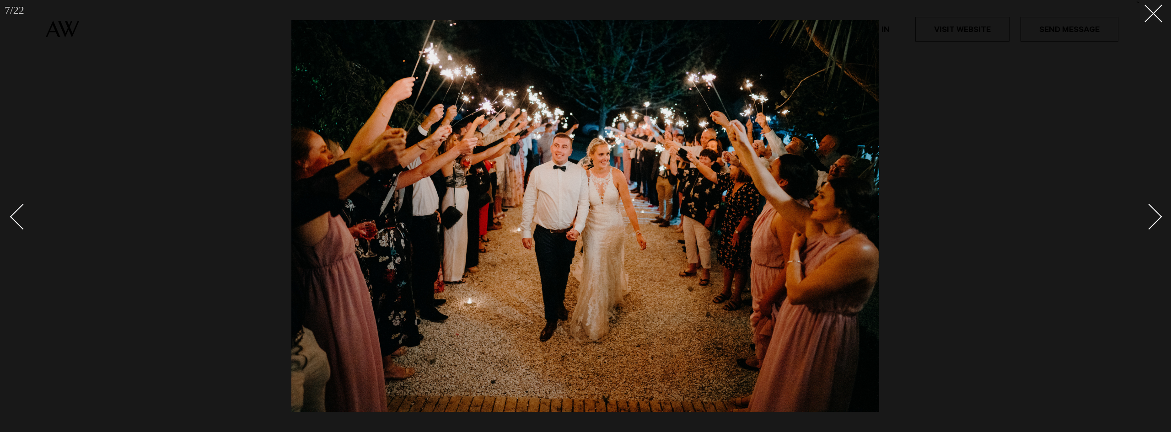
click at [1153, 213] on div "Next slide" at bounding box center [1149, 217] width 26 height 26
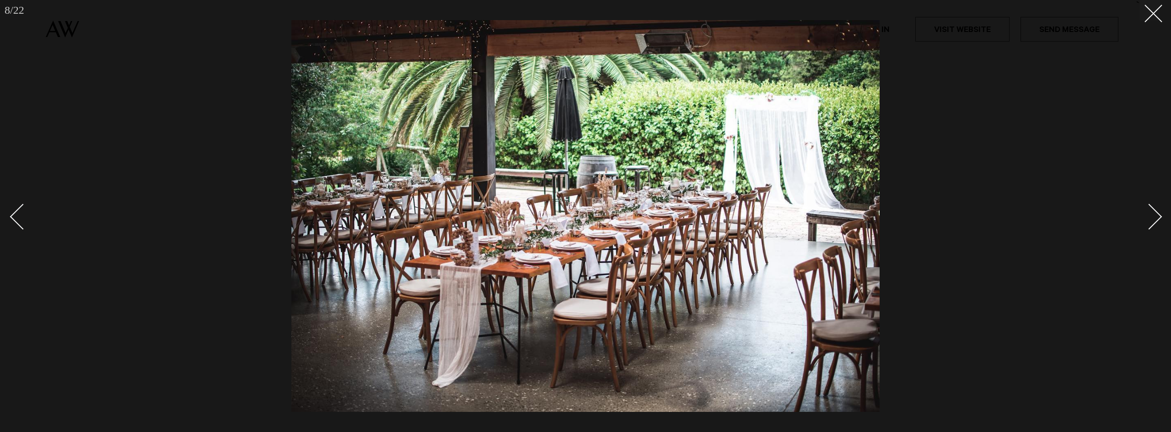
click at [1153, 213] on div "Next slide" at bounding box center [1149, 217] width 26 height 26
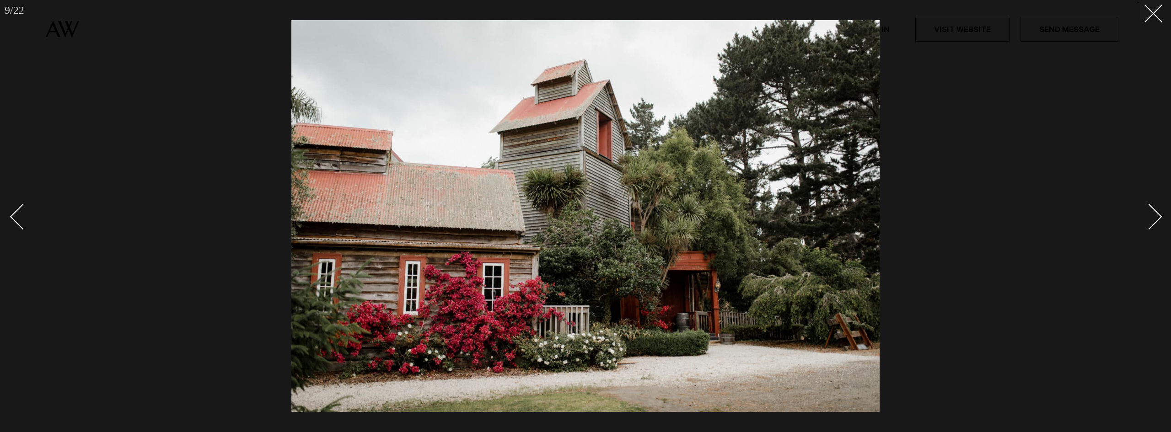
click at [1153, 213] on div "Next slide" at bounding box center [1149, 217] width 26 height 26
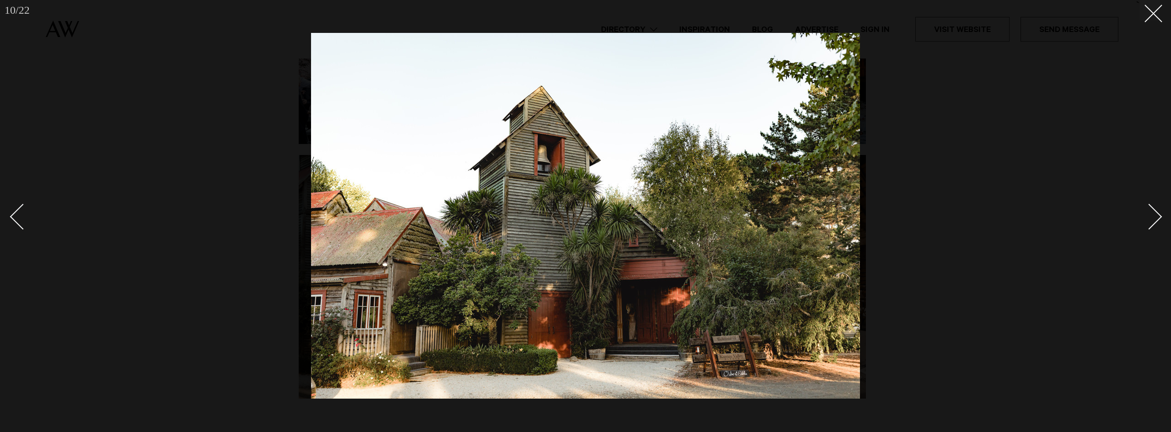
click at [1153, 213] on div "Next slide" at bounding box center [1149, 217] width 26 height 26
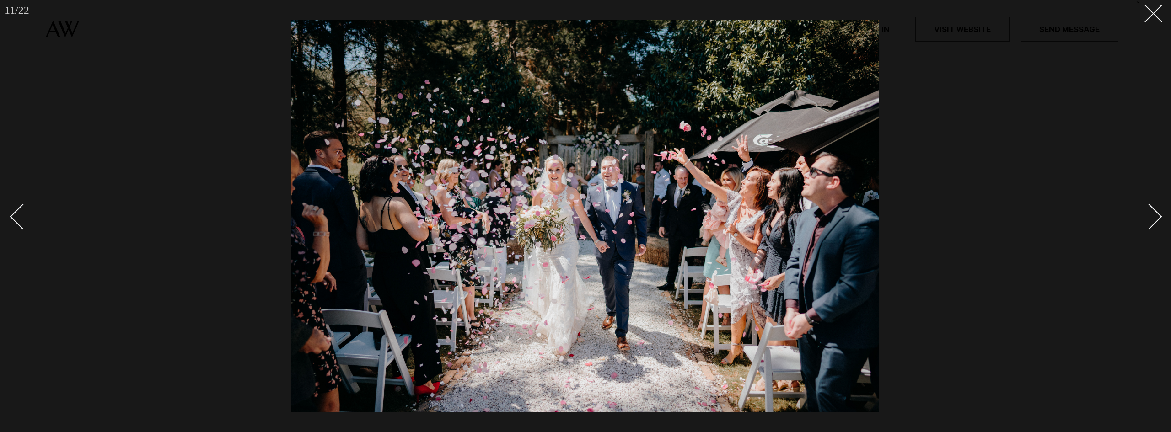
click at [1153, 213] on div "Next slide" at bounding box center [1149, 217] width 26 height 26
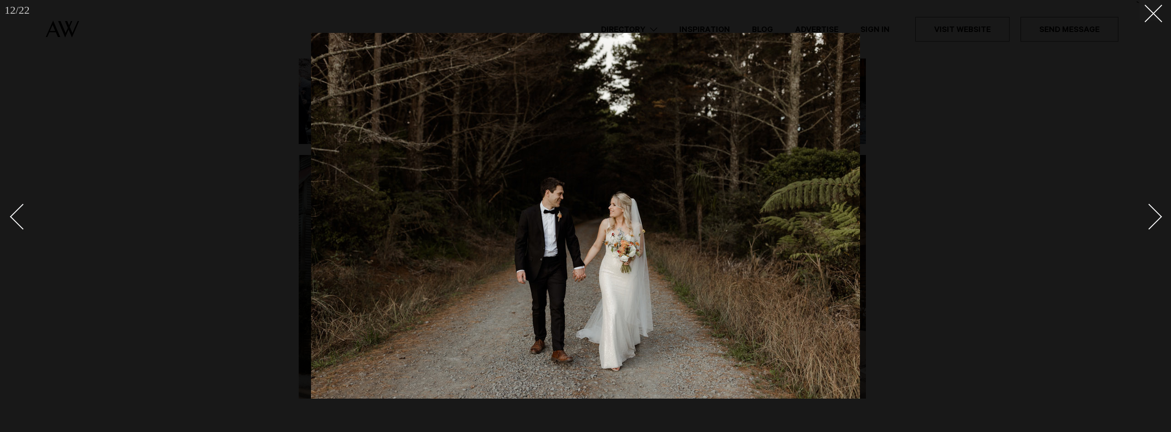
click at [1153, 213] on div "Next slide" at bounding box center [1149, 217] width 26 height 26
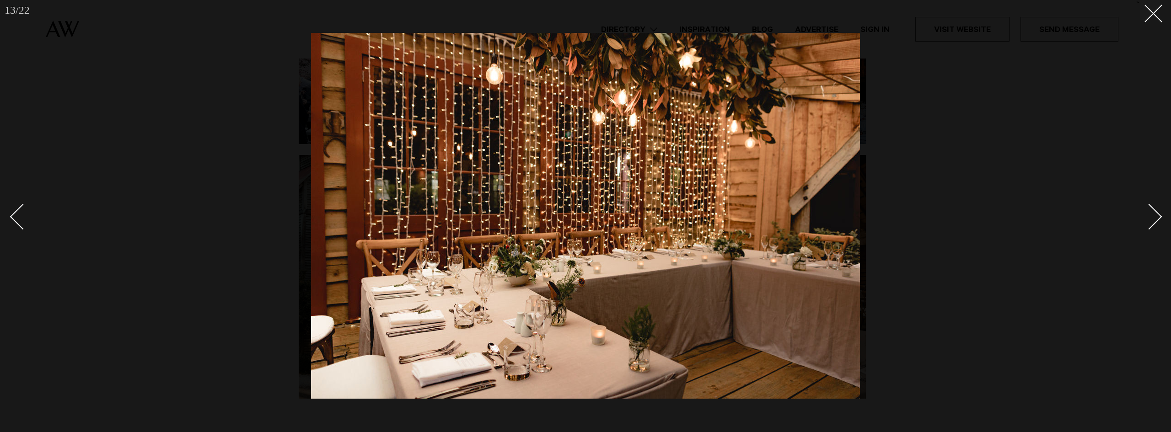
click at [1153, 213] on div "Next slide" at bounding box center [1149, 217] width 26 height 26
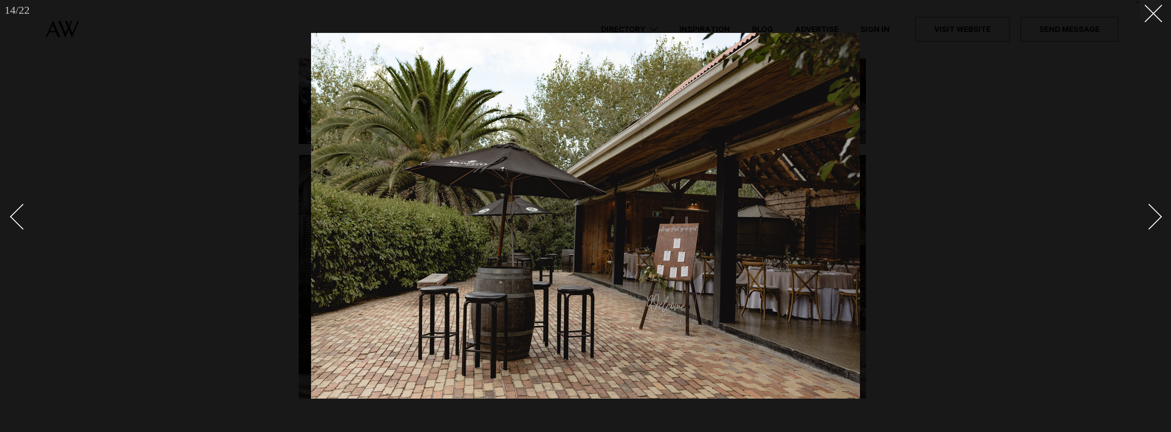
click at [1153, 213] on div "Next slide" at bounding box center [1149, 217] width 26 height 26
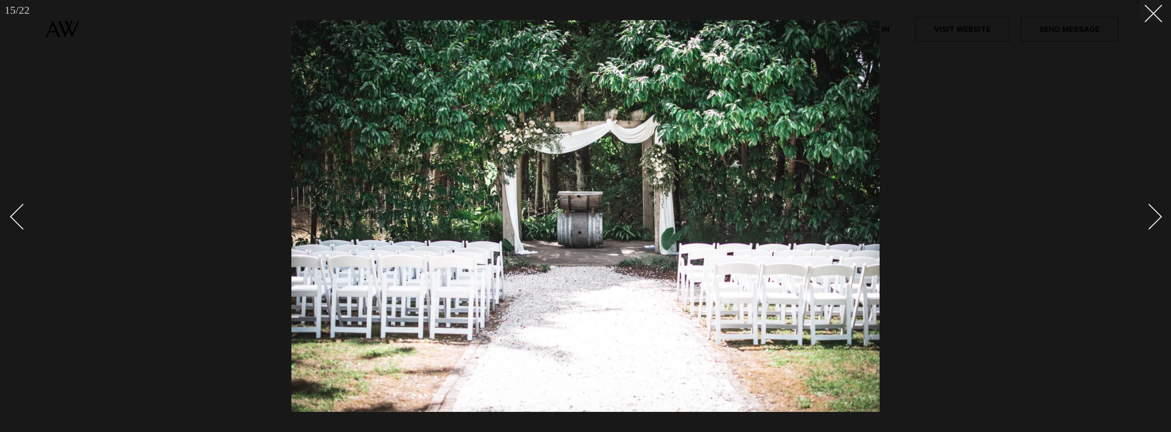
click at [1151, 21] on div at bounding box center [585, 216] width 1171 height 432
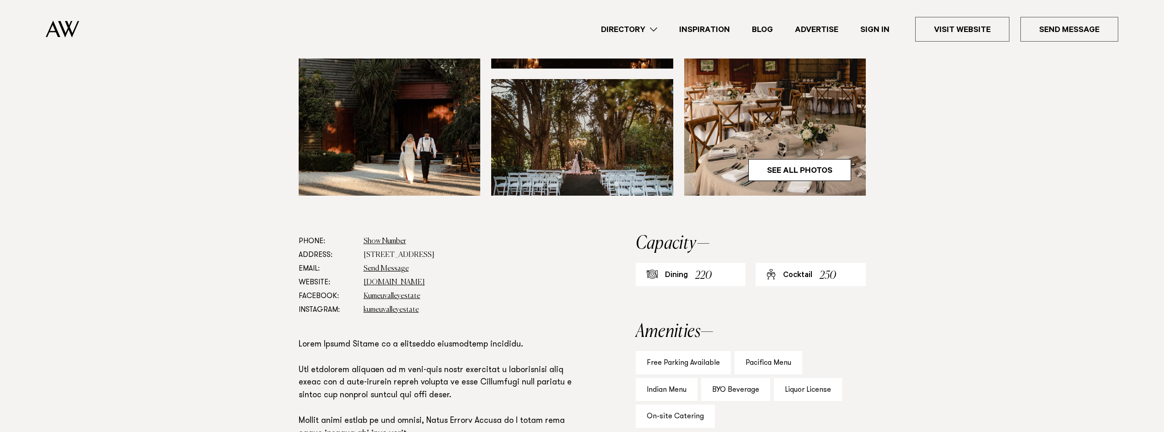
scroll to position [366, 0]
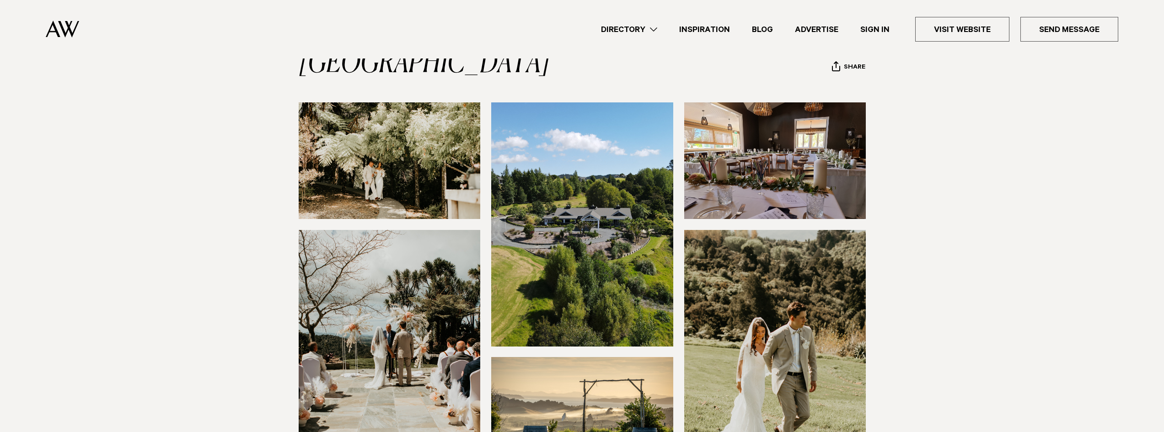
scroll to position [91, 0]
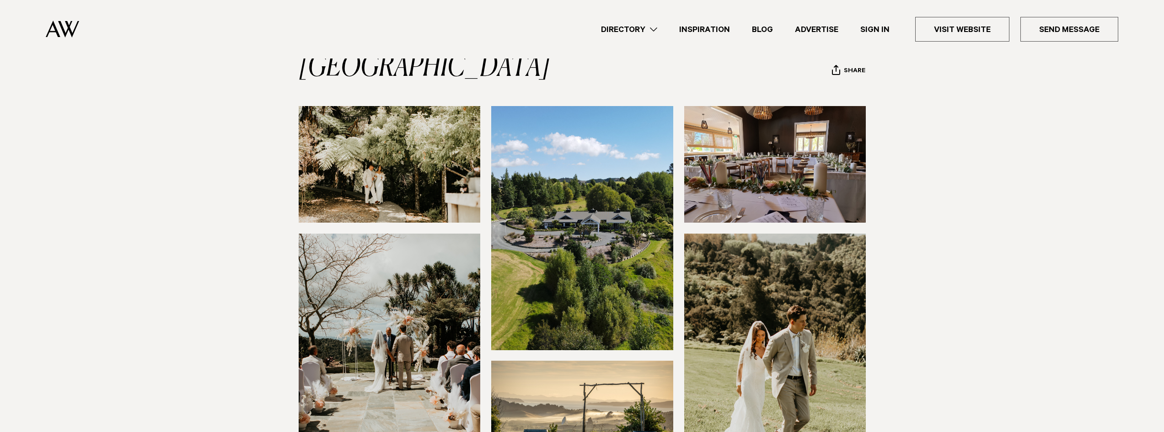
click at [601, 197] on img at bounding box center [582, 228] width 182 height 244
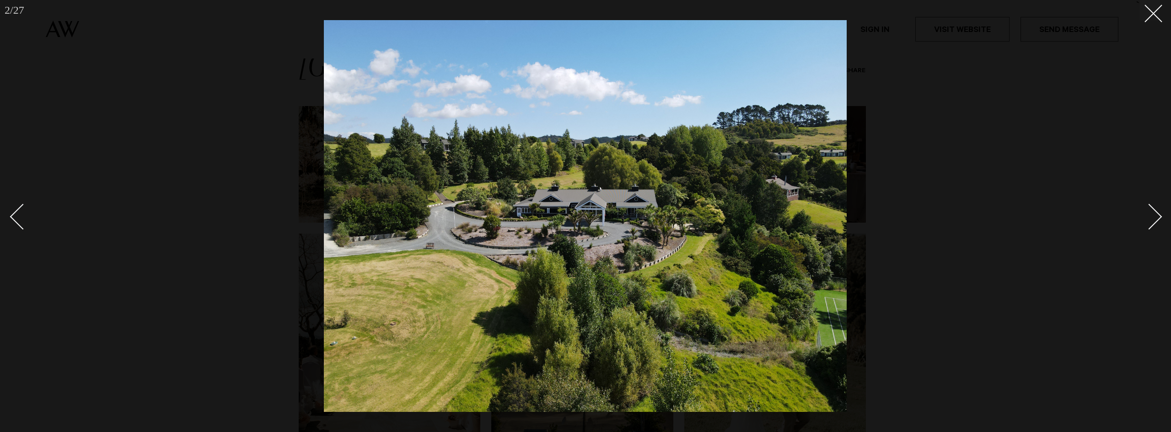
click at [1148, 207] on div "Next slide" at bounding box center [1149, 217] width 26 height 26
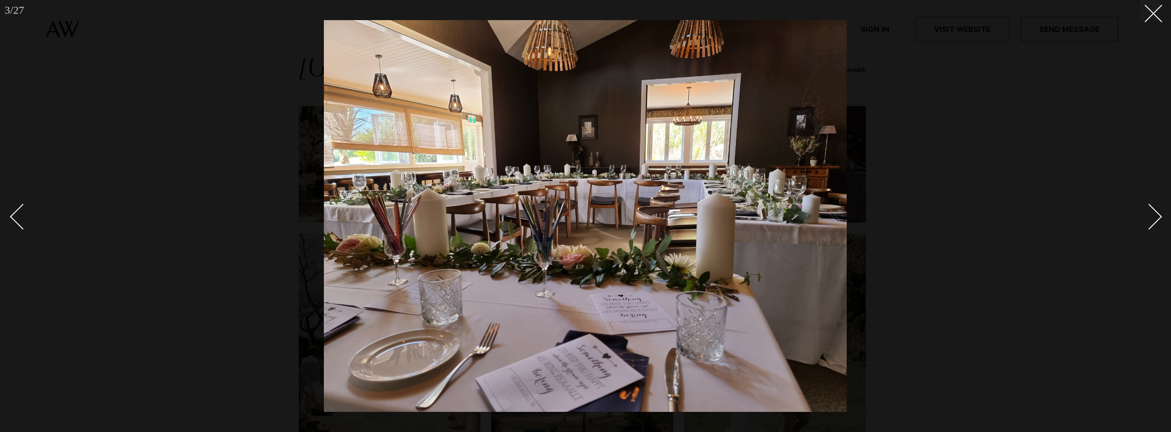
click at [1139, 210] on link at bounding box center [1144, 216] width 32 height 46
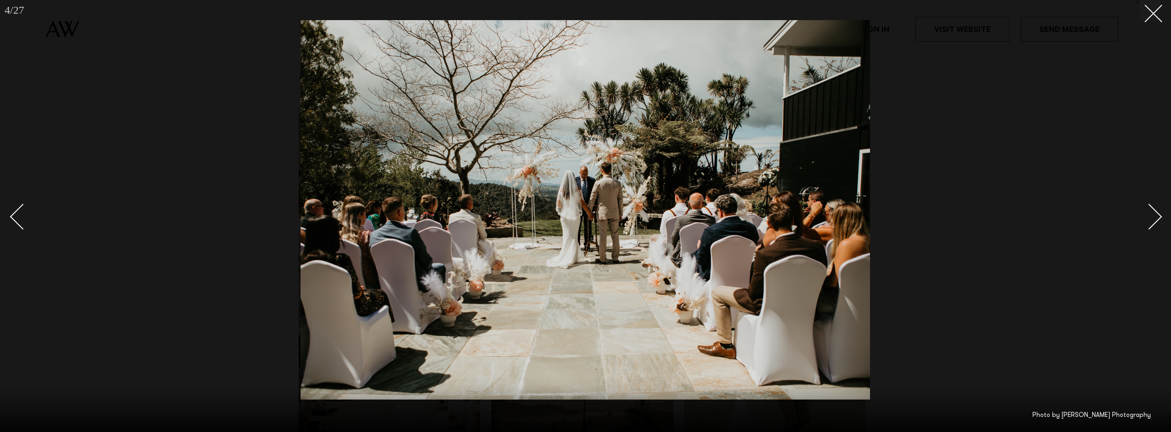
click at [1139, 210] on link at bounding box center [1144, 216] width 32 height 46
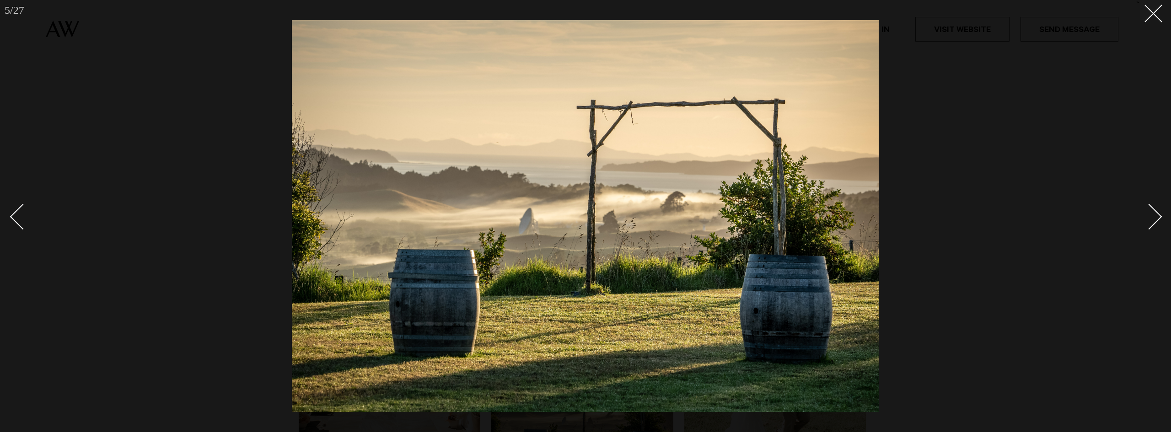
click at [1139, 210] on link at bounding box center [1144, 216] width 32 height 46
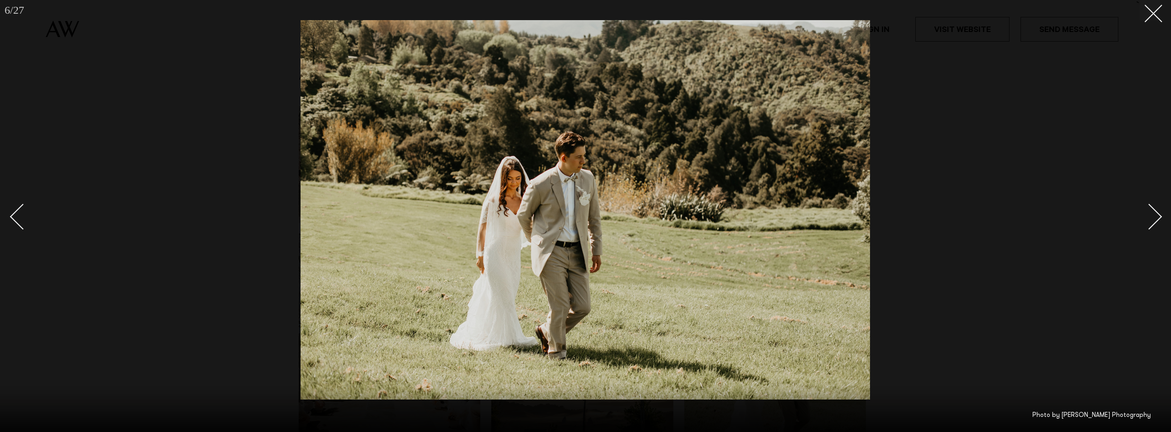
click at [1139, 210] on link at bounding box center [1144, 216] width 32 height 46
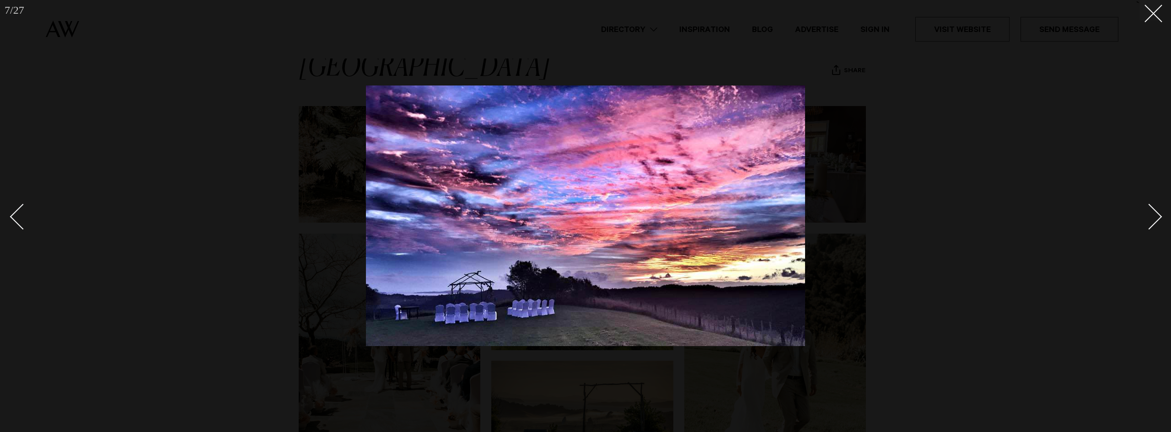
click at [1139, 210] on link at bounding box center [1144, 216] width 32 height 46
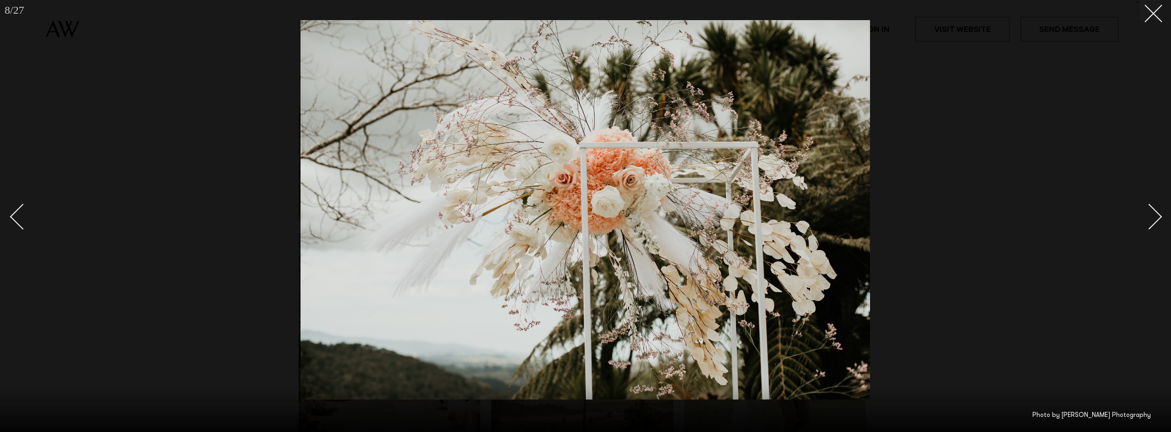
click at [1139, 210] on link at bounding box center [1144, 216] width 32 height 46
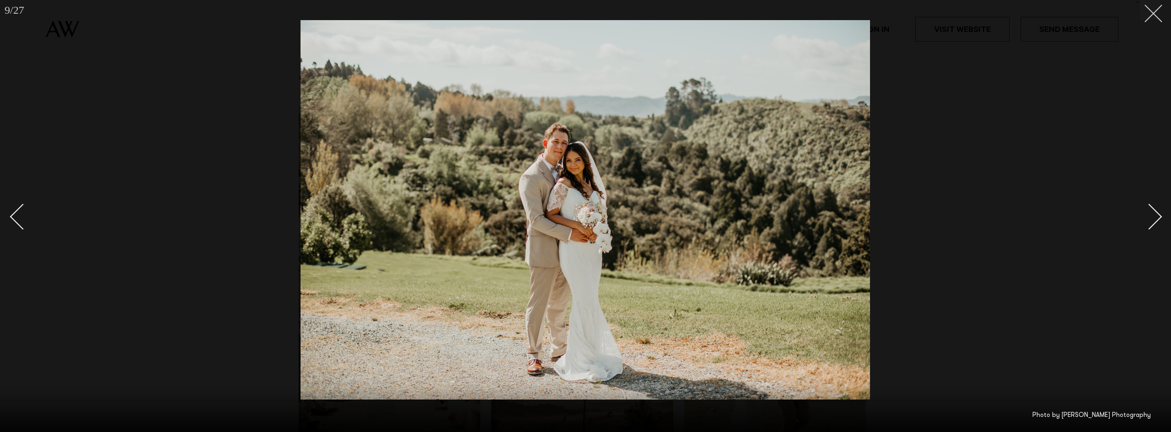
click at [1156, 19] on button at bounding box center [1150, 10] width 20 height 20
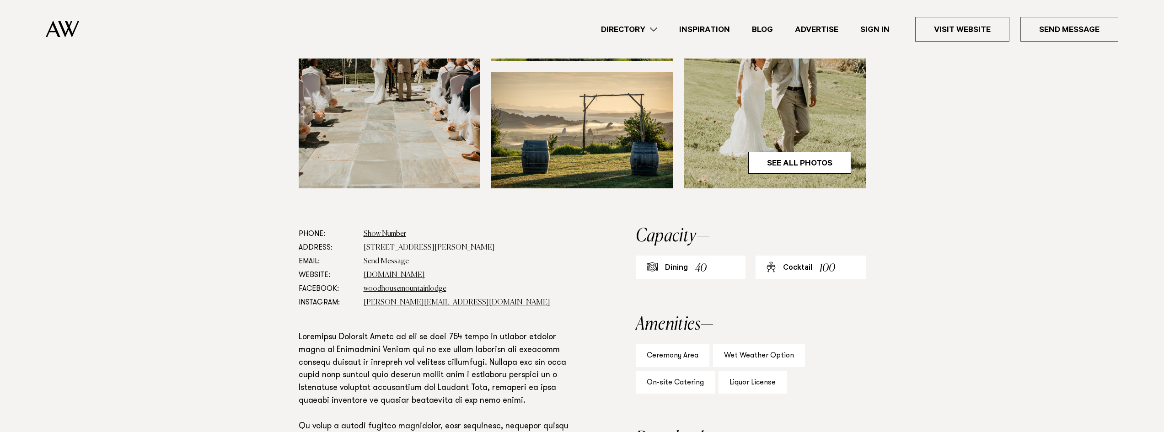
scroll to position [412, 0]
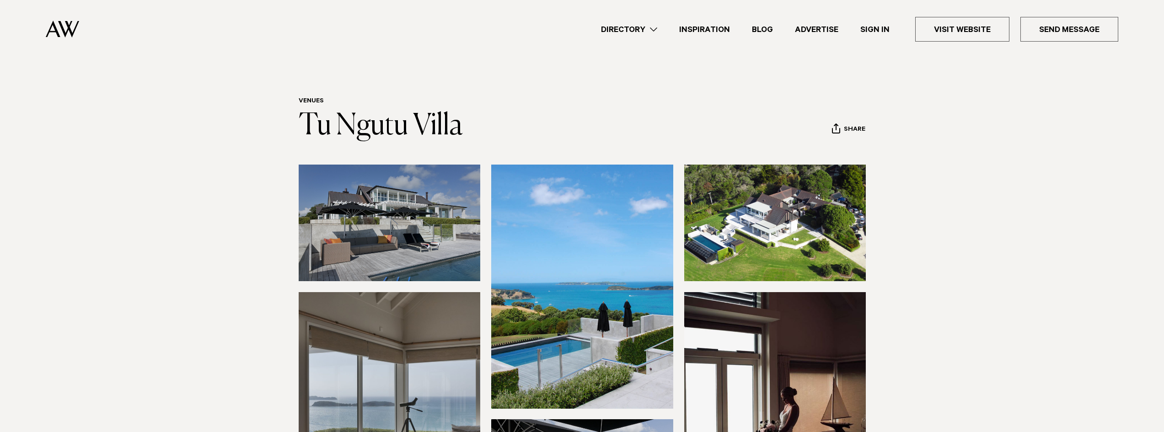
click at [336, 205] on img at bounding box center [390, 223] width 182 height 117
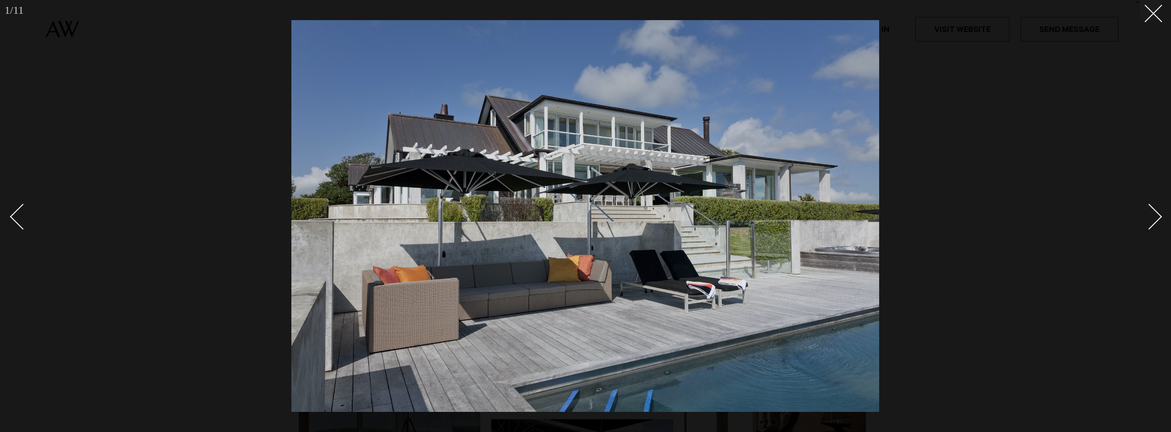
click at [1152, 213] on div "Next slide" at bounding box center [1149, 217] width 26 height 26
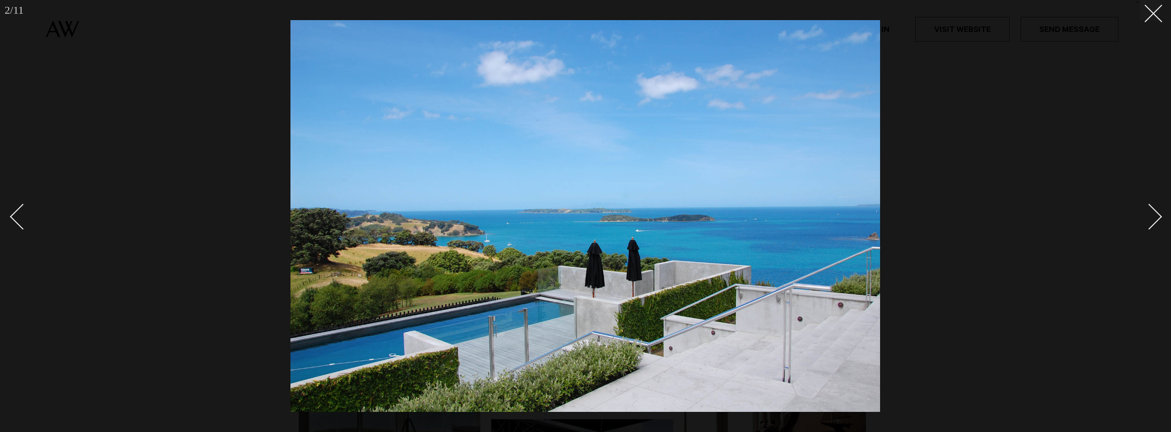
click at [1152, 213] on div "Next slide" at bounding box center [1149, 217] width 26 height 26
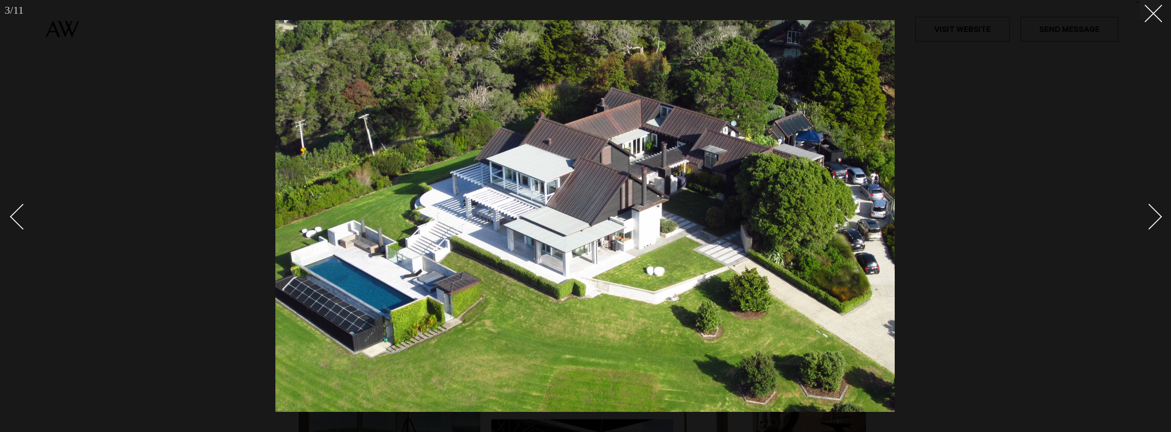
click at [1153, 213] on div "Next slide" at bounding box center [1149, 217] width 26 height 26
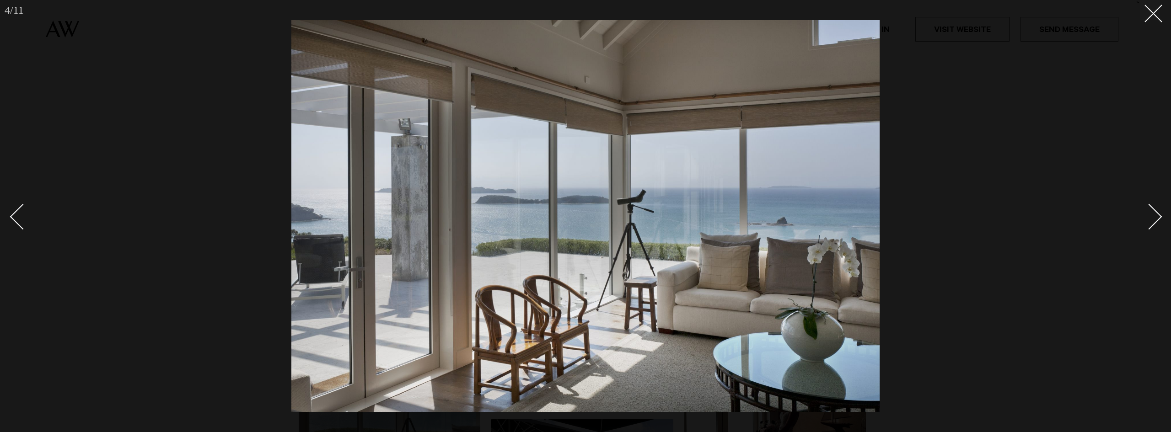
click at [1154, 213] on div "Next slide" at bounding box center [1149, 217] width 26 height 26
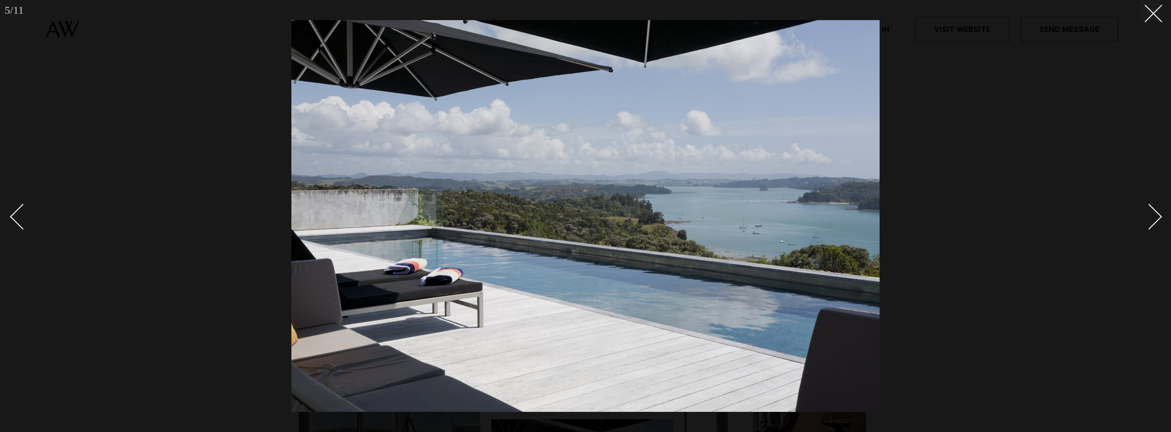
click at [1160, 214] on div at bounding box center [585, 216] width 1171 height 432
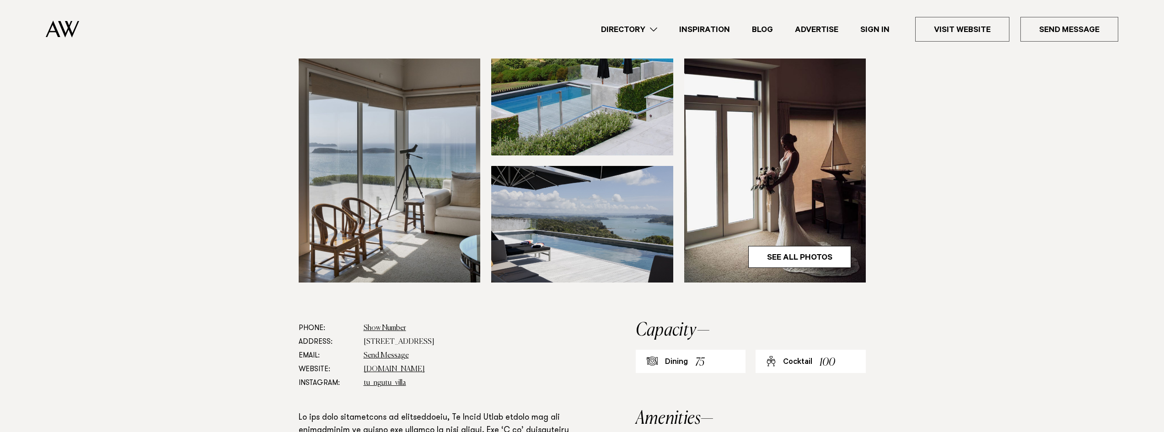
scroll to position [274, 0]
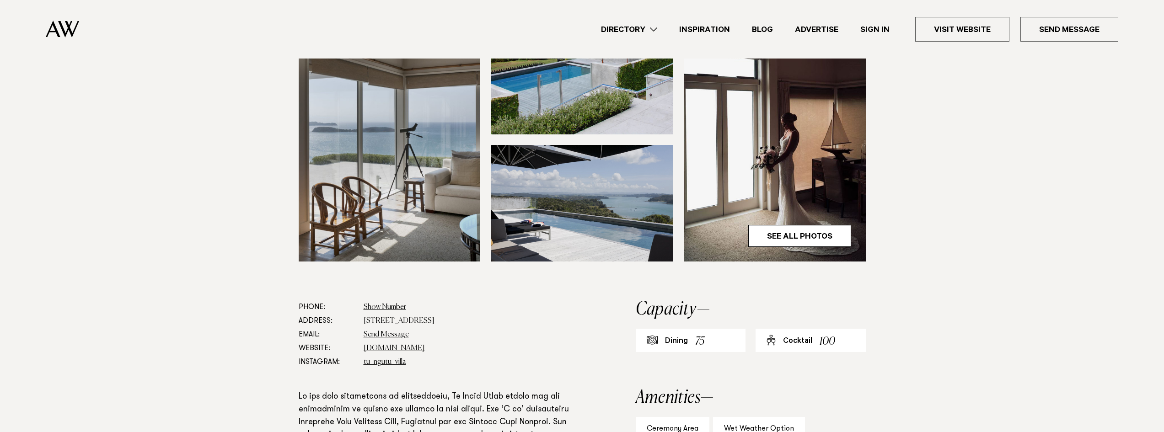
click at [798, 181] on img at bounding box center [775, 140] width 182 height 244
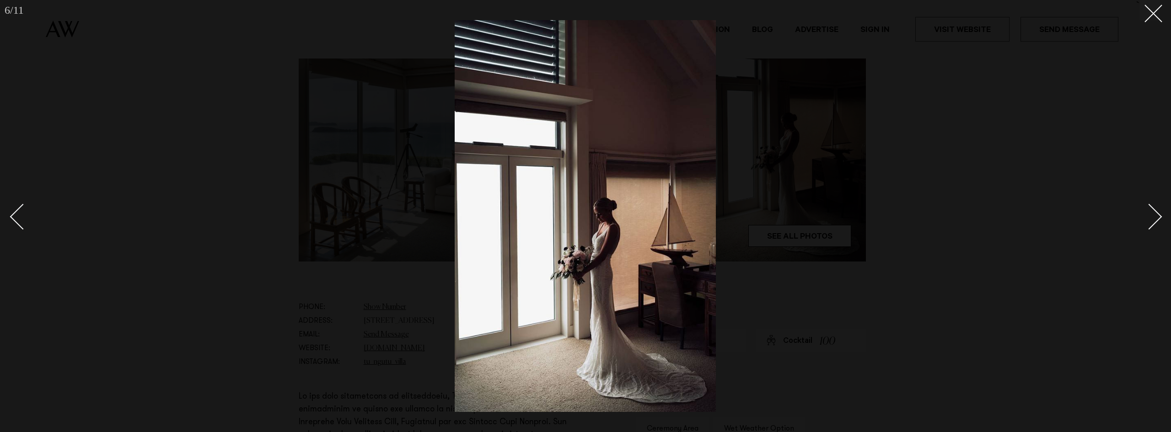
click at [1142, 211] on div "Next slide" at bounding box center [1149, 217] width 26 height 26
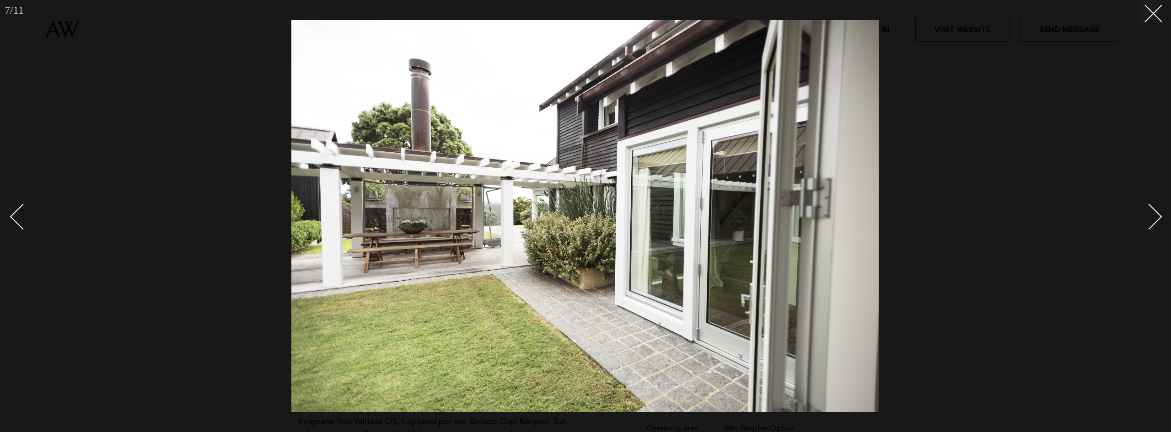
click at [1137, 214] on link at bounding box center [1144, 216] width 32 height 46
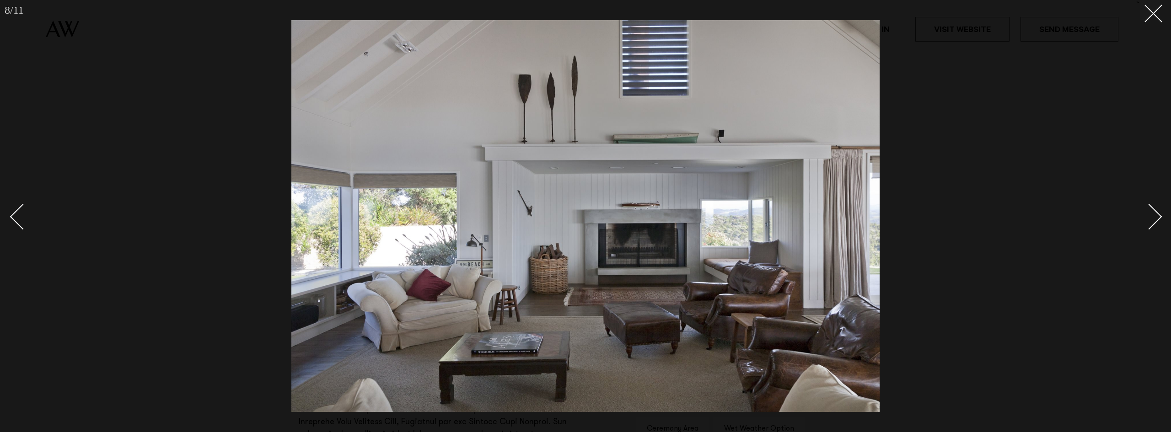
click at [1137, 214] on link at bounding box center [1144, 216] width 32 height 46
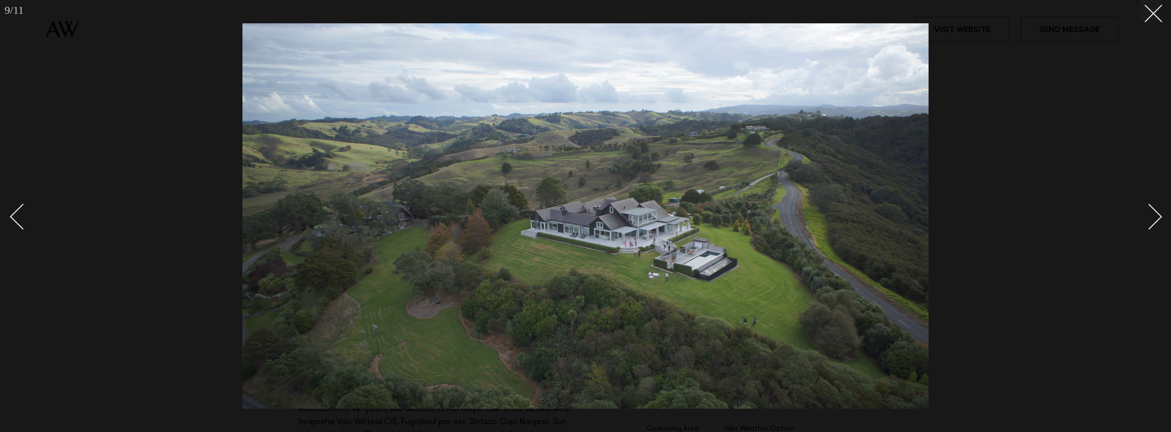
click at [1137, 214] on link at bounding box center [1144, 216] width 32 height 46
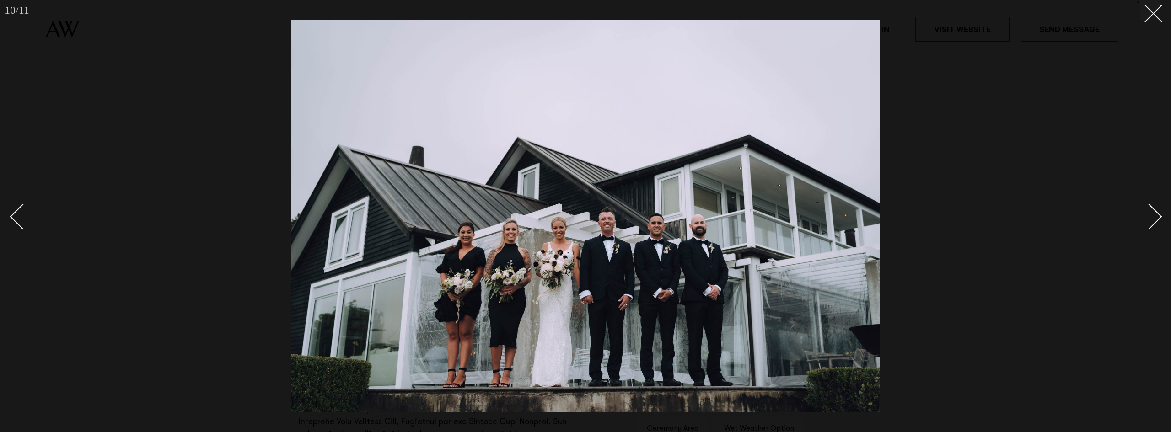
click at [1137, 214] on link at bounding box center [1144, 216] width 32 height 46
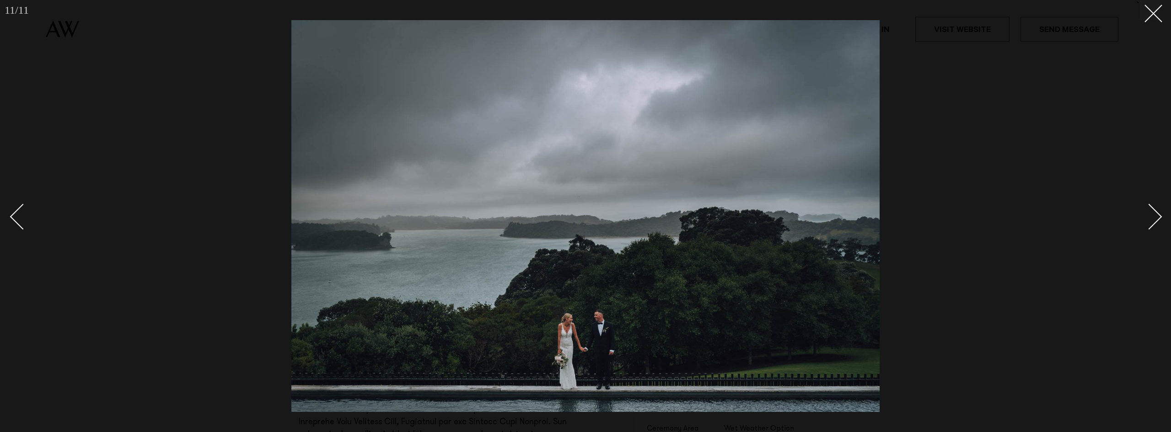
click at [1137, 214] on link at bounding box center [1144, 216] width 32 height 46
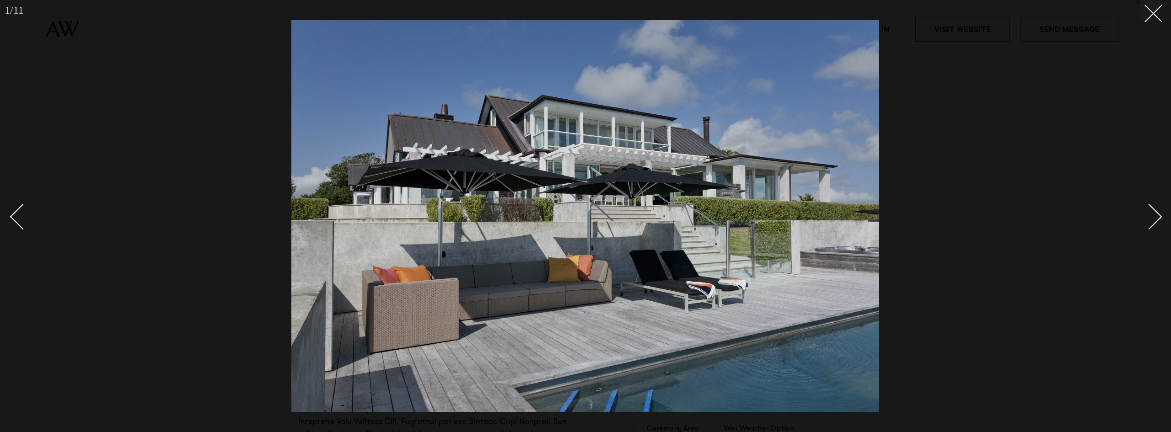
click at [1137, 214] on link at bounding box center [1144, 216] width 32 height 46
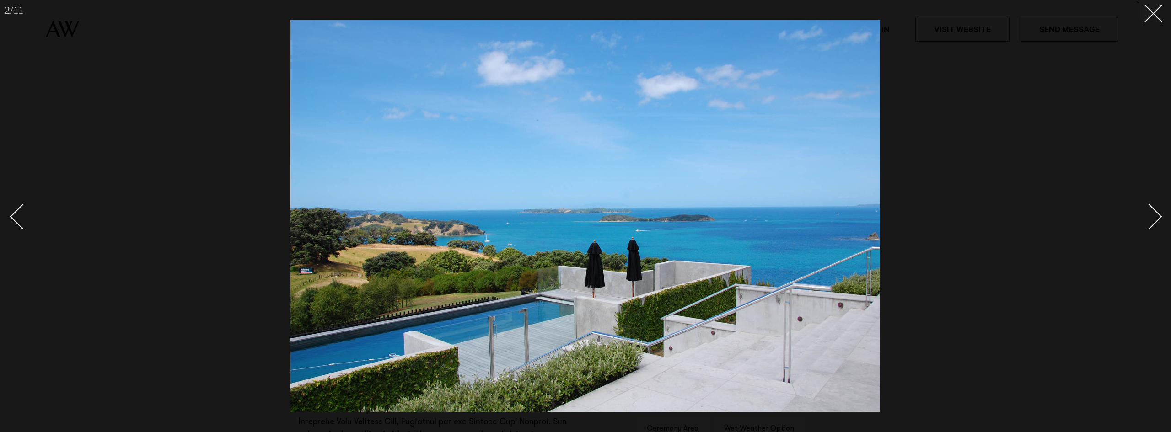
click at [1137, 214] on link at bounding box center [1144, 216] width 32 height 46
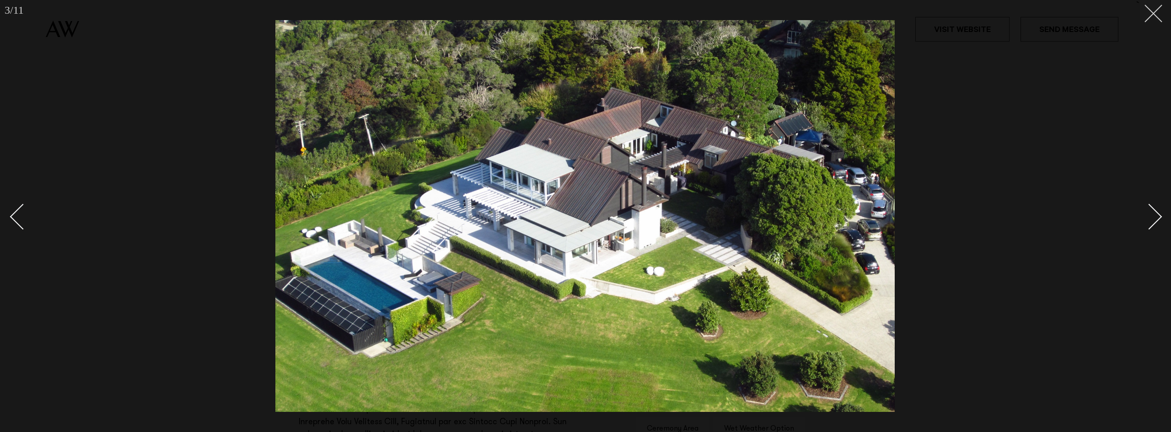
click at [1147, 16] on button at bounding box center [1150, 10] width 20 height 20
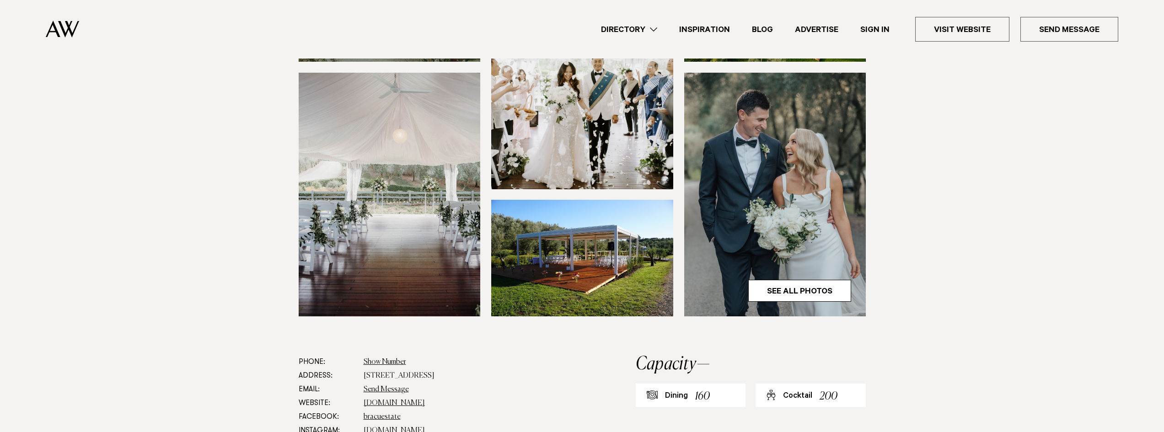
scroll to position [183, 0]
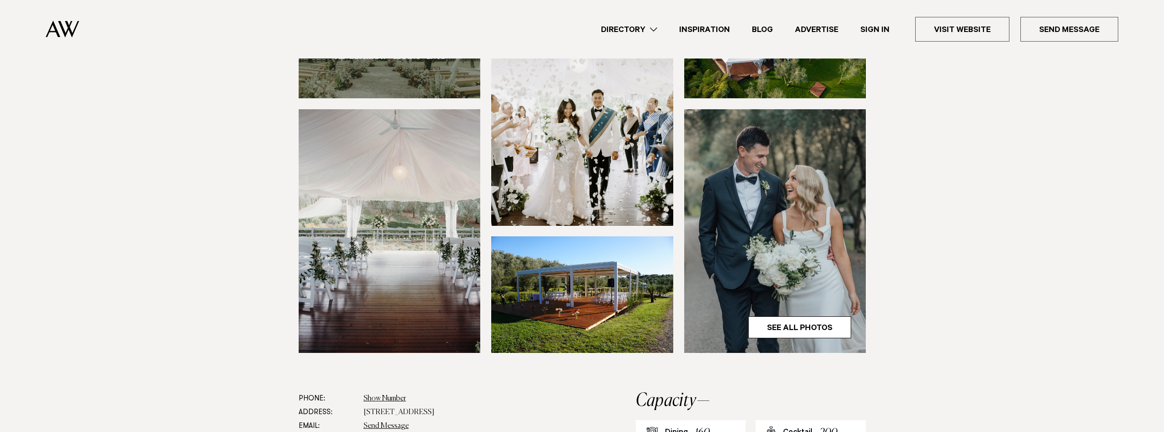
click at [377, 164] on img at bounding box center [390, 231] width 182 height 244
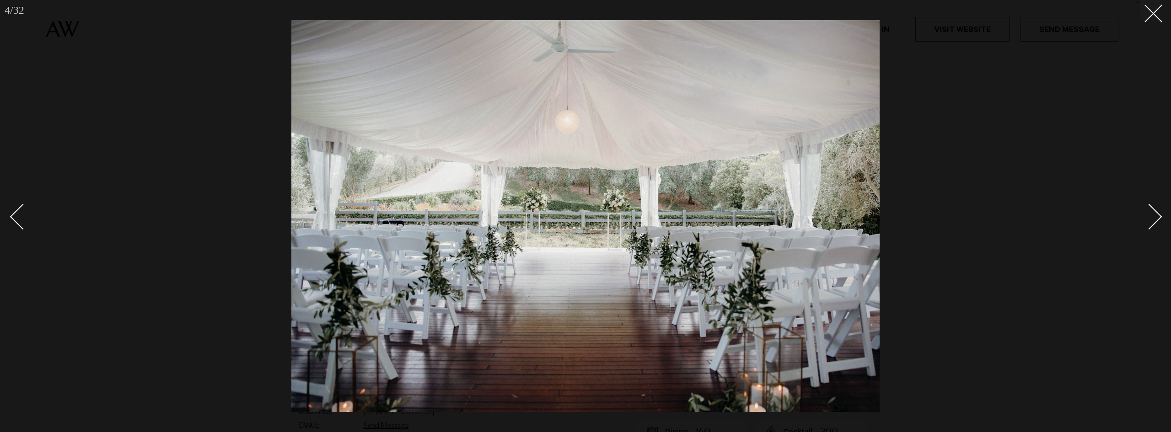
click at [1013, 117] on div at bounding box center [585, 216] width 1171 height 432
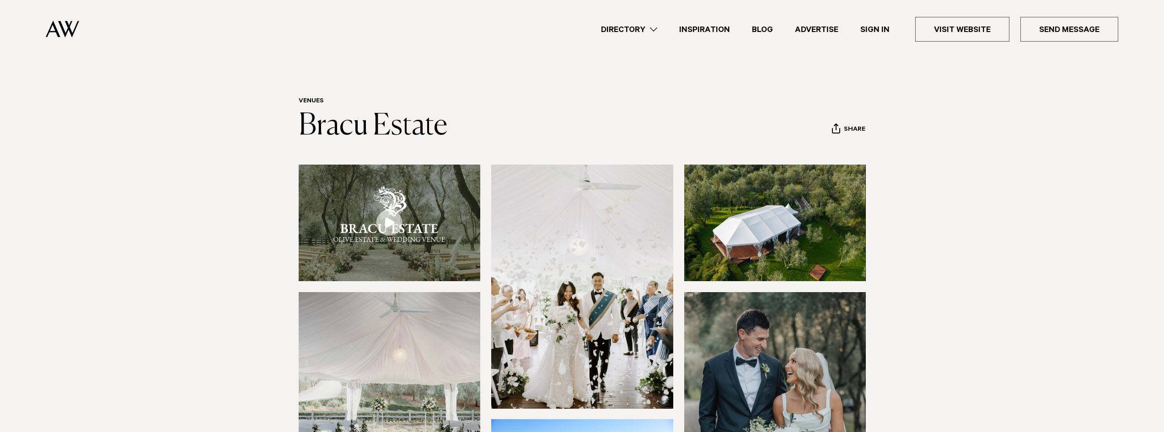
click at [415, 225] on img at bounding box center [390, 223] width 182 height 117
